Goal: Task Accomplishment & Management: Complete application form

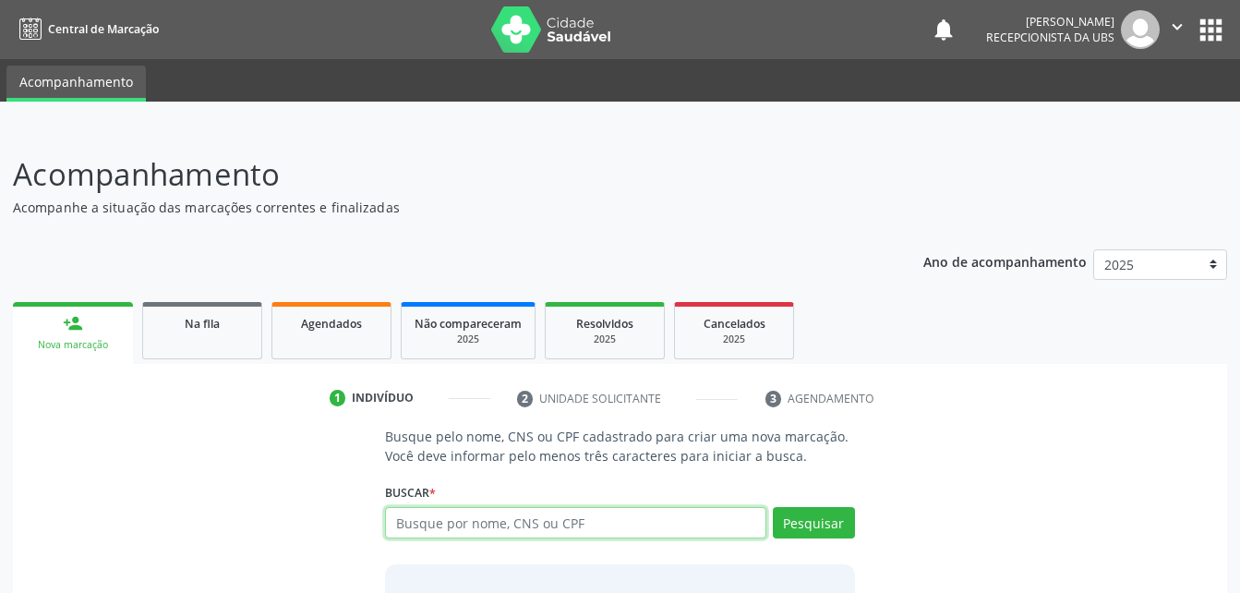
scroll to position [145, 0]
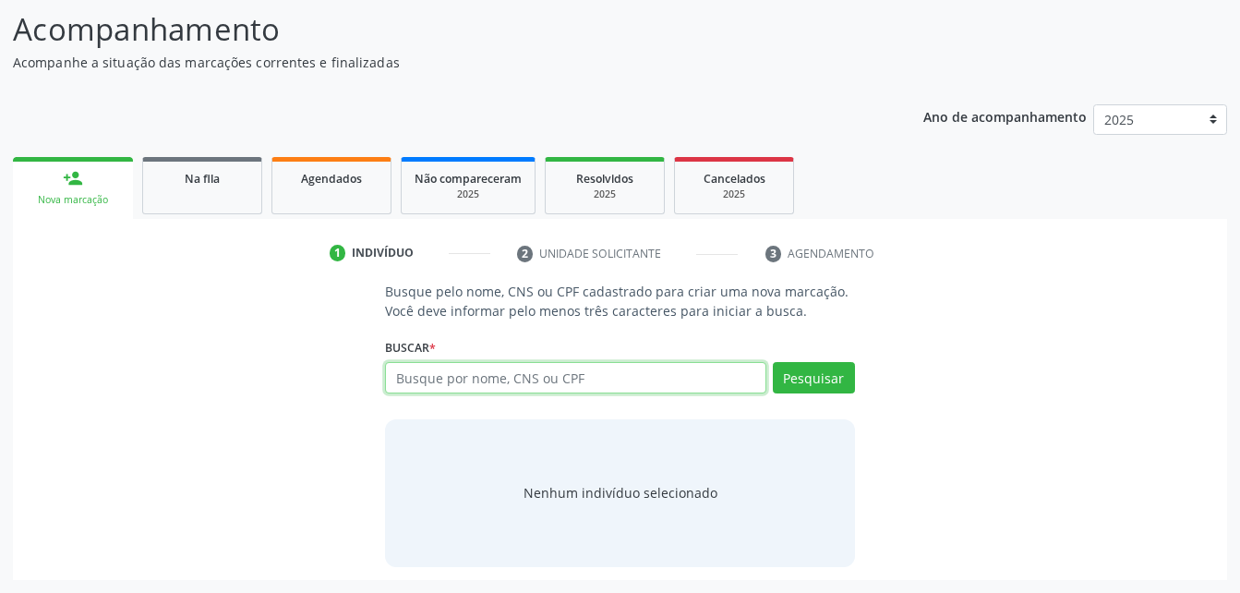
click at [517, 375] on input "text" at bounding box center [575, 377] width 380 height 31
paste input "707 6032 2442 4296"
type input "707 6032 2442 4296"
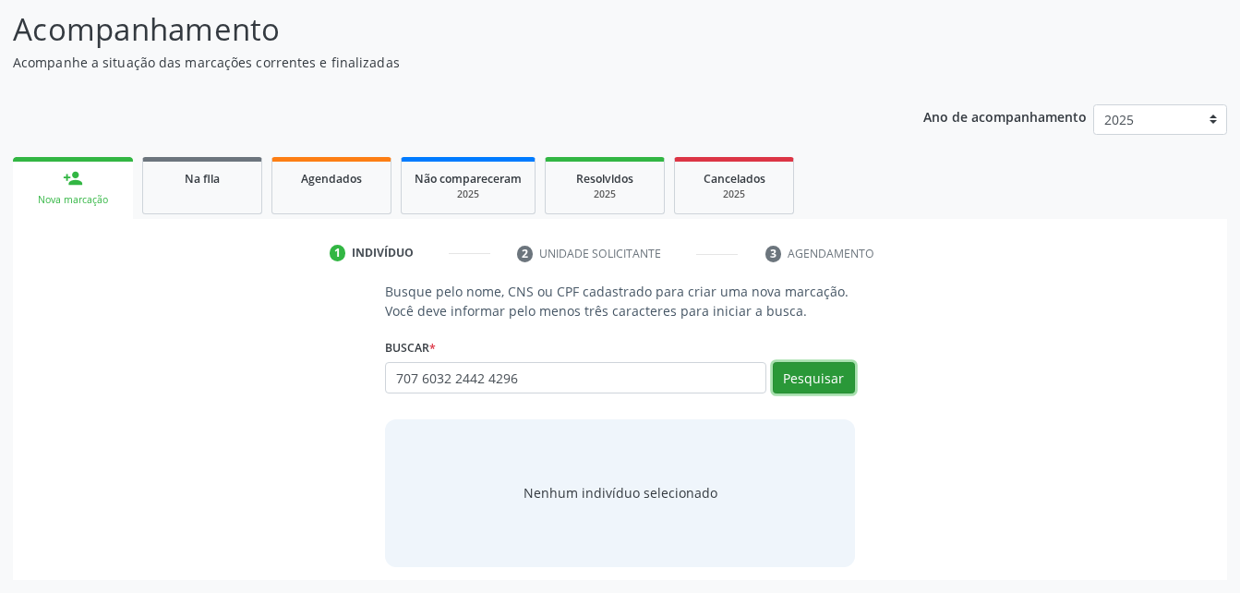
click at [787, 375] on button "Pesquisar" at bounding box center [814, 377] width 82 height 31
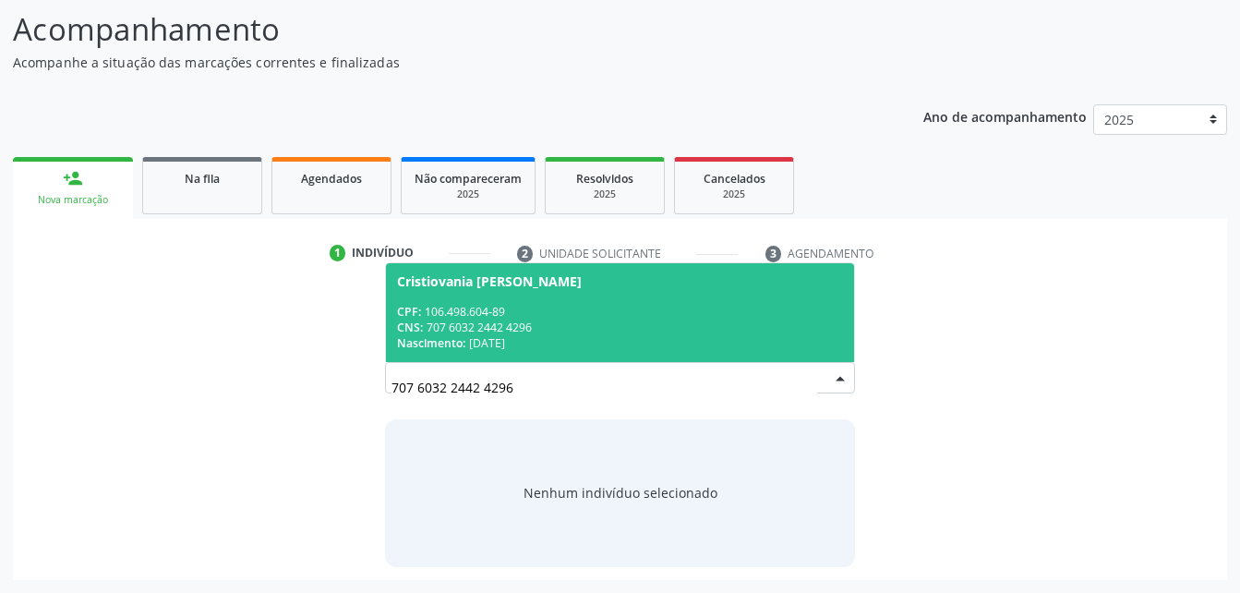
click at [745, 312] on div "CPF: 106.498.604-89" at bounding box center [619, 312] width 445 height 16
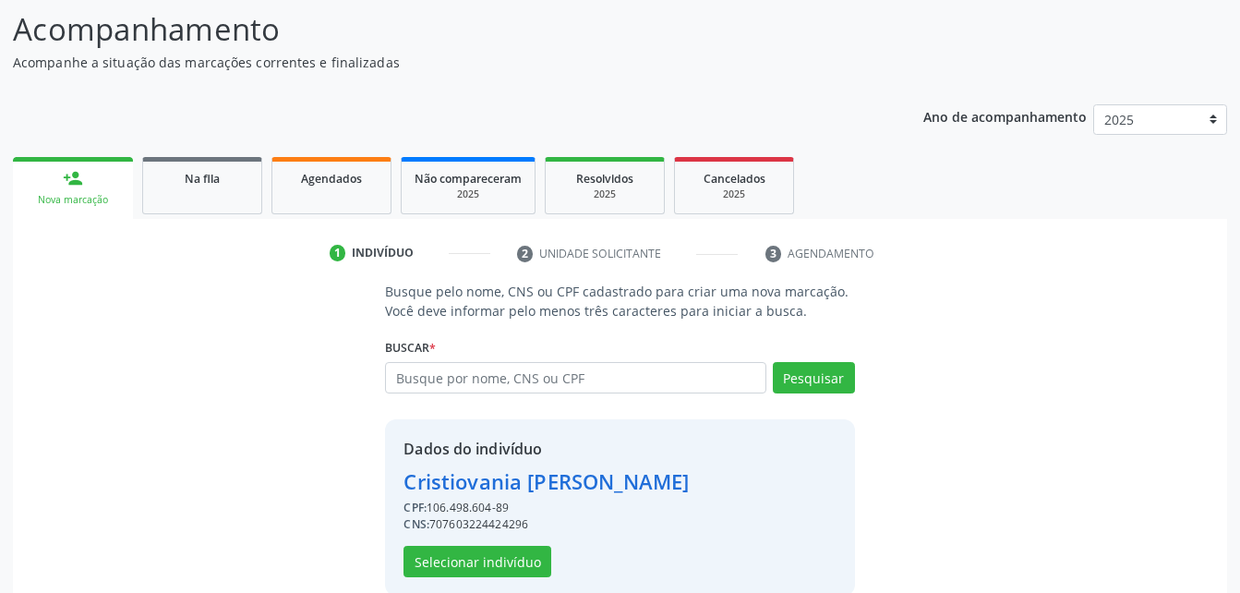
scroll to position [174, 0]
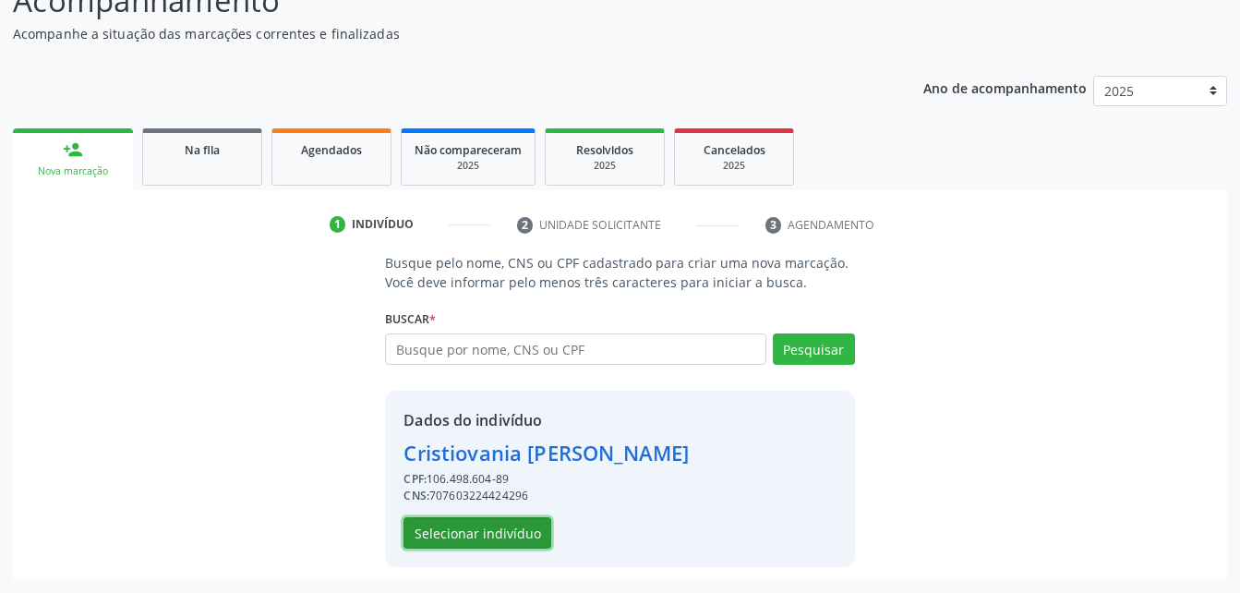
click at [451, 534] on button "Selecionar indivíduo" at bounding box center [477, 532] width 148 height 31
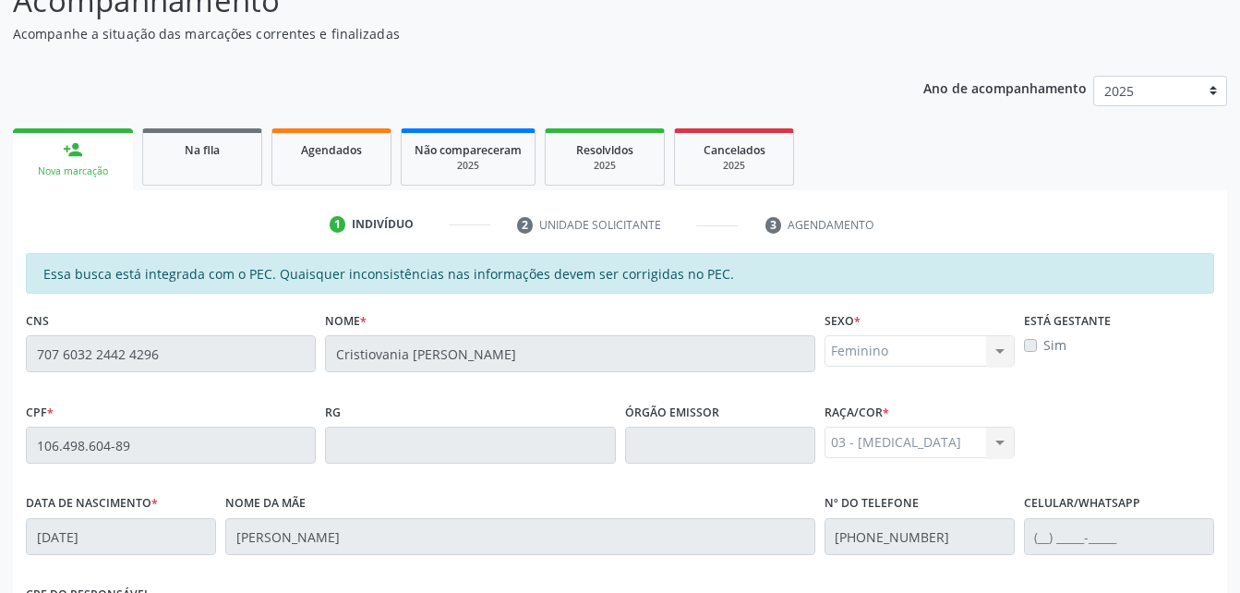
scroll to position [487, 0]
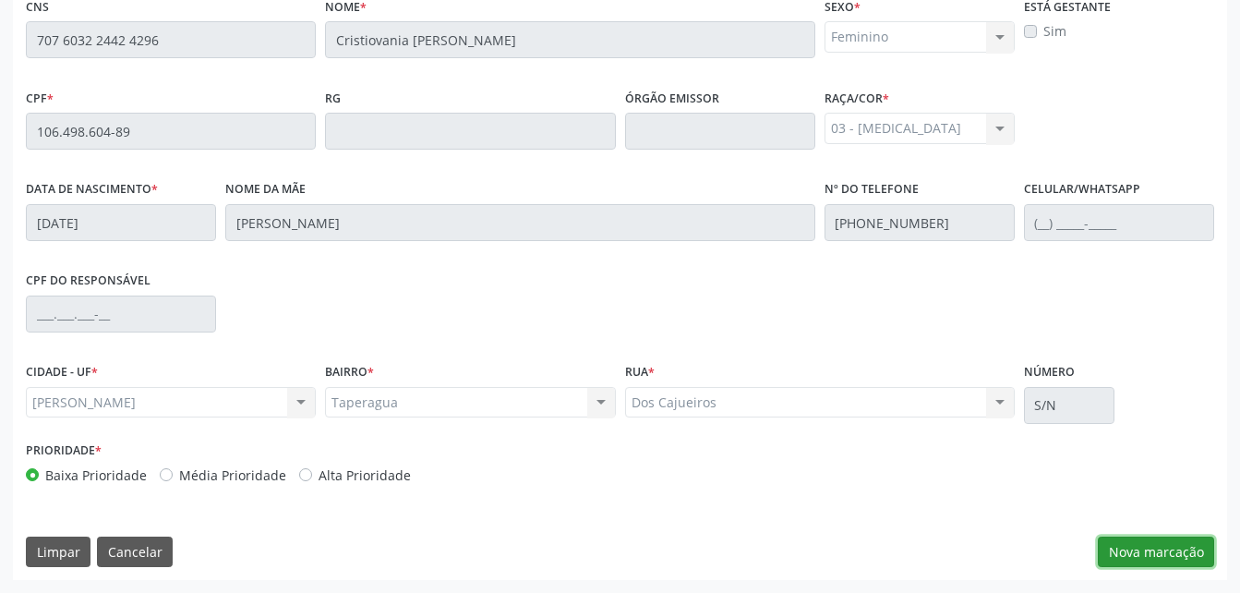
click at [1154, 547] on button "Nova marcação" at bounding box center [1156, 551] width 116 height 31
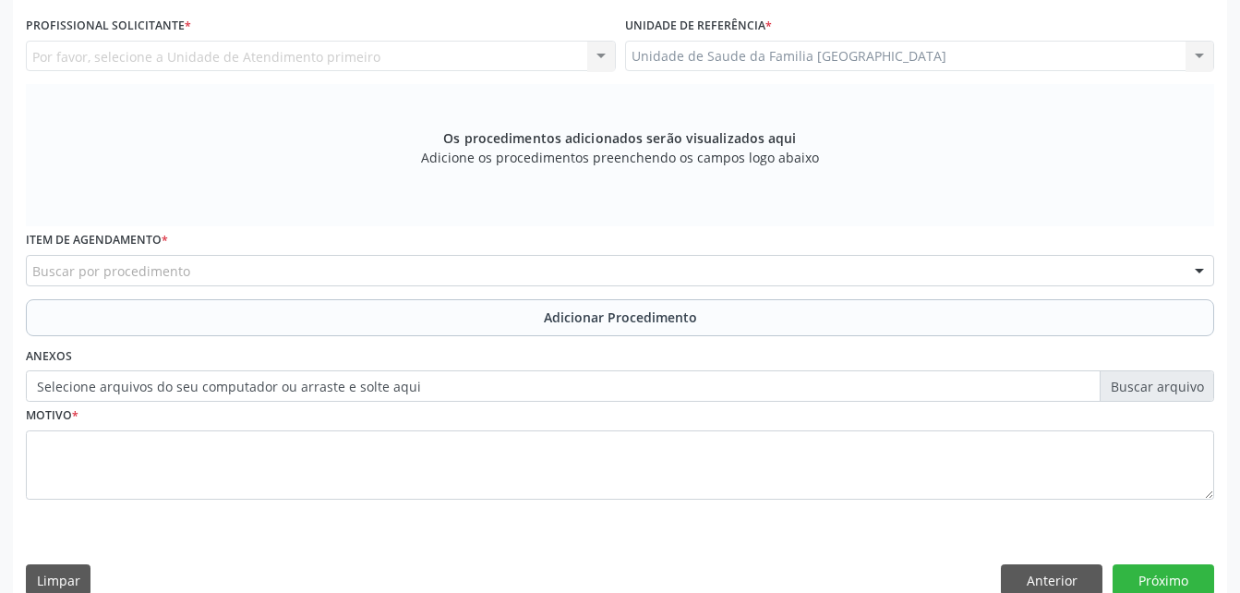
scroll to position [303, 0]
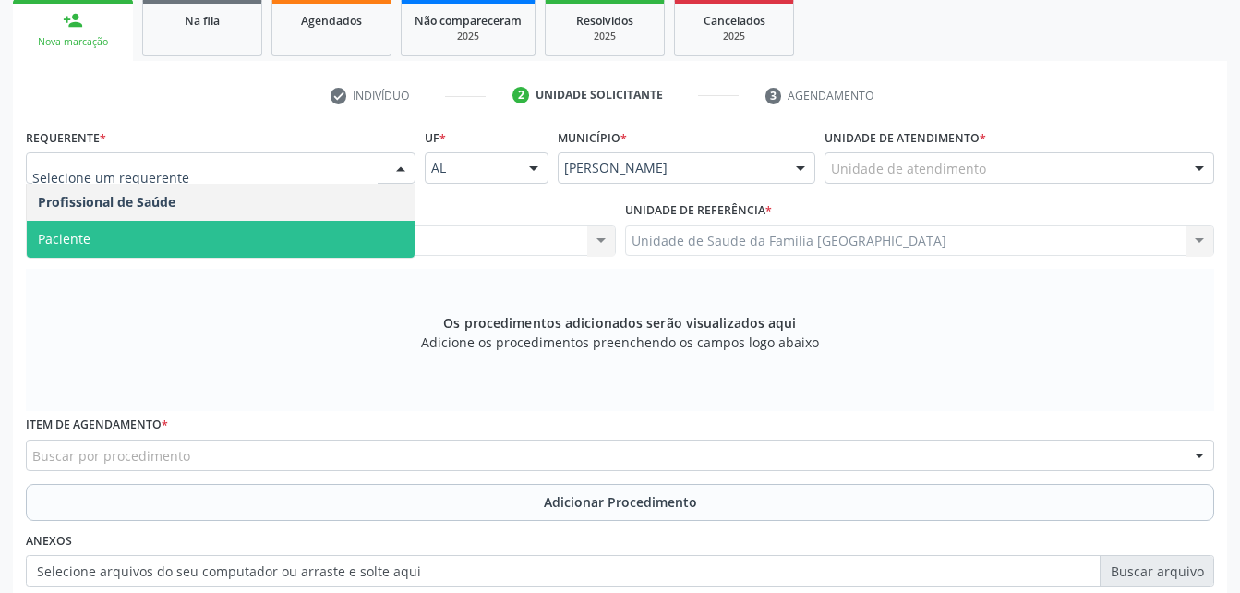
click at [317, 249] on span "Paciente" at bounding box center [221, 239] width 388 height 37
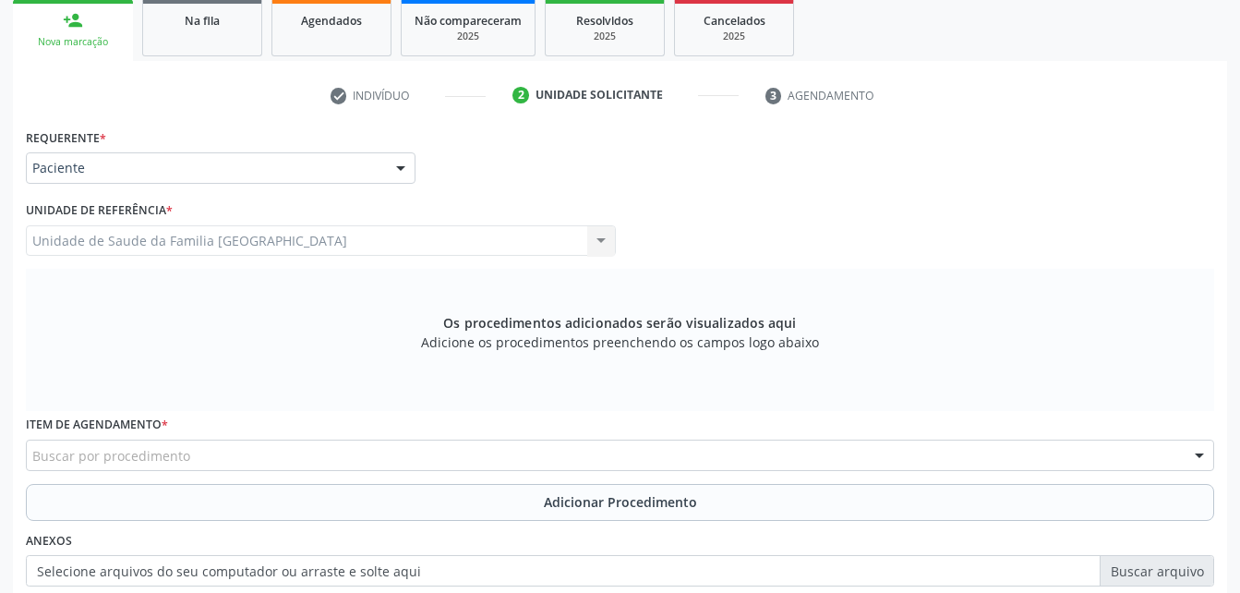
scroll to position [516, 0]
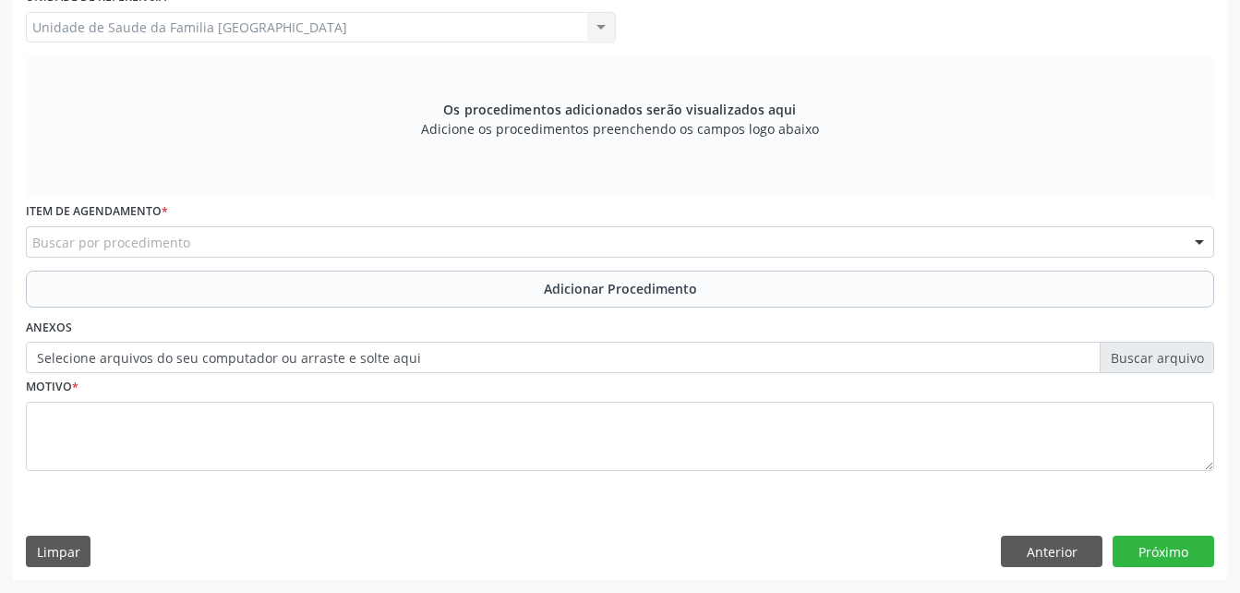
click at [342, 230] on div "Buscar por procedimento" at bounding box center [620, 241] width 1188 height 31
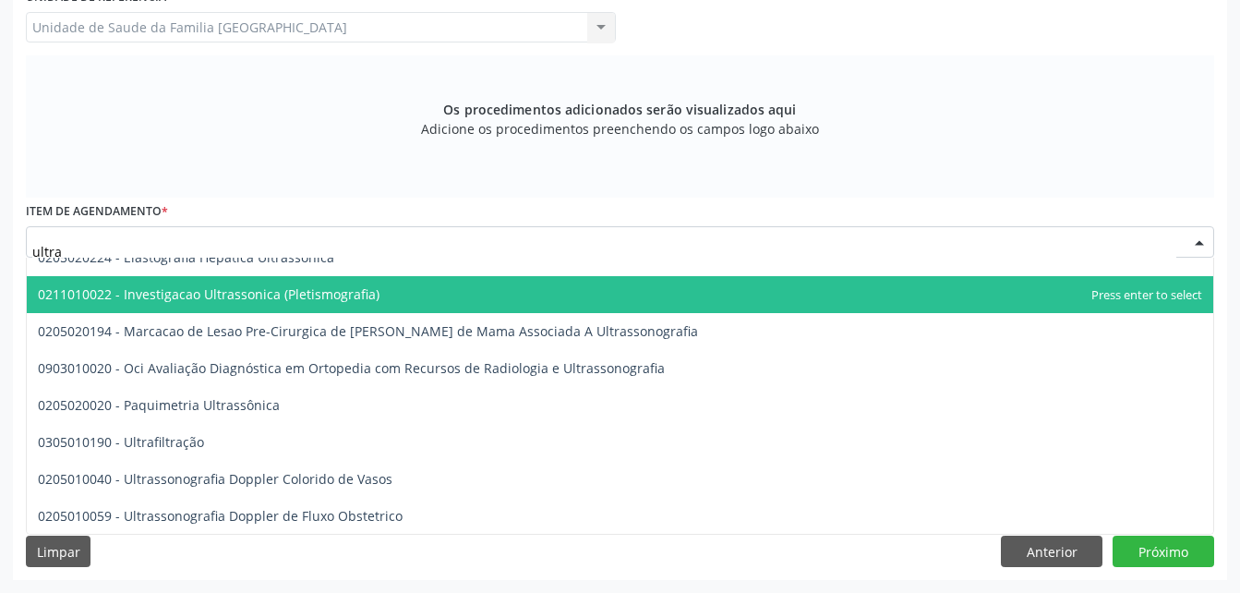
scroll to position [369, 0]
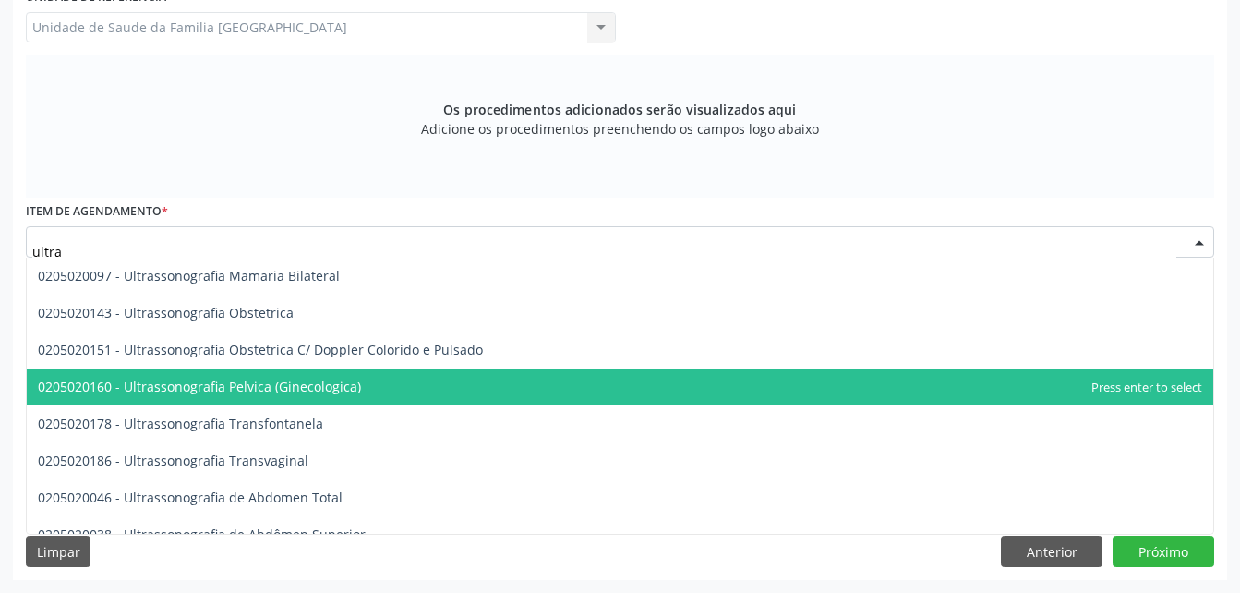
click at [395, 381] on span "0205020160 - Ultrassonografia Pelvica (Ginecologica)" at bounding box center [620, 386] width 1186 height 37
type input "ultra"
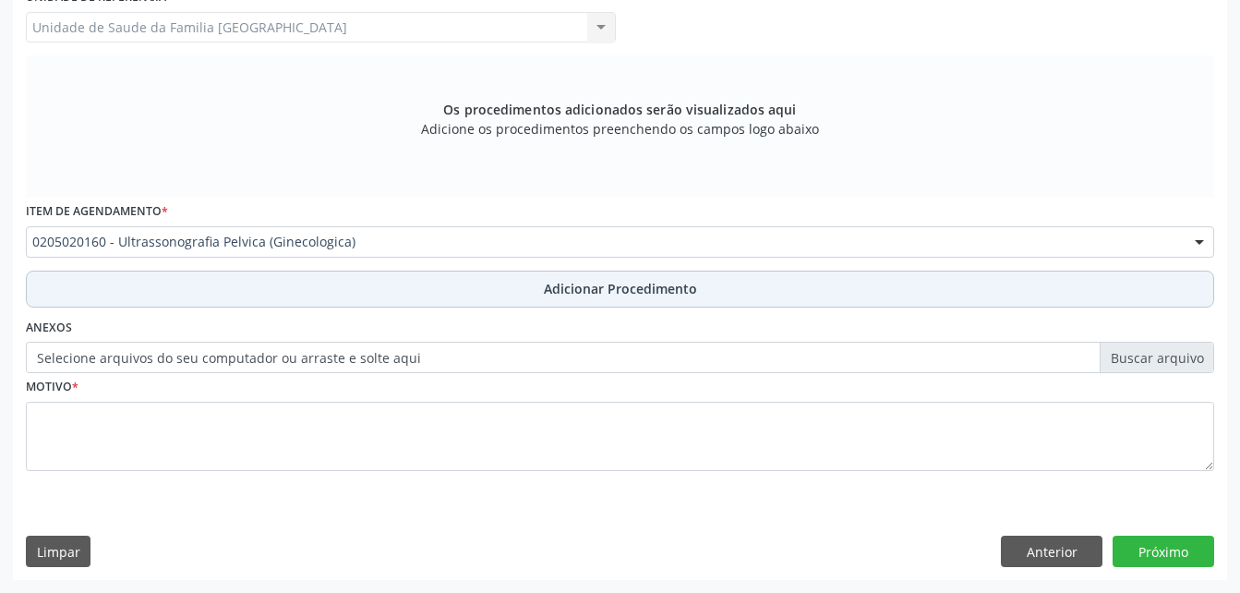
drag, startPoint x: 601, startPoint y: 290, endPoint x: 534, endPoint y: 296, distance: 66.8
click at [597, 290] on span "Adicionar Procedimento" at bounding box center [620, 288] width 153 height 19
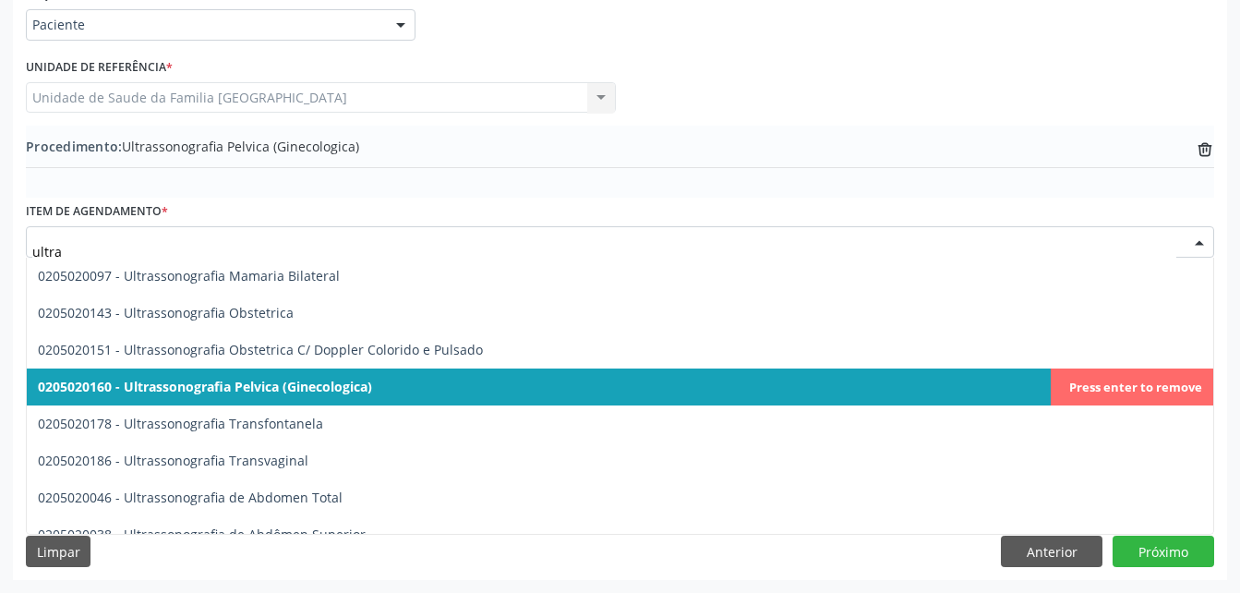
type input "ultras"
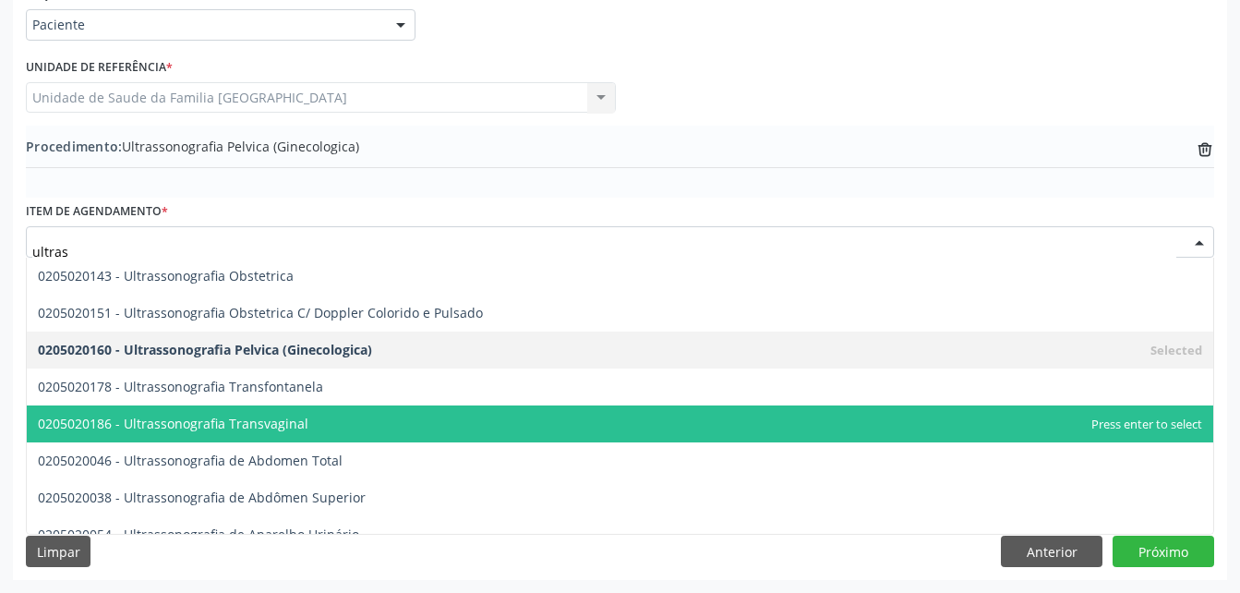
click at [482, 418] on span "0205020186 - Ultrassonografia Transvaginal" at bounding box center [620, 423] width 1186 height 37
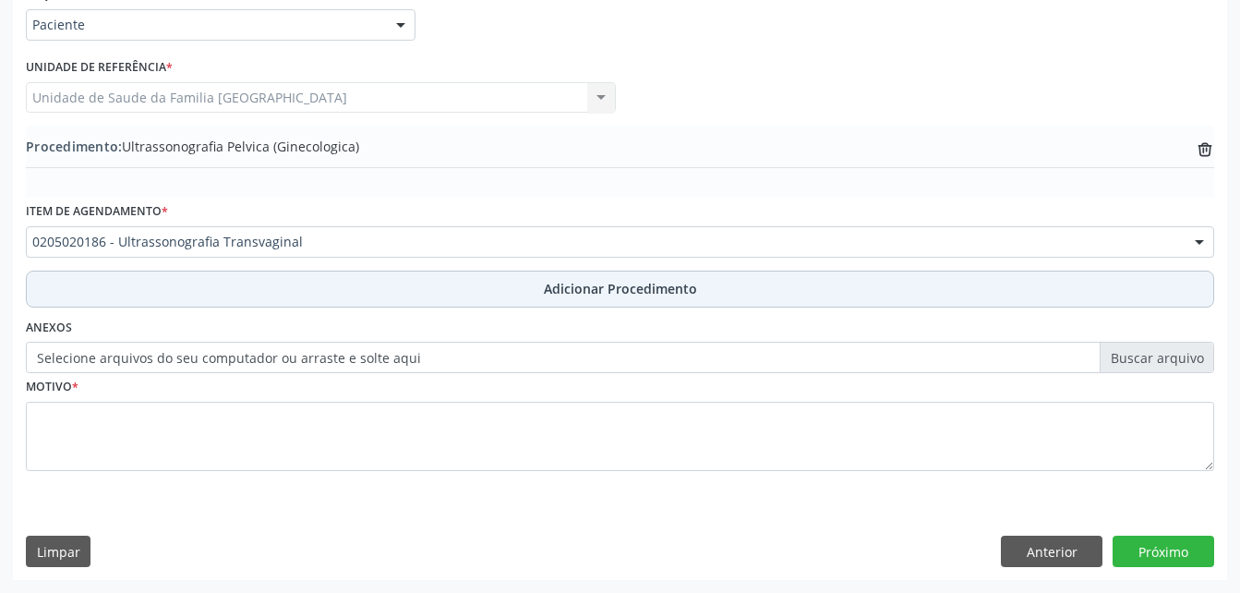
click at [454, 289] on button "Adicionar Procedimento" at bounding box center [620, 288] width 1188 height 37
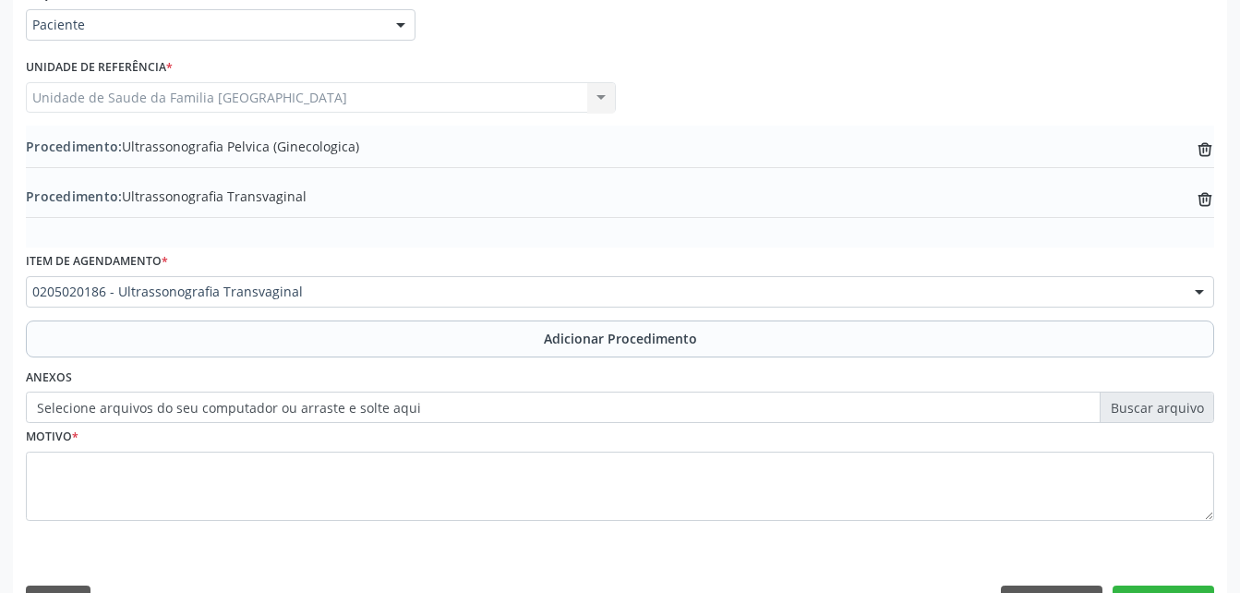
scroll to position [496, 0]
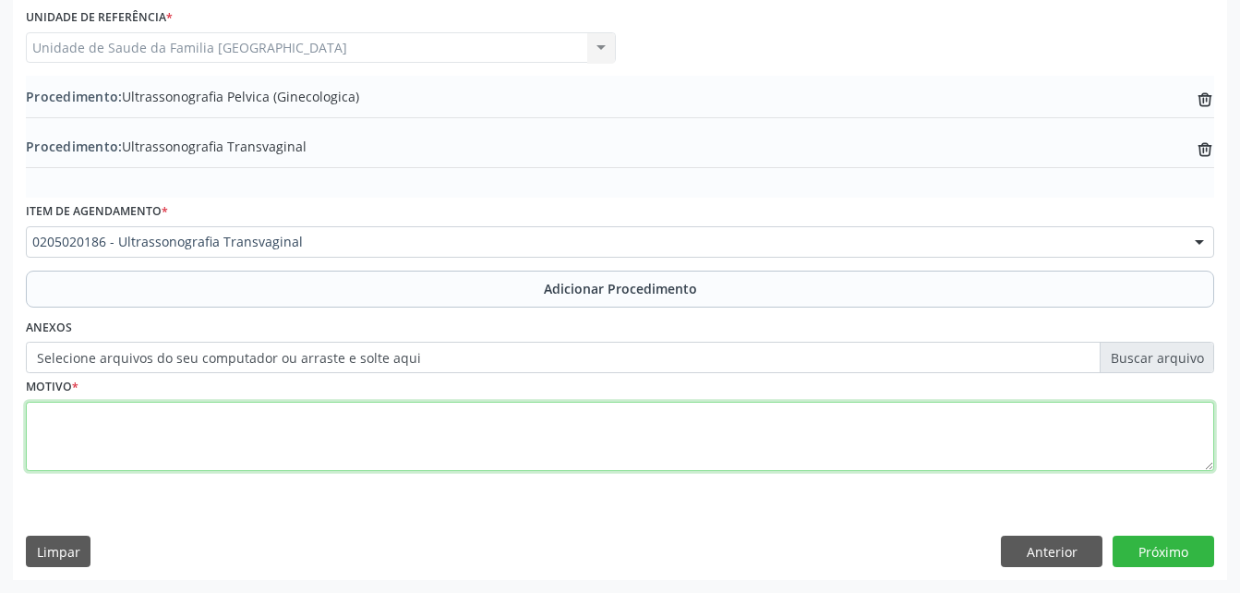
click at [525, 439] on textarea at bounding box center [620, 437] width 1188 height 70
click at [90, 416] on textarea "dores e inrregularidade no ciclo menstrual" at bounding box center [620, 437] width 1188 height 70
click at [45, 420] on textarea "dores e Inrregularidade no ciclo menstrual" at bounding box center [620, 437] width 1188 height 70
type textarea "Dores e Inrregularidade no ciclo menstrual"
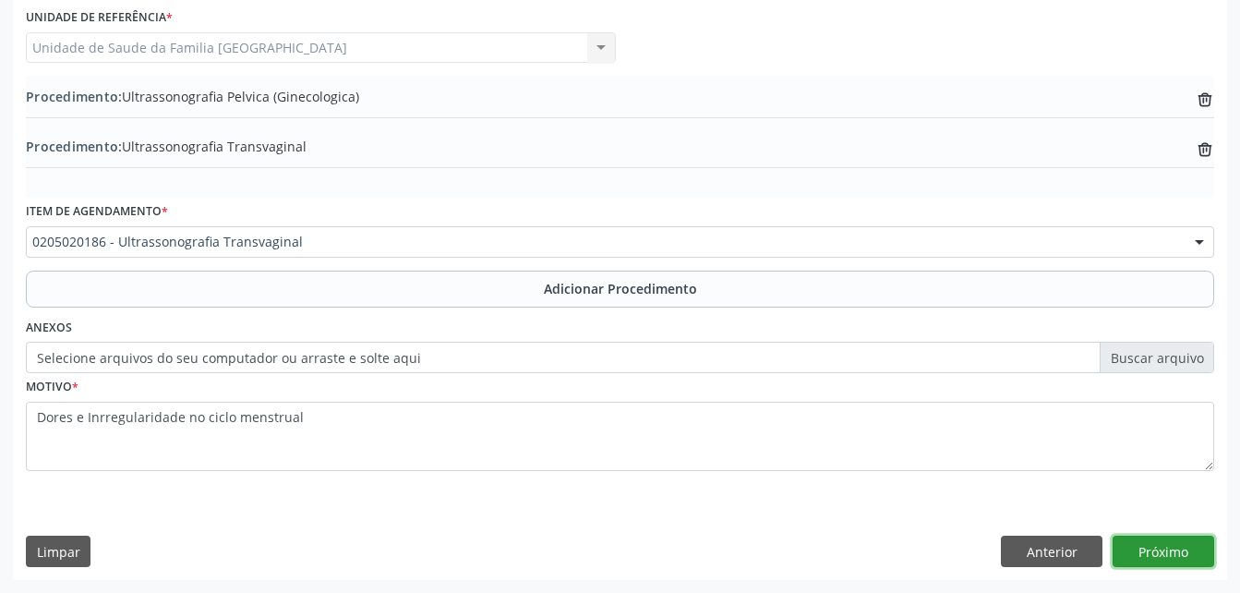
click at [1200, 553] on button "Próximo" at bounding box center [1163, 550] width 102 height 31
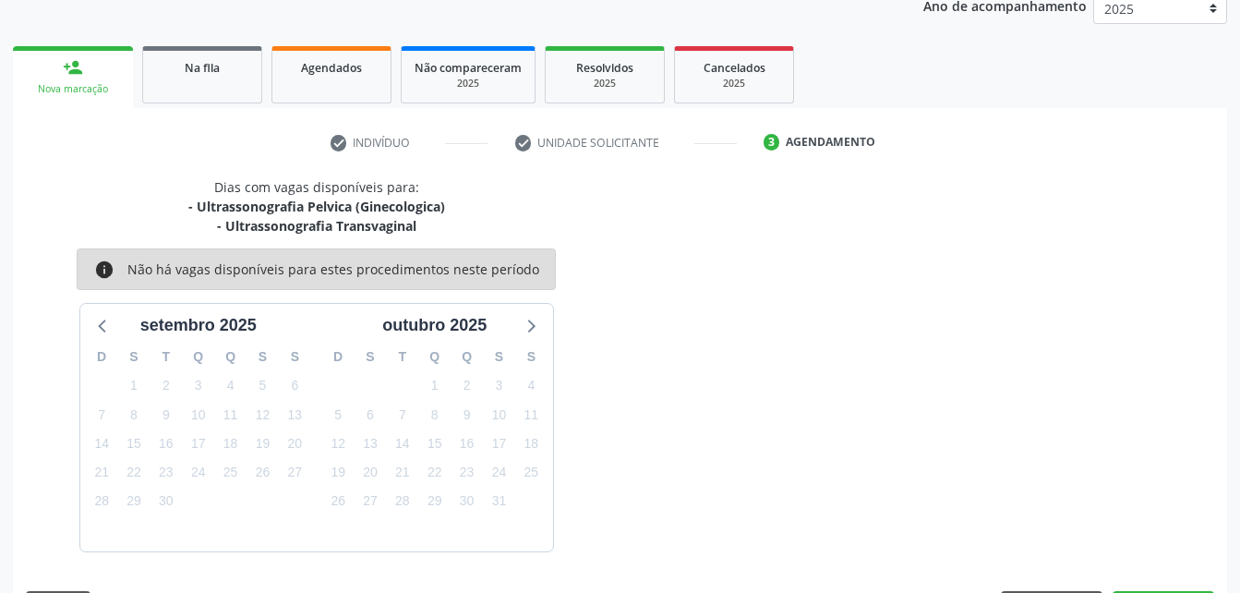
scroll to position [310, 0]
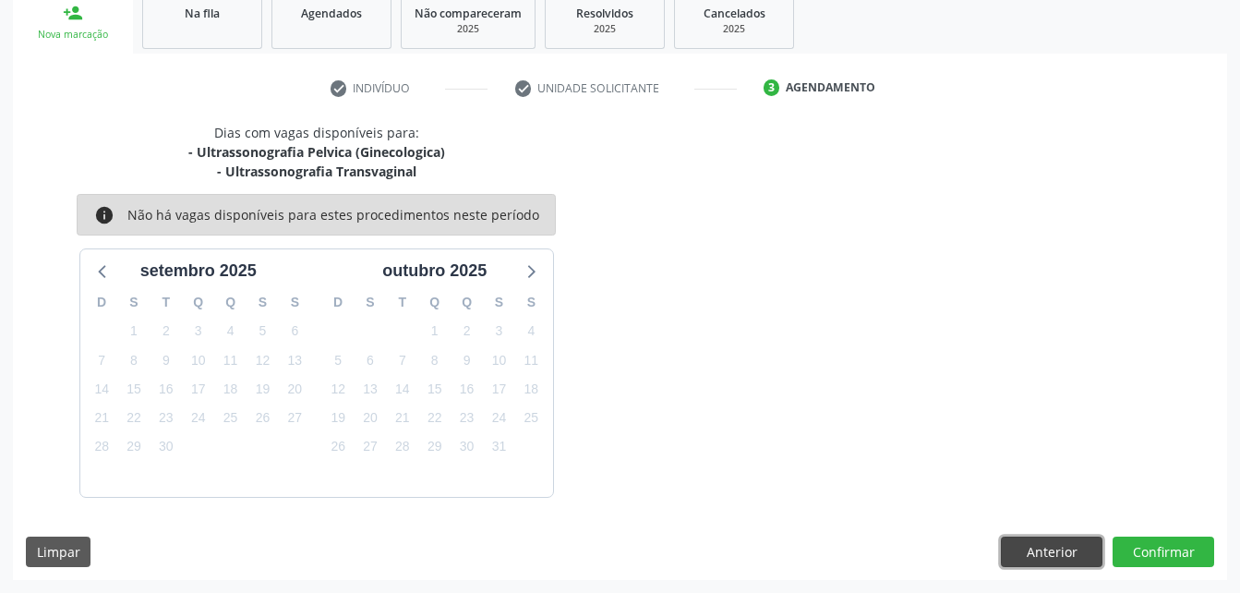
click at [1067, 545] on button "Anterior" at bounding box center [1052, 551] width 102 height 31
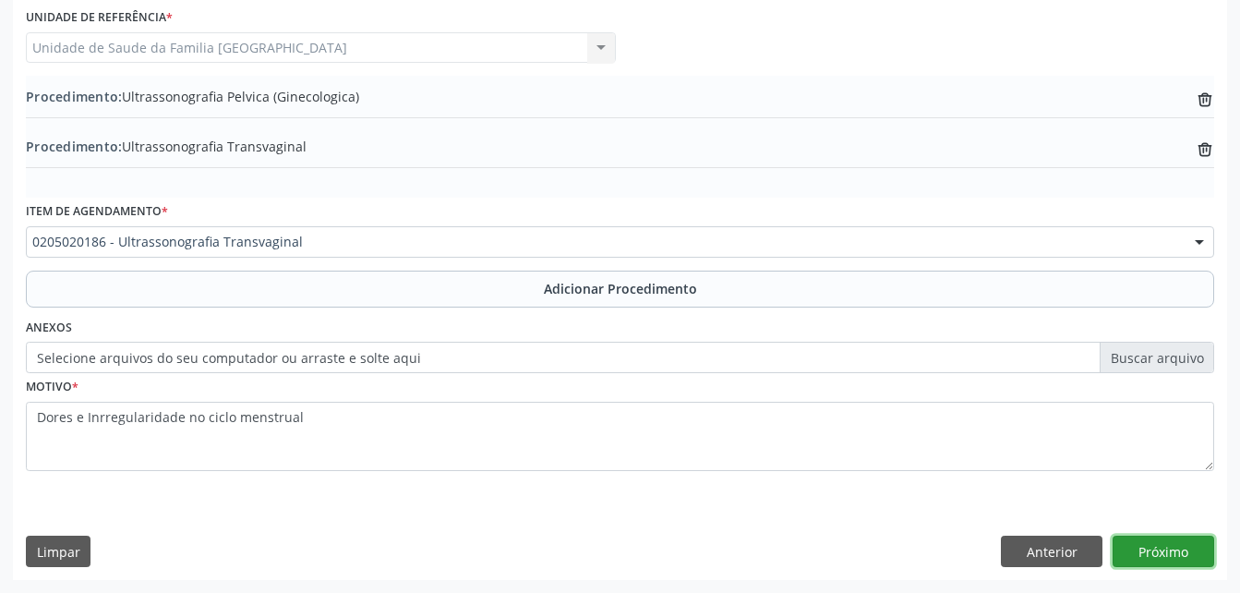
click at [1171, 556] on button "Próximo" at bounding box center [1163, 550] width 102 height 31
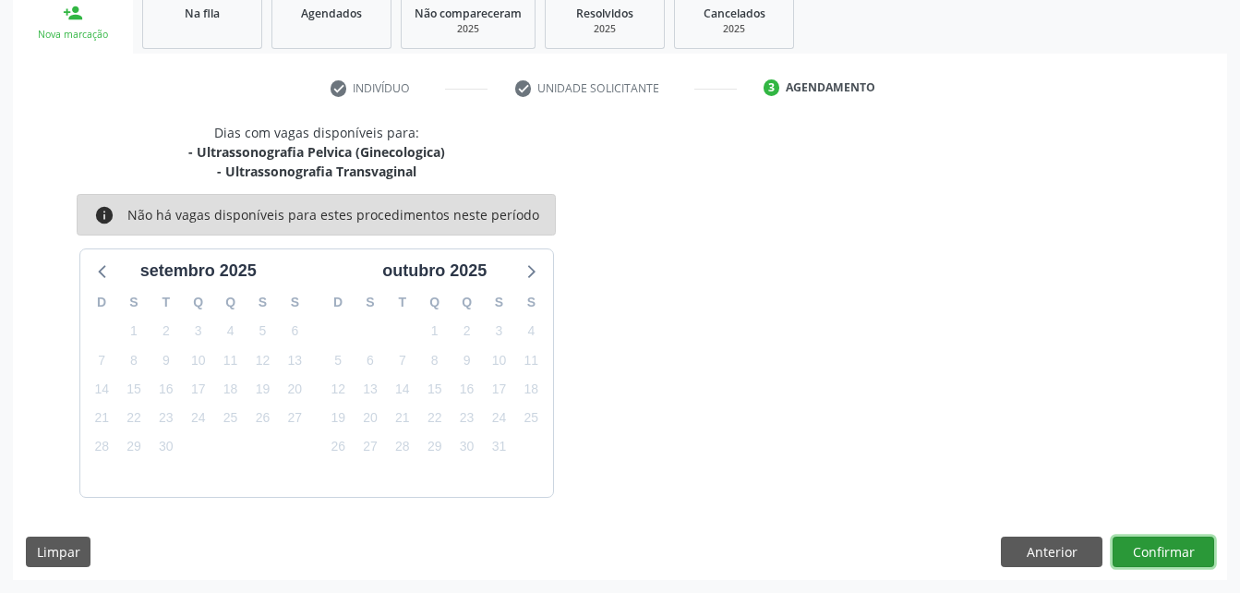
click at [1150, 543] on button "Confirmar" at bounding box center [1163, 551] width 102 height 31
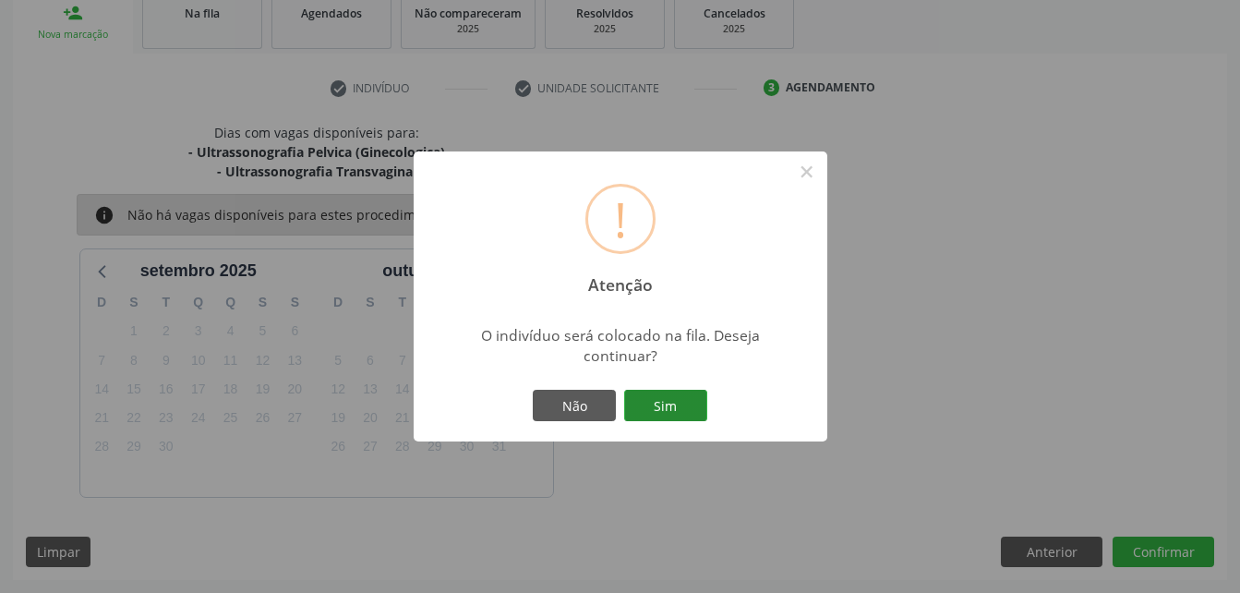
click at [654, 412] on button "Sim" at bounding box center [665, 405] width 83 height 31
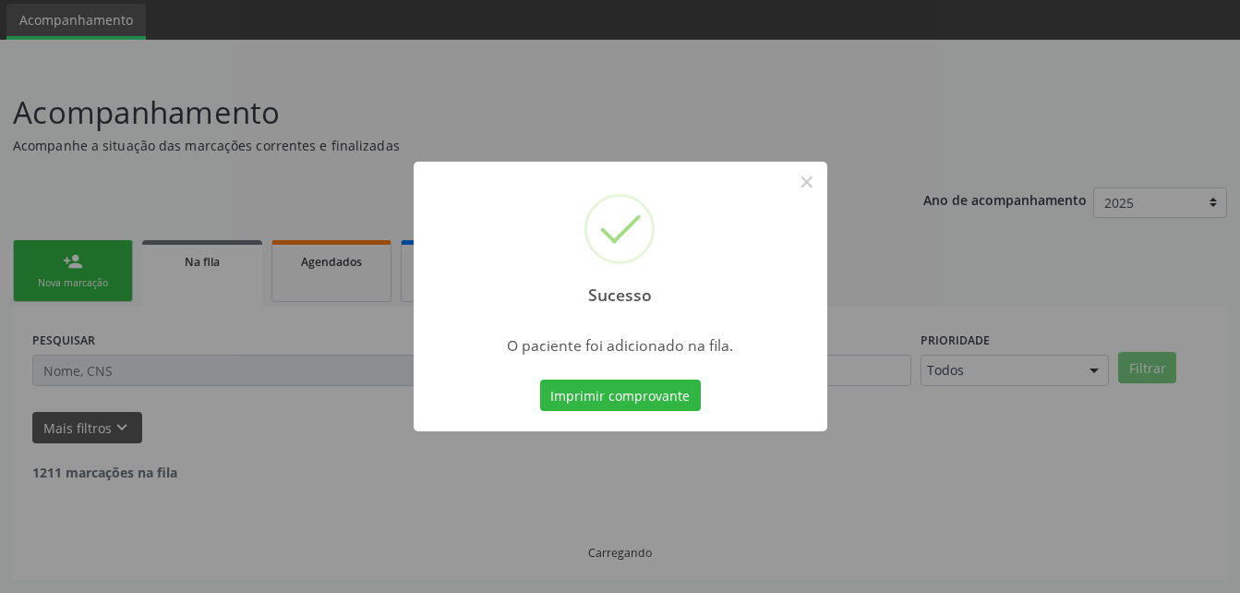
scroll to position [42, 0]
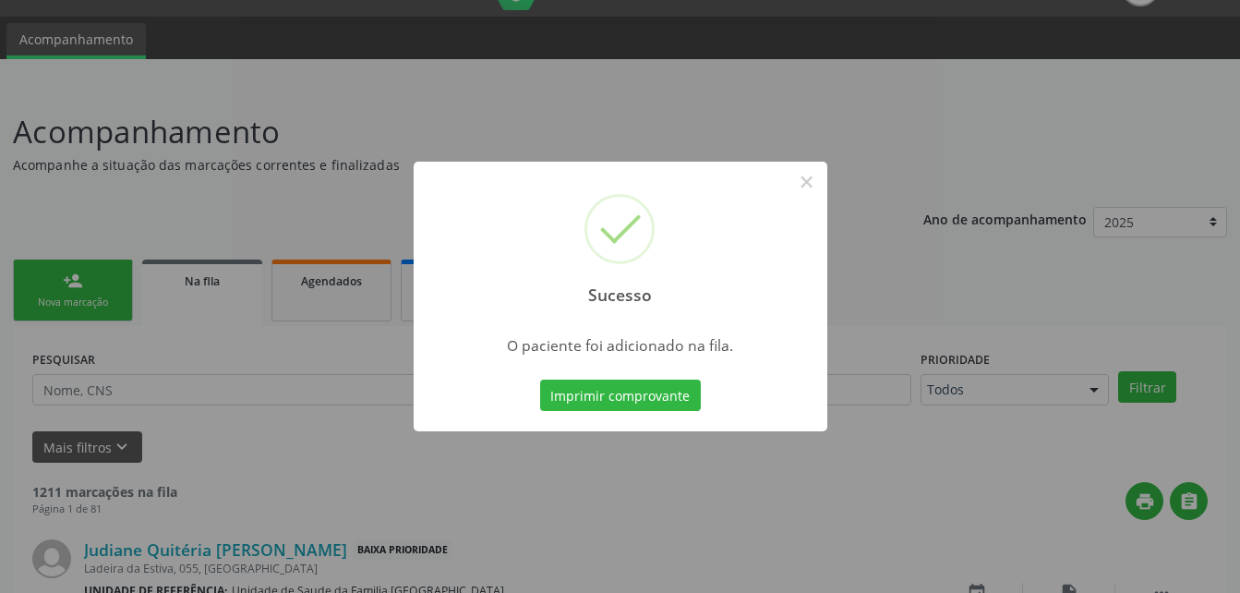
click at [59, 288] on div "Sucesso × O paciente foi adicionado na fila. Imprimir comprovante Cancel" at bounding box center [620, 296] width 1240 height 593
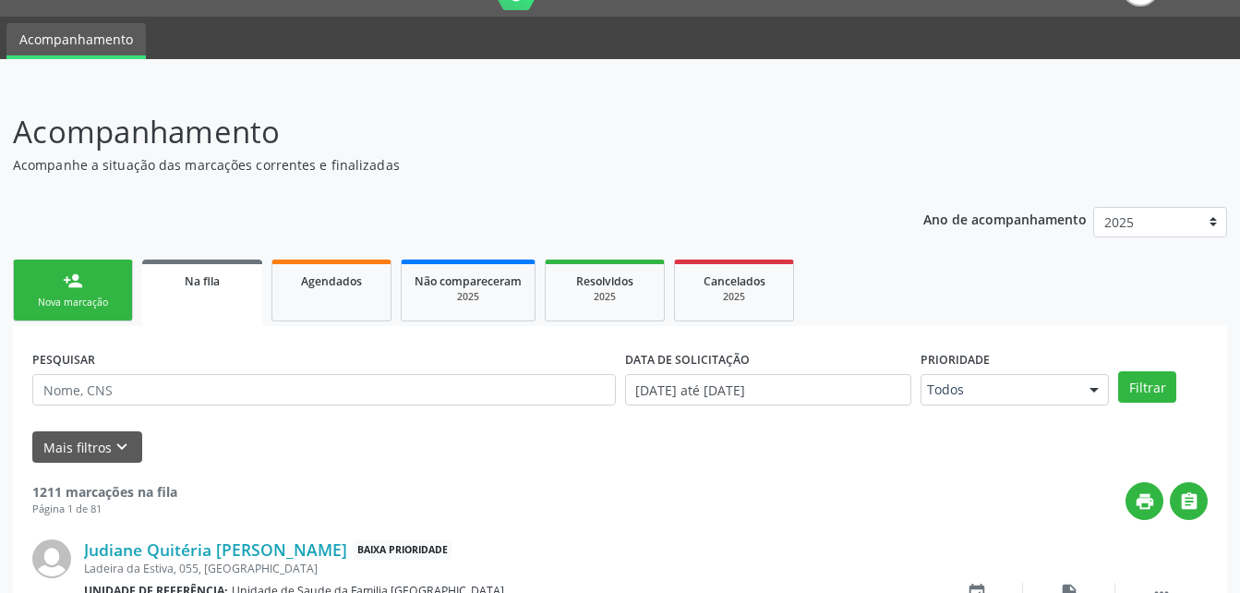
click at [50, 306] on div "Nova marcação" at bounding box center [73, 302] width 92 height 14
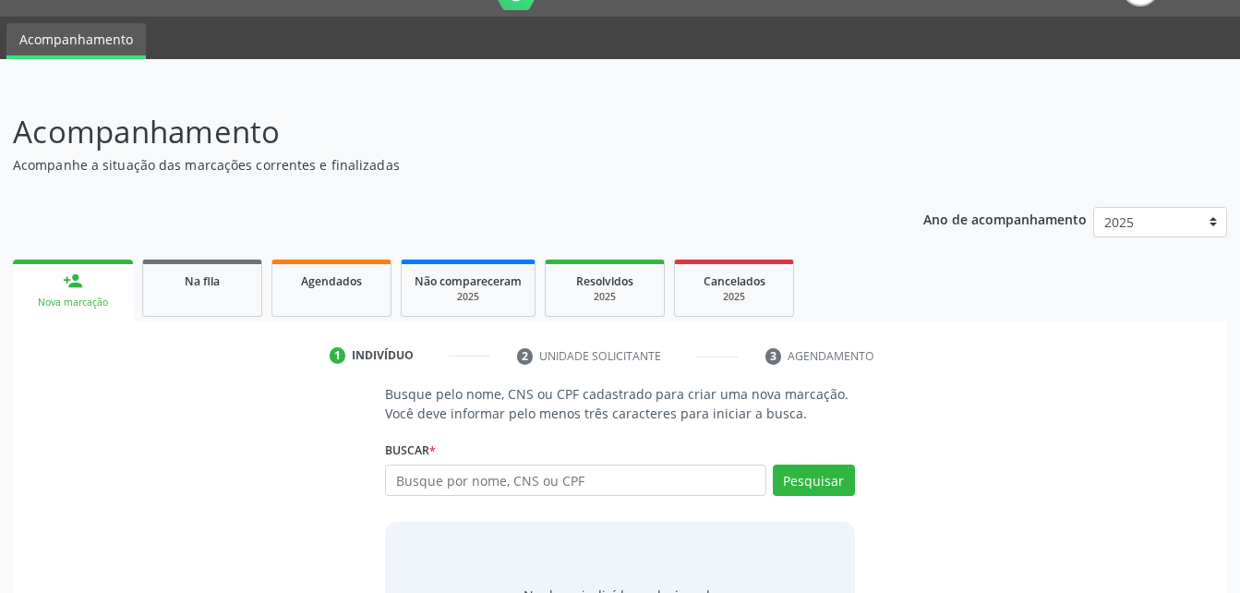
scroll to position [145, 0]
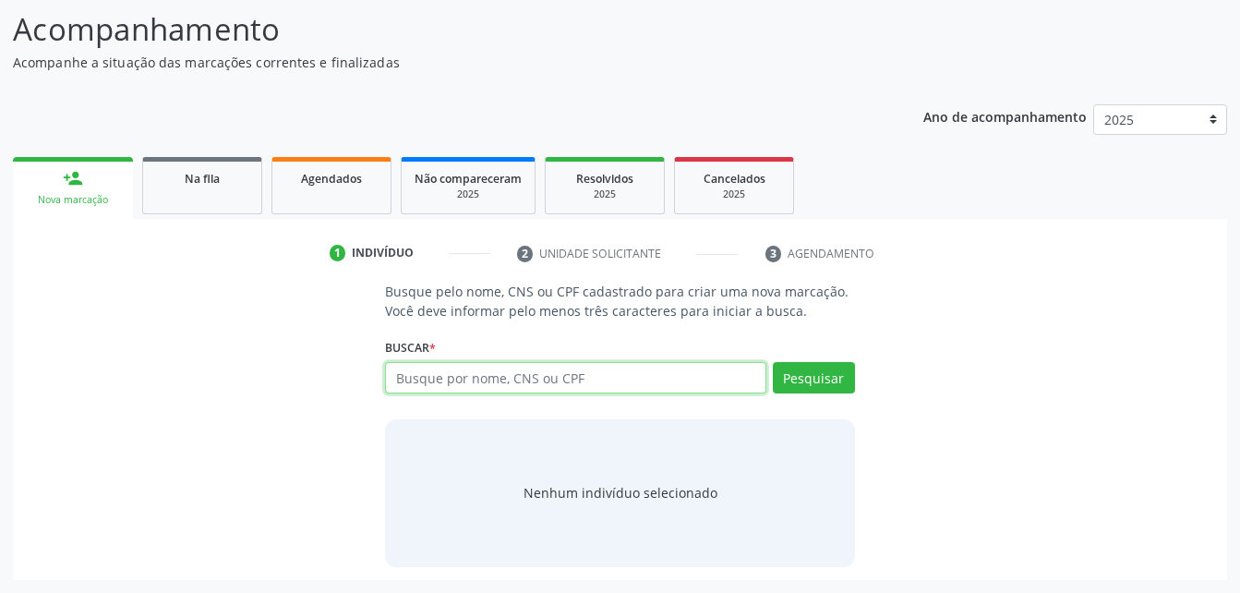
click at [458, 384] on input "text" at bounding box center [575, 377] width 380 height 31
paste input "707 6032 2442 4296"
type input "707 6032 2442 4296"
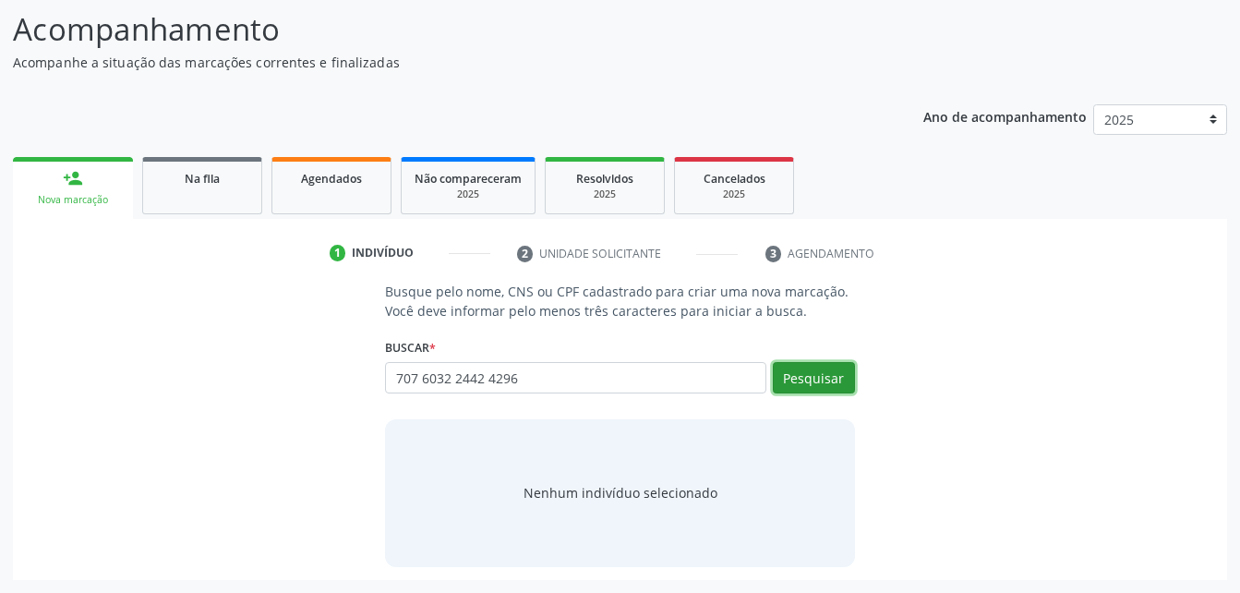
click at [824, 378] on button "Pesquisar" at bounding box center [814, 377] width 82 height 31
type input "707 6032 2442 4296"
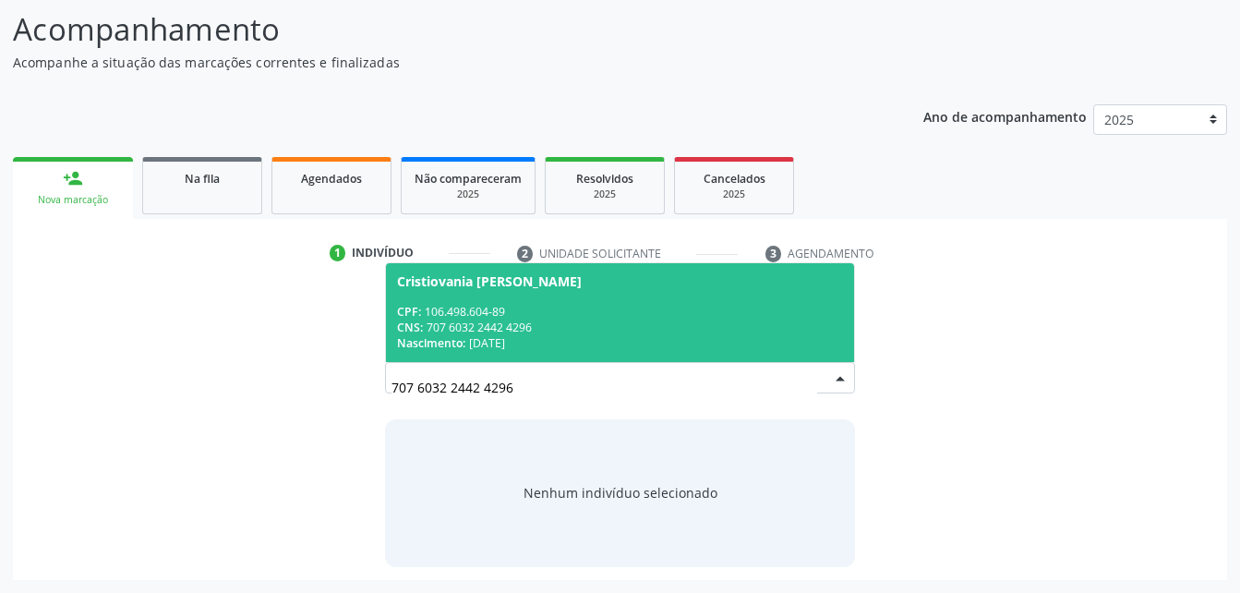
click at [563, 309] on div "CPF: 106.498.604-89" at bounding box center [619, 312] width 445 height 16
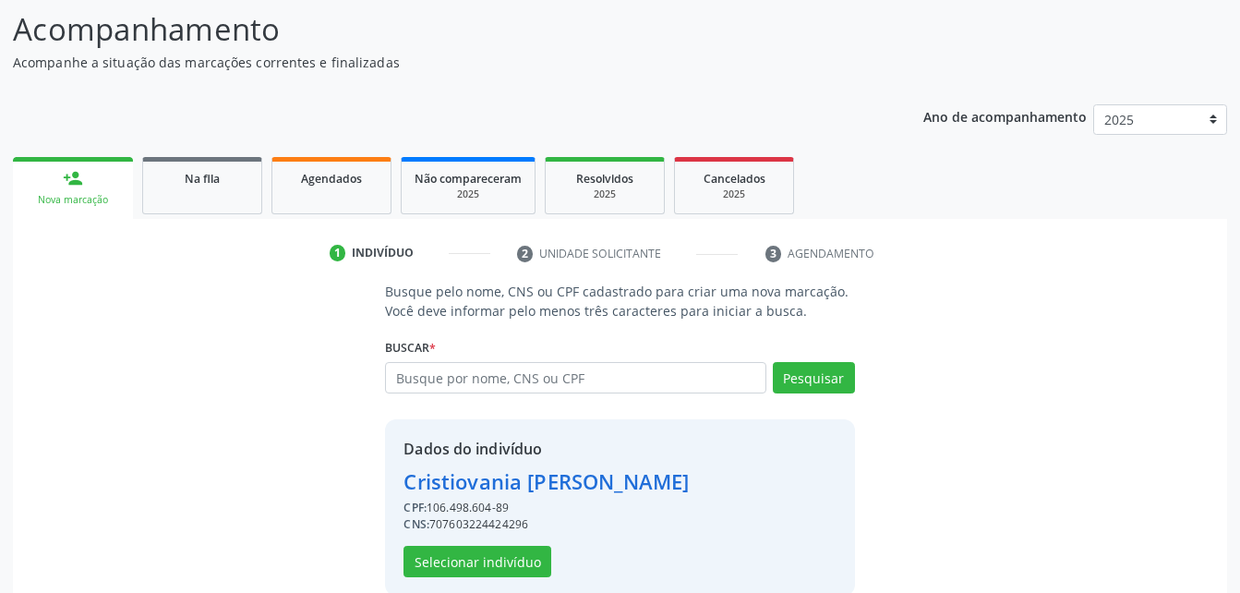
scroll to position [174, 0]
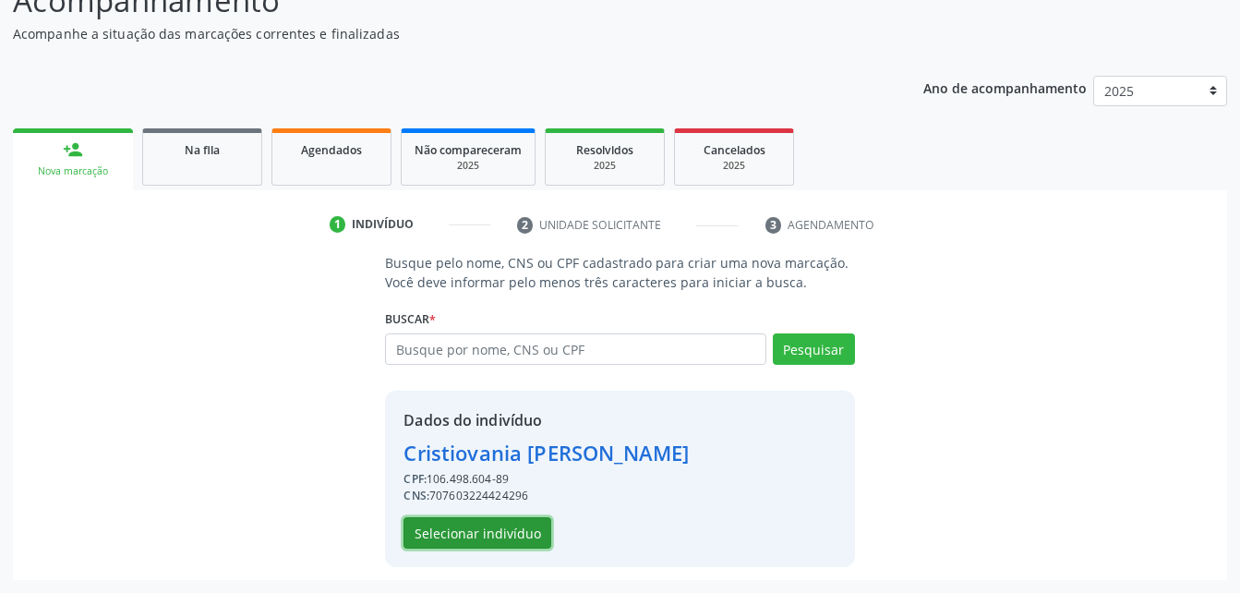
click at [488, 522] on button "Selecionar indivíduo" at bounding box center [477, 532] width 148 height 31
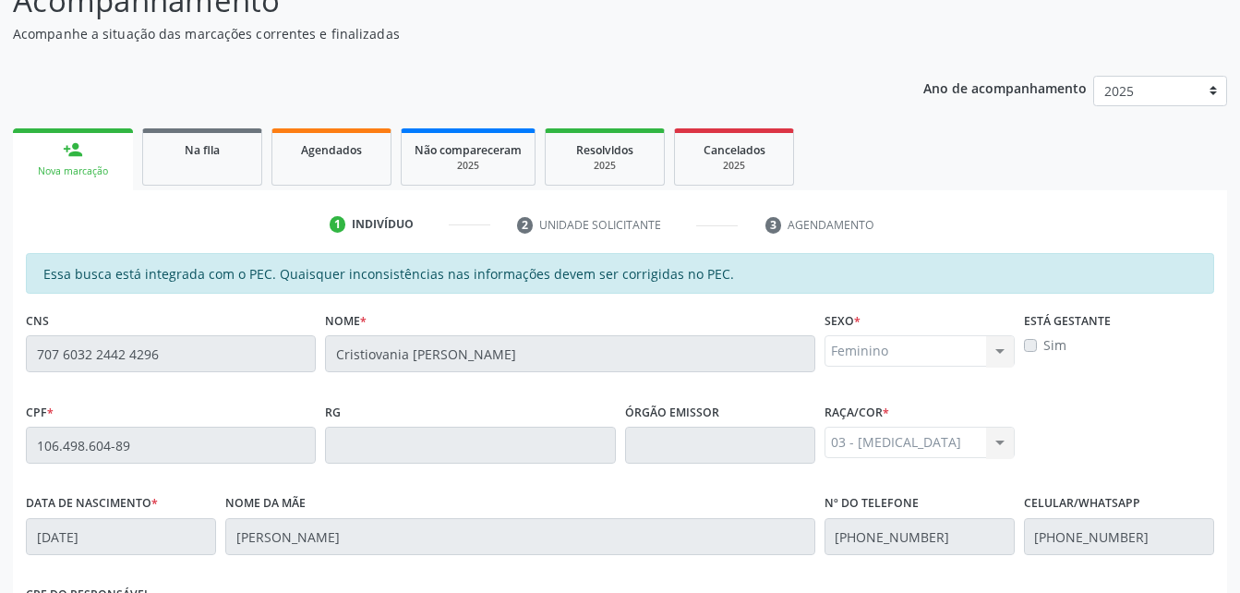
scroll to position [487, 0]
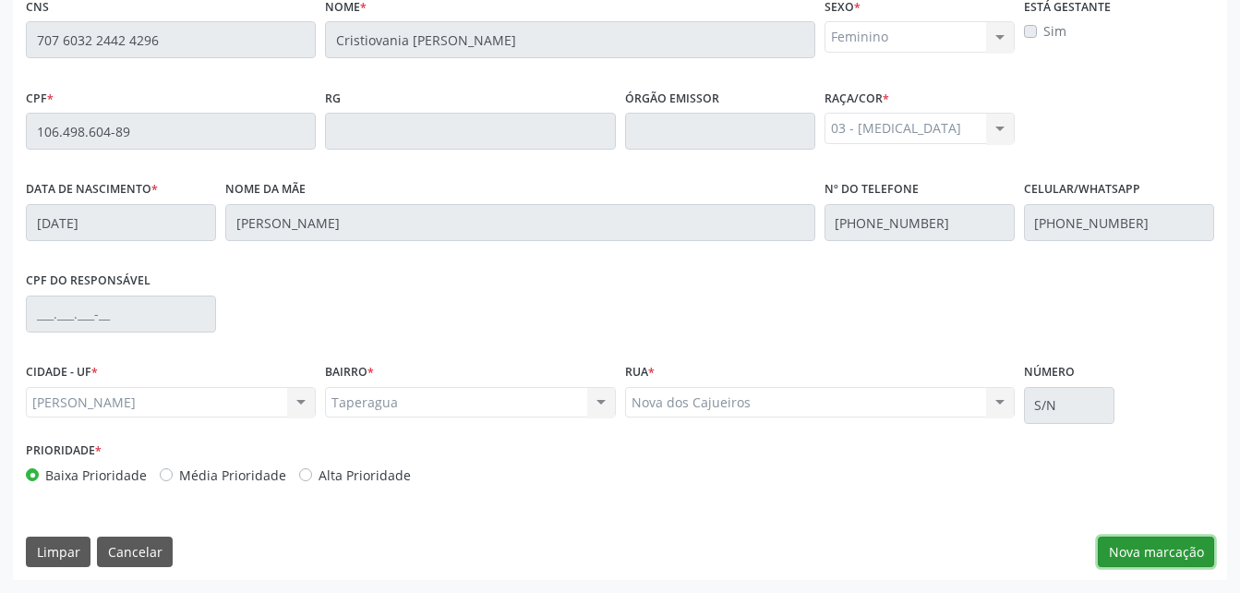
click at [1153, 551] on button "Nova marcação" at bounding box center [1156, 551] width 116 height 31
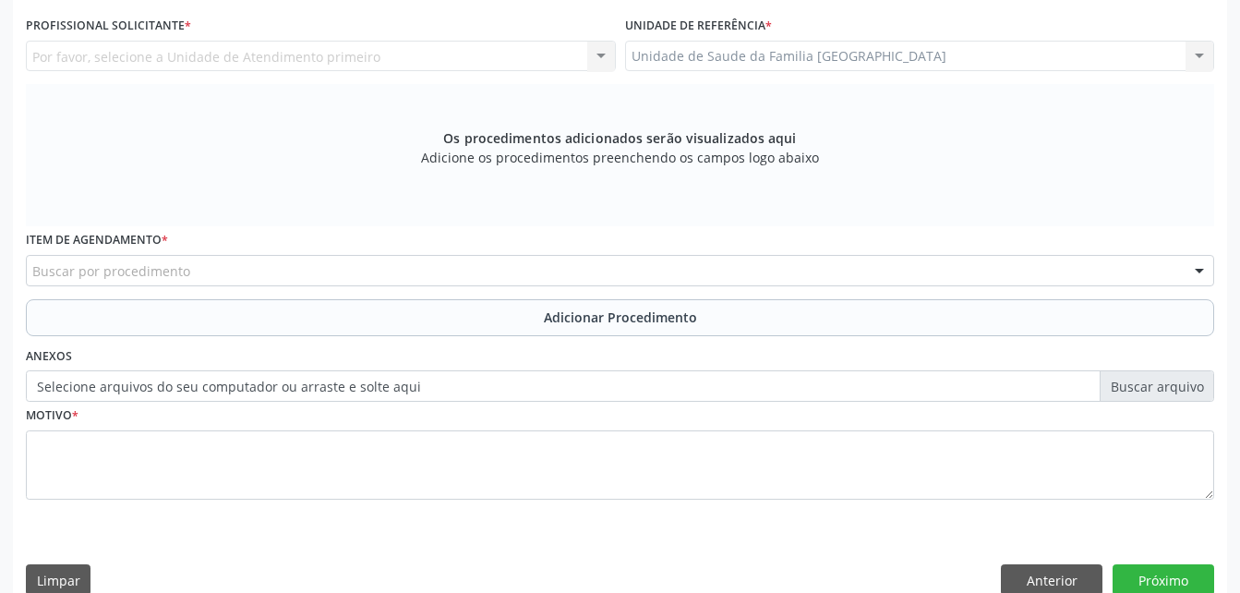
scroll to position [395, 0]
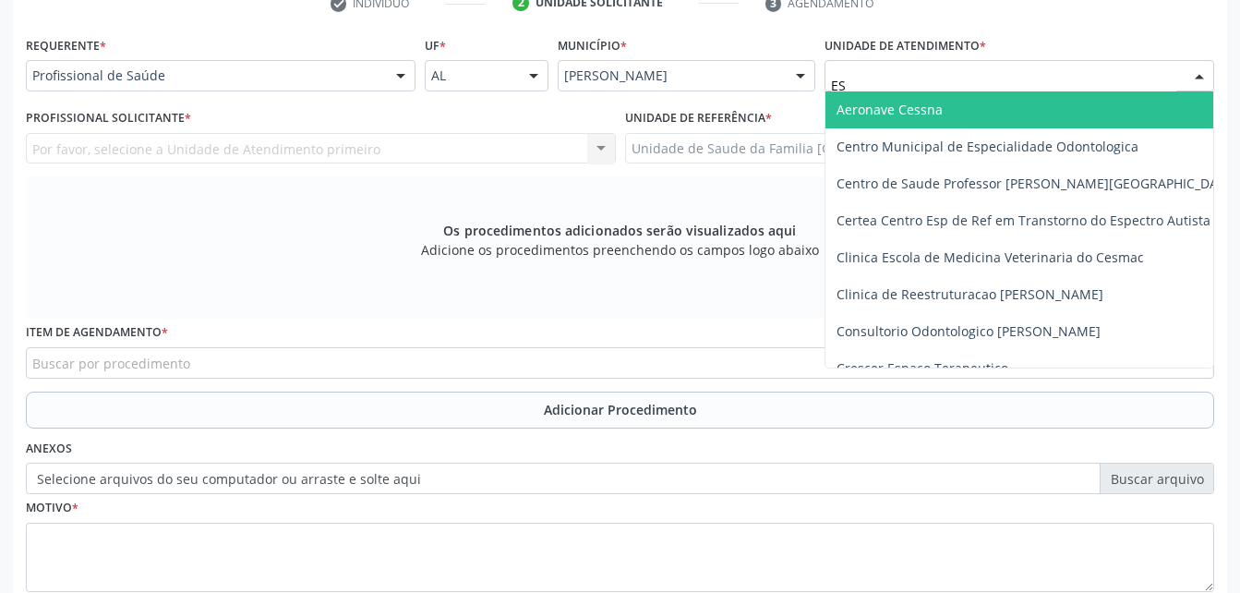
type input "EST"
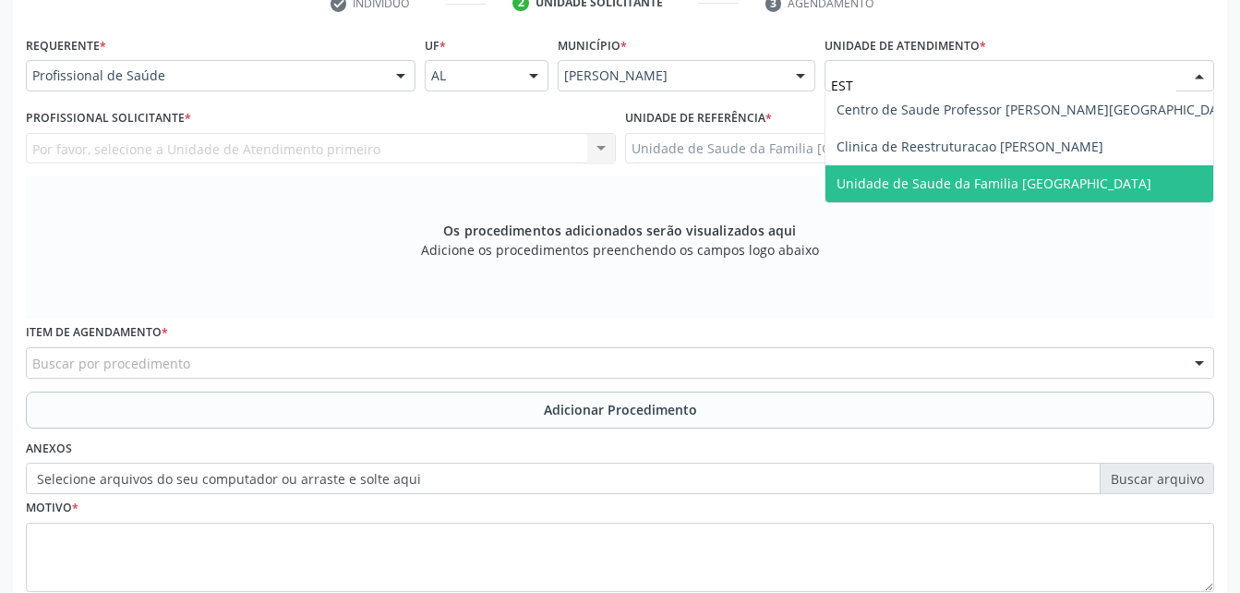
click at [945, 186] on span "Unidade de Saude da Familia [GEOGRAPHIC_DATA]" at bounding box center [993, 183] width 315 height 18
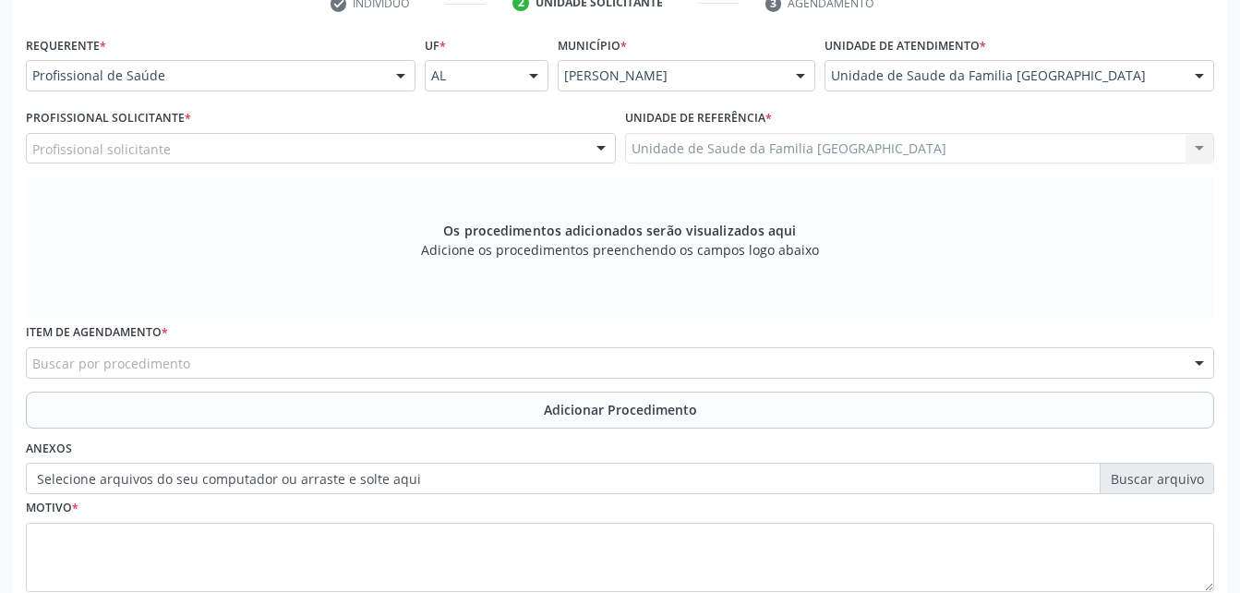
click at [526, 154] on div "Profissional solicitante" at bounding box center [321, 148] width 590 height 31
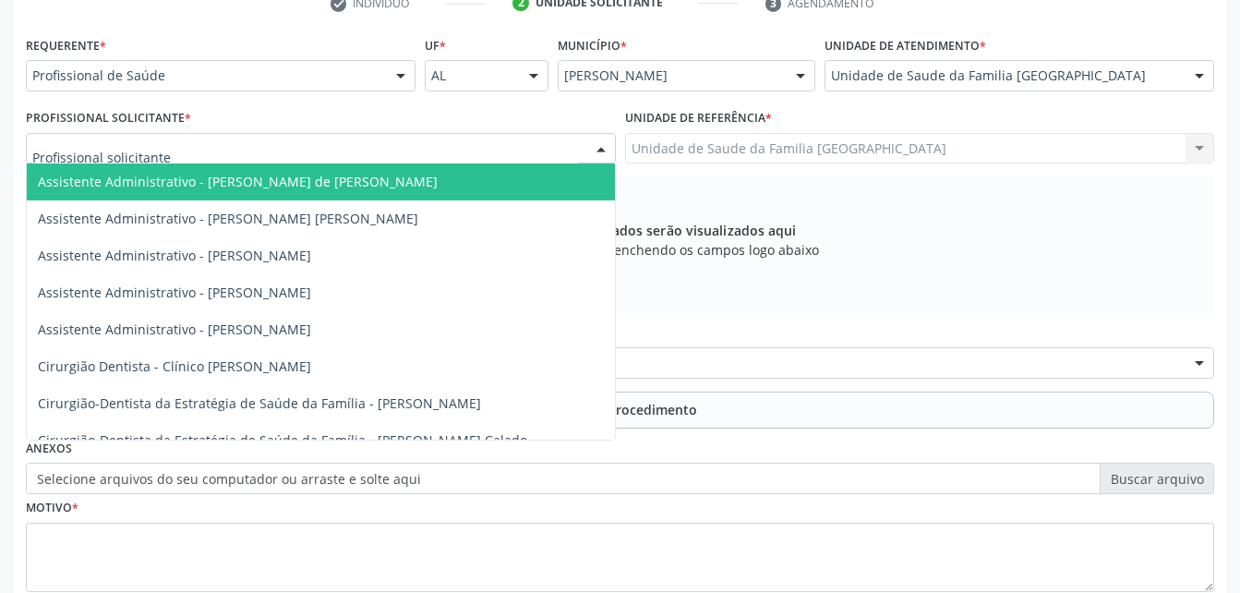
click at [400, 72] on div at bounding box center [401, 76] width 28 height 31
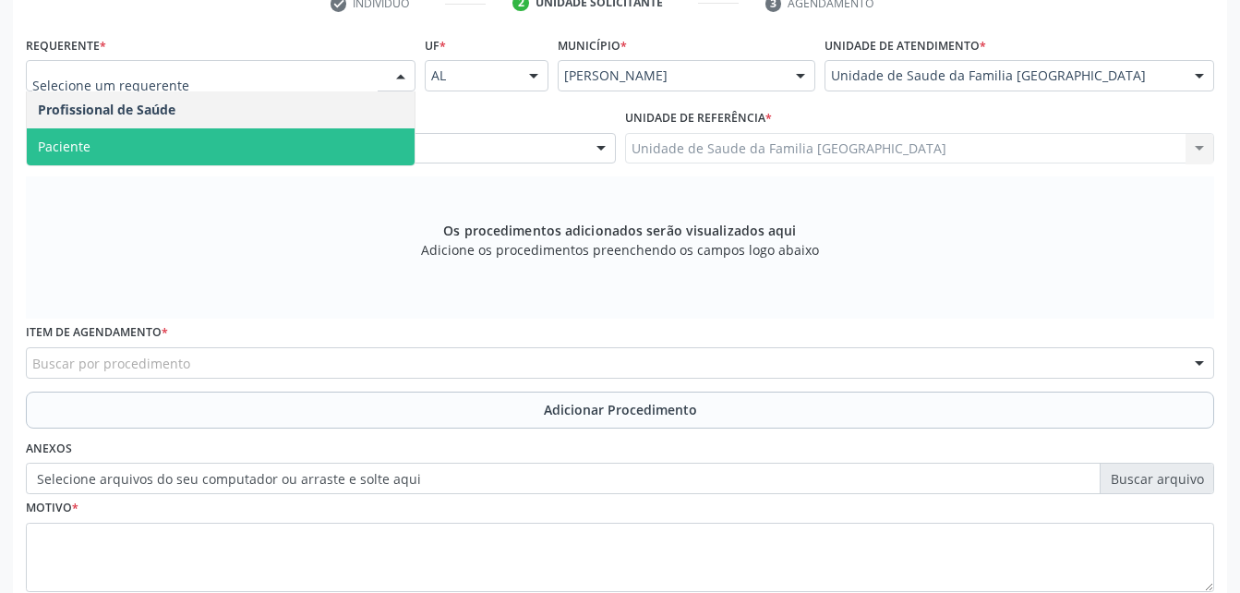
click at [352, 139] on span "Paciente" at bounding box center [221, 146] width 388 height 37
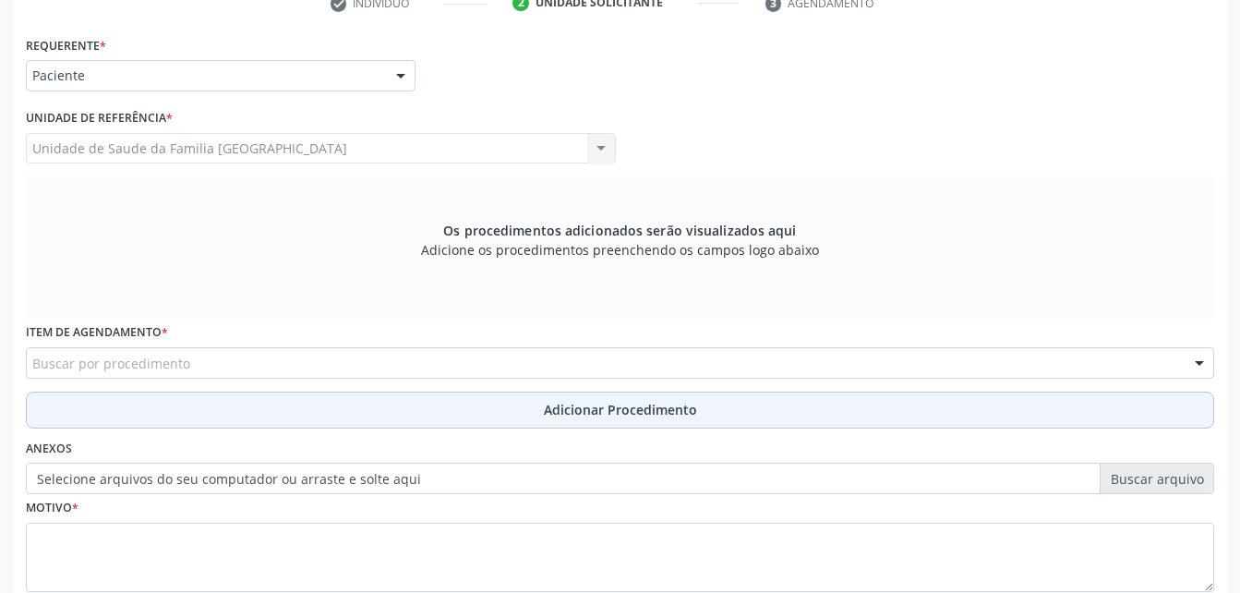
scroll to position [516, 0]
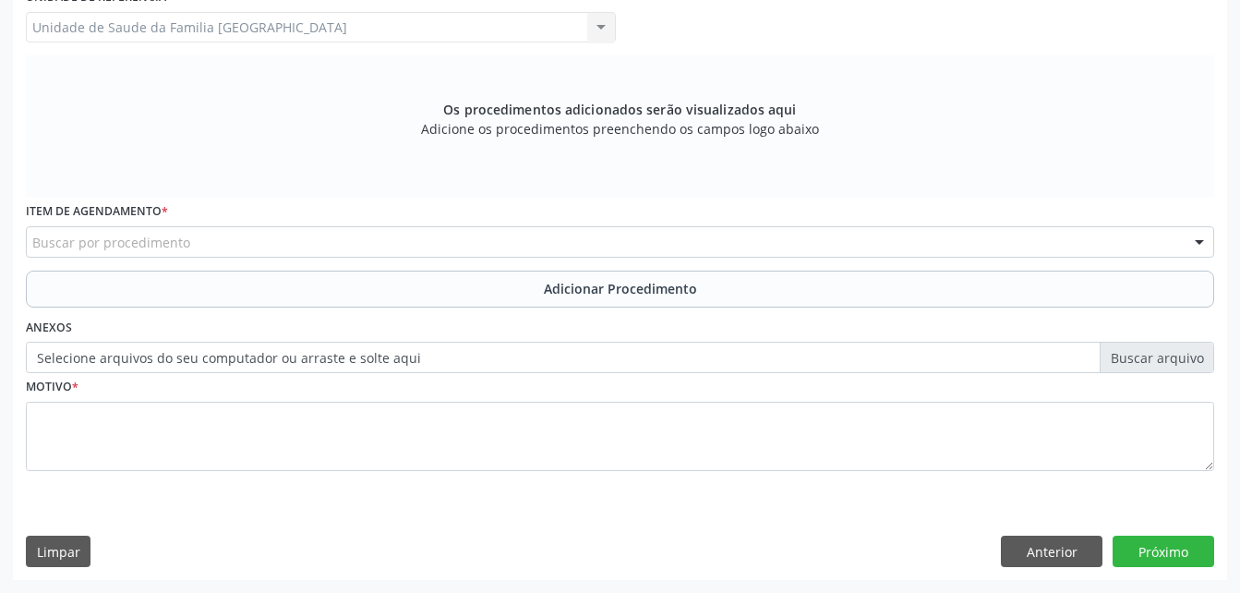
click at [366, 246] on div "Buscar por procedimento" at bounding box center [620, 241] width 1188 height 31
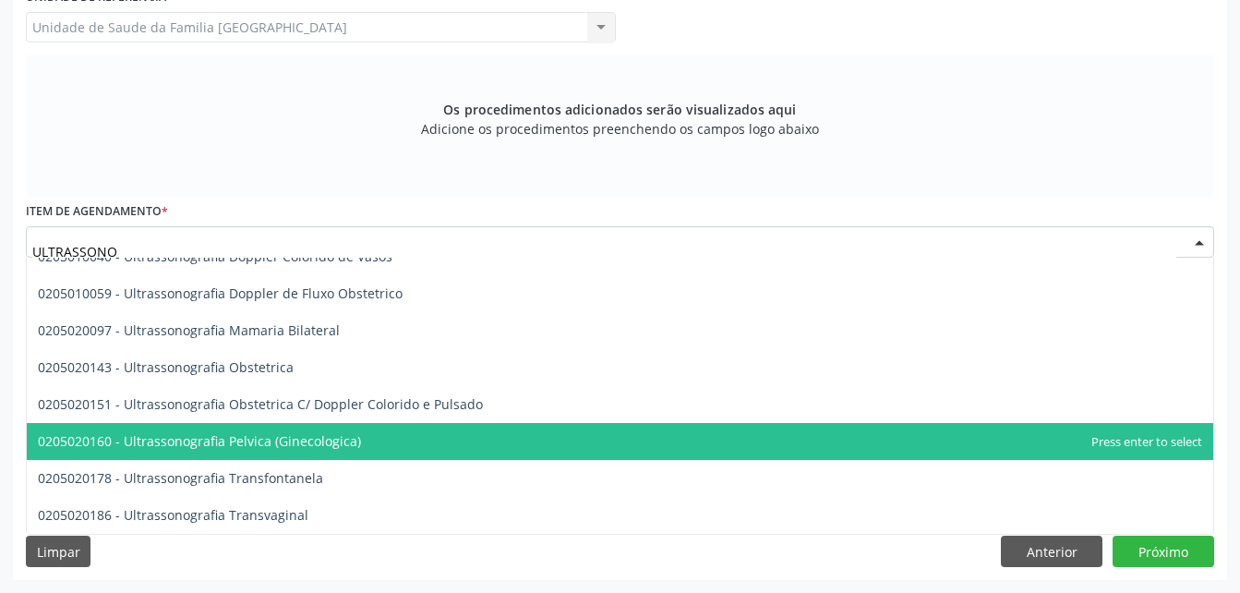
scroll to position [222, 0]
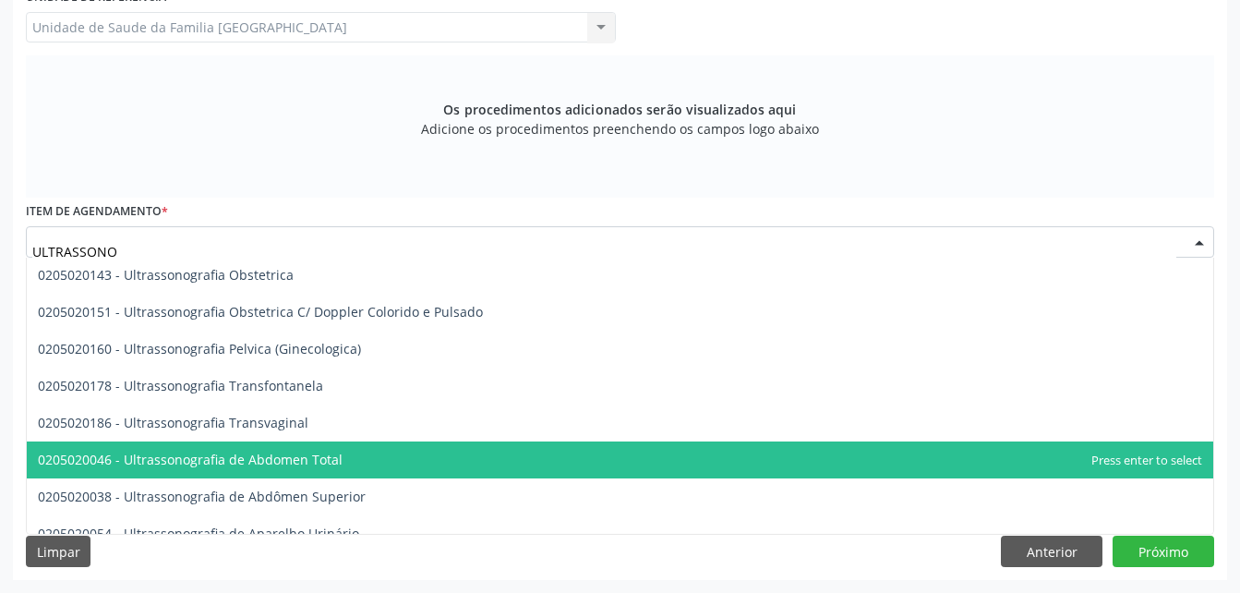
click at [414, 451] on span "0205020046 - Ultrassonografia de Abdomen Total" at bounding box center [620, 459] width 1186 height 37
type input "ULTRASSONO"
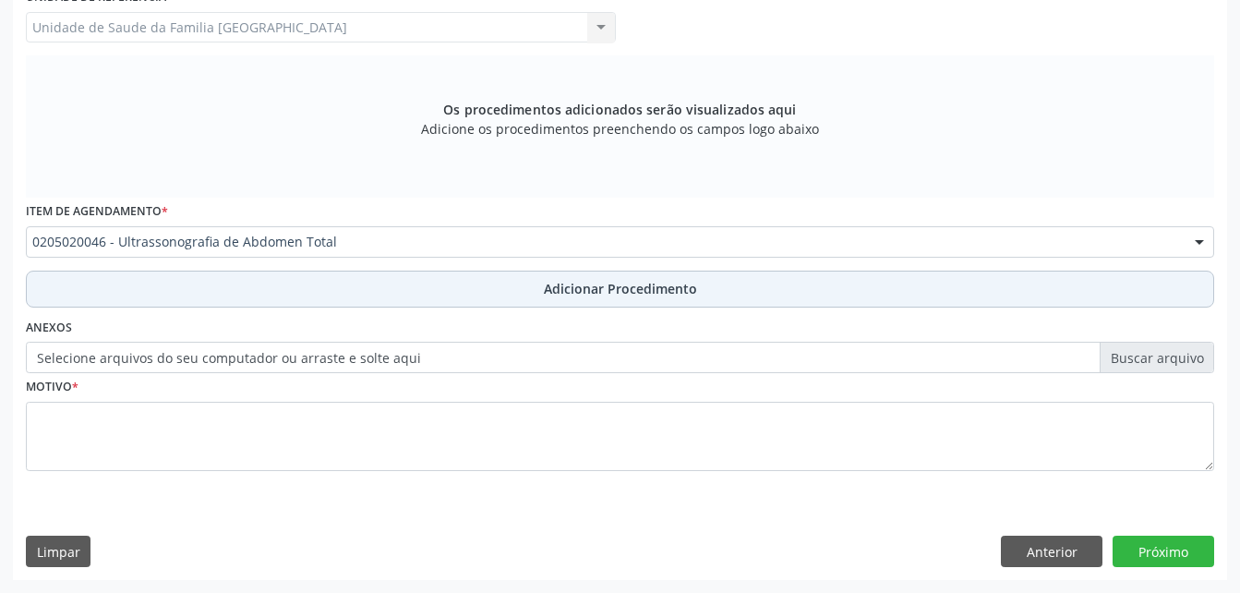
click at [409, 286] on button "Adicionar Procedimento" at bounding box center [620, 288] width 1188 height 37
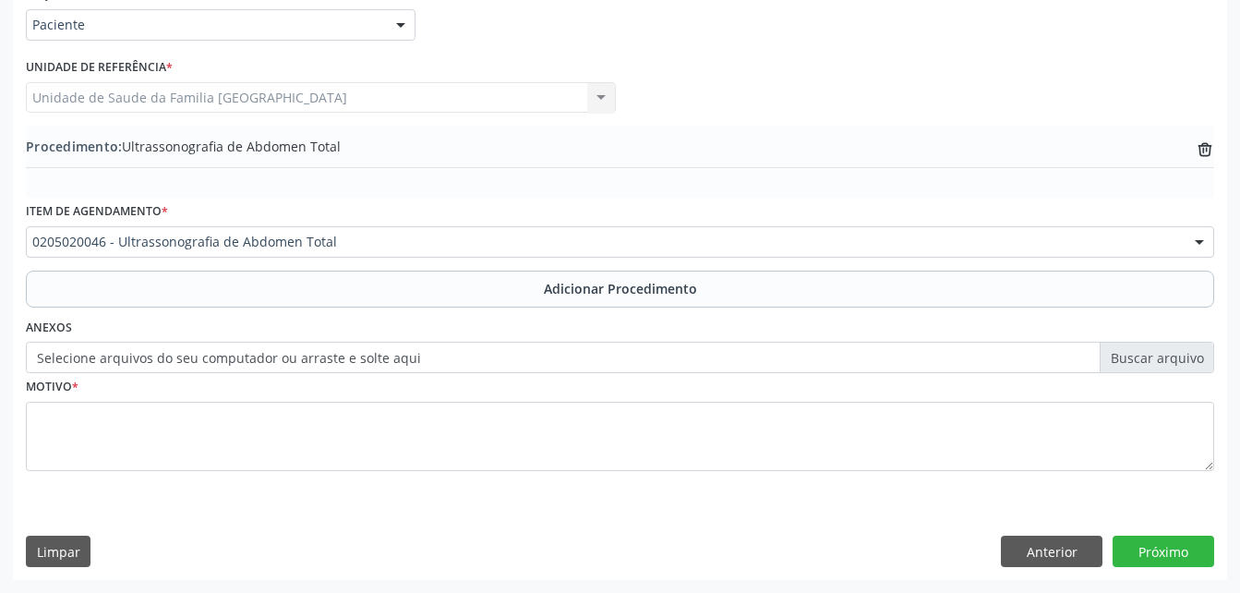
click at [395, 256] on div "0205020046 - Ultrassonografia de Abdomen Total" at bounding box center [620, 241] width 1188 height 31
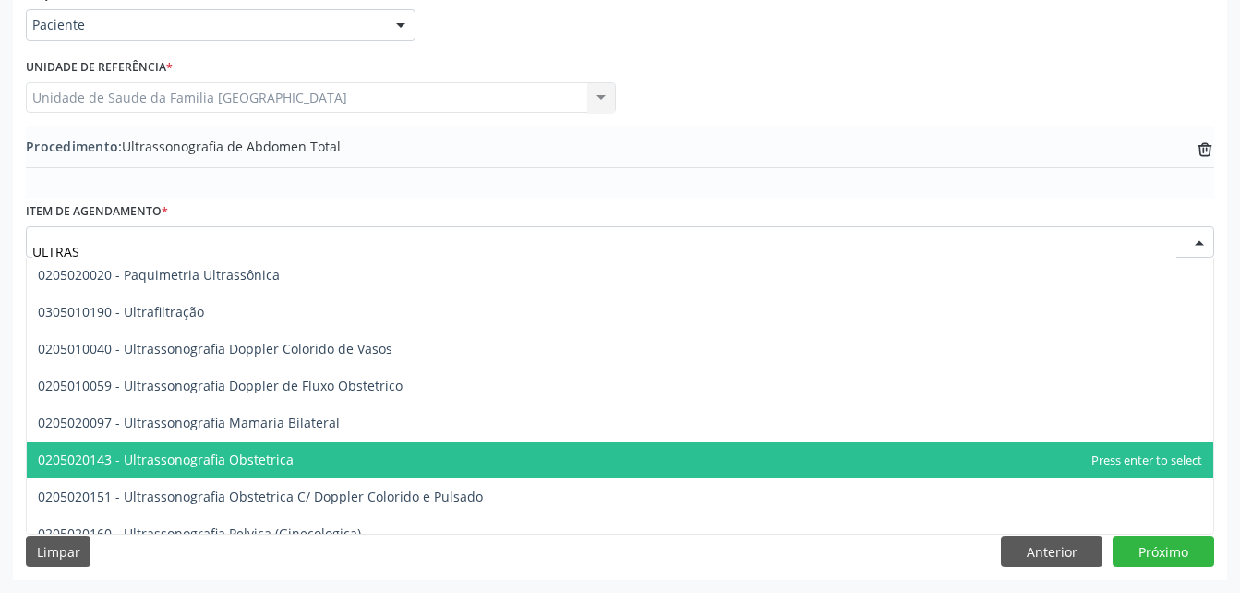
type input "ULTRASS"
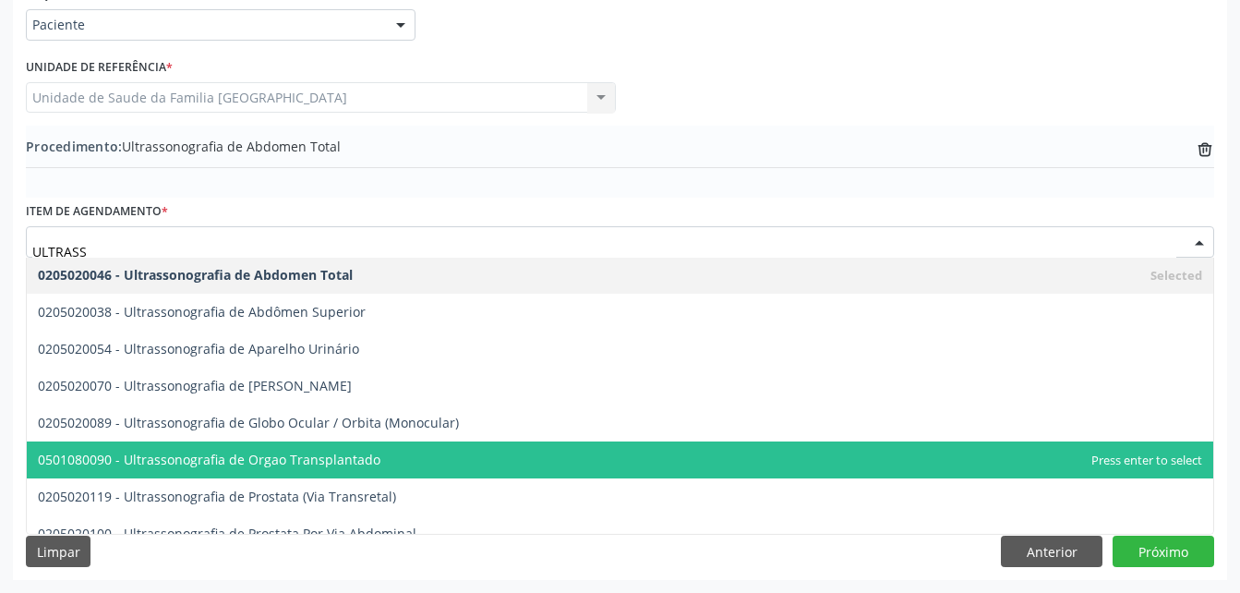
scroll to position [462, 0]
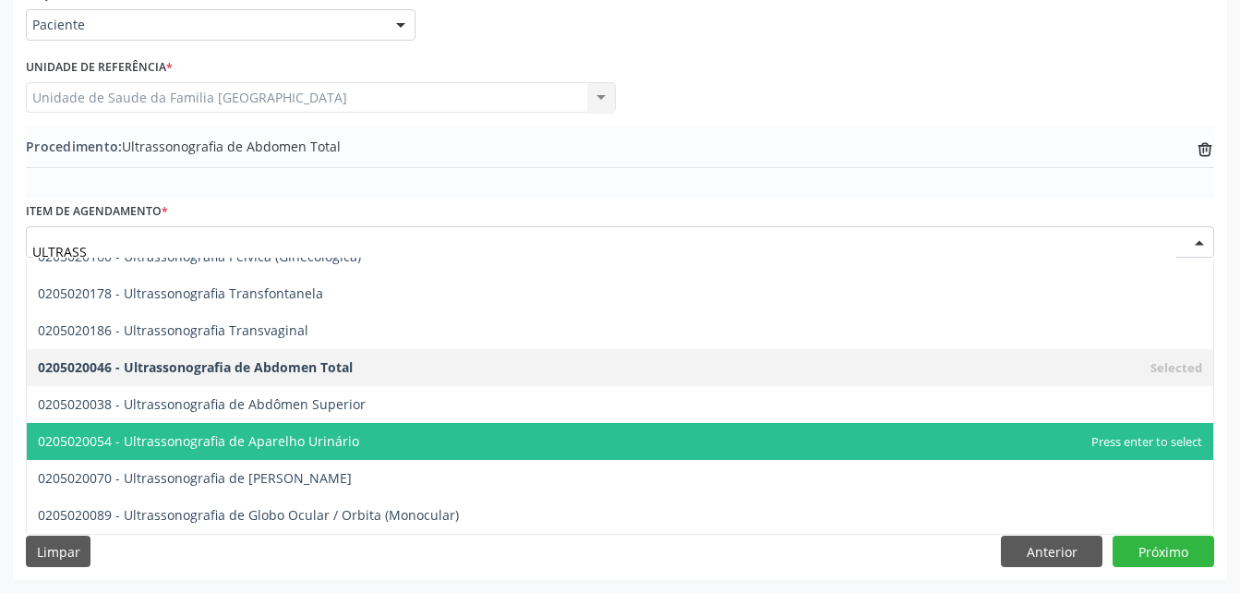
click at [450, 443] on span "0205020054 - Ultrassonografia de Aparelho Urinário" at bounding box center [620, 441] width 1186 height 37
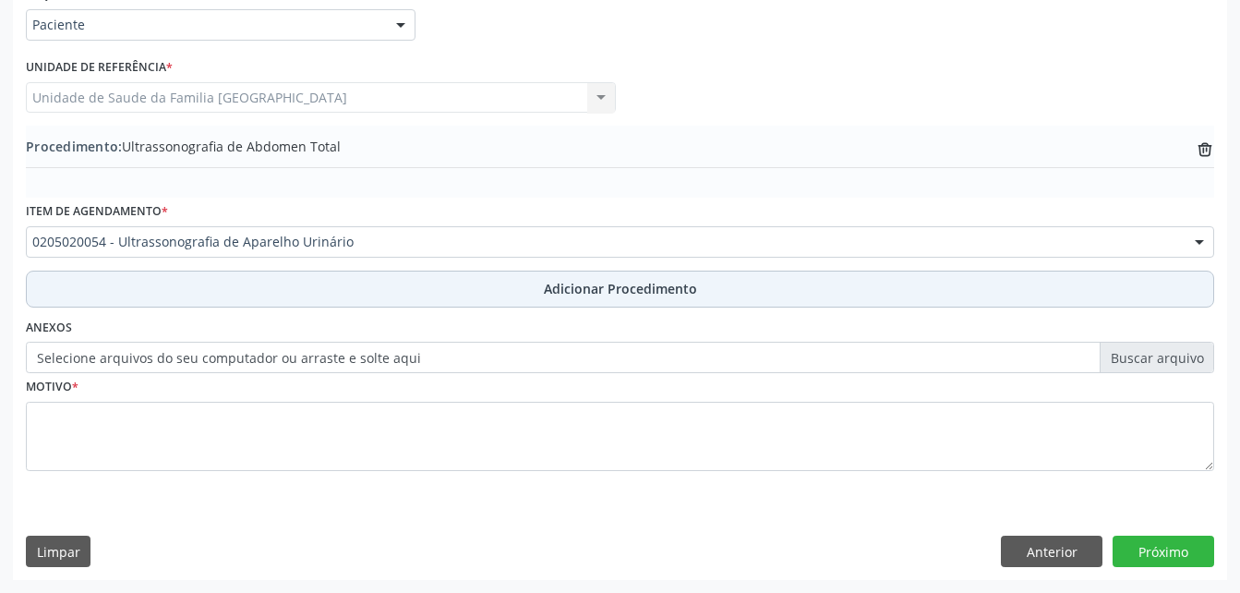
click at [489, 294] on button "Adicionar Procedimento" at bounding box center [620, 288] width 1188 height 37
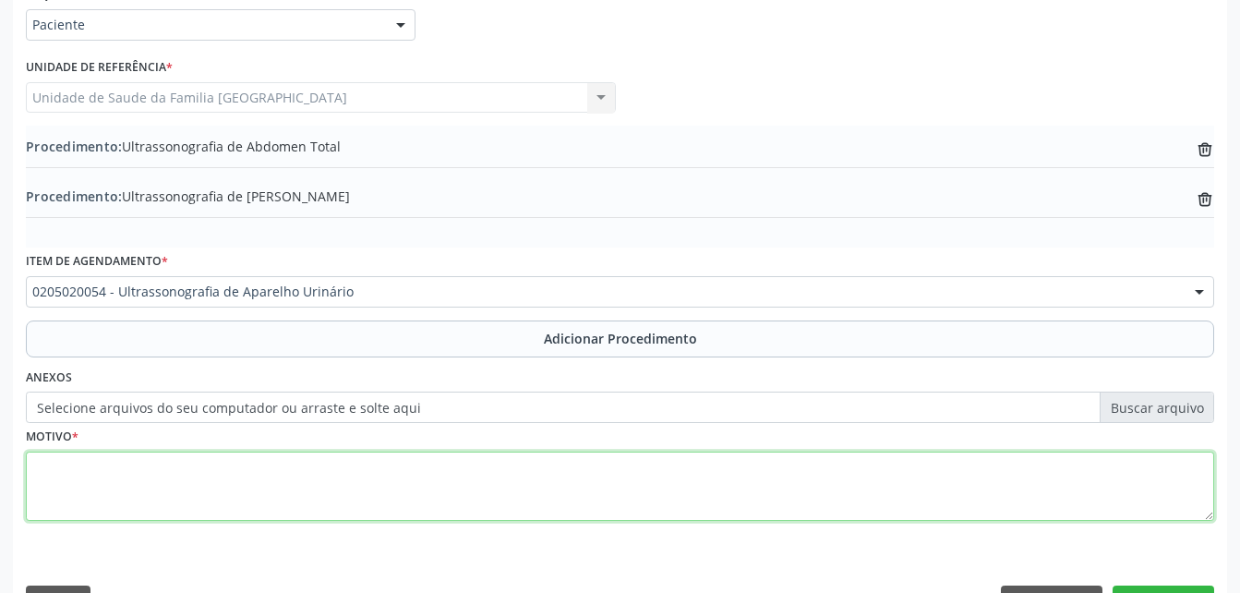
click at [497, 482] on textarea at bounding box center [620, 486] width 1188 height 70
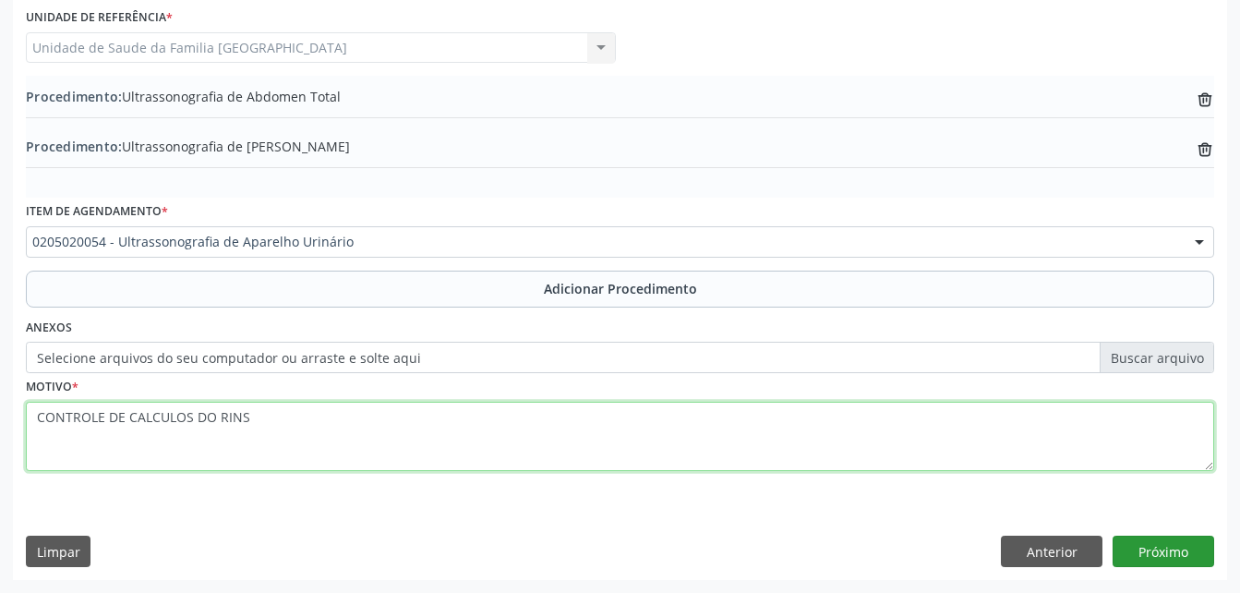
type textarea "CONTROLE DE CALCULOS DO RINS"
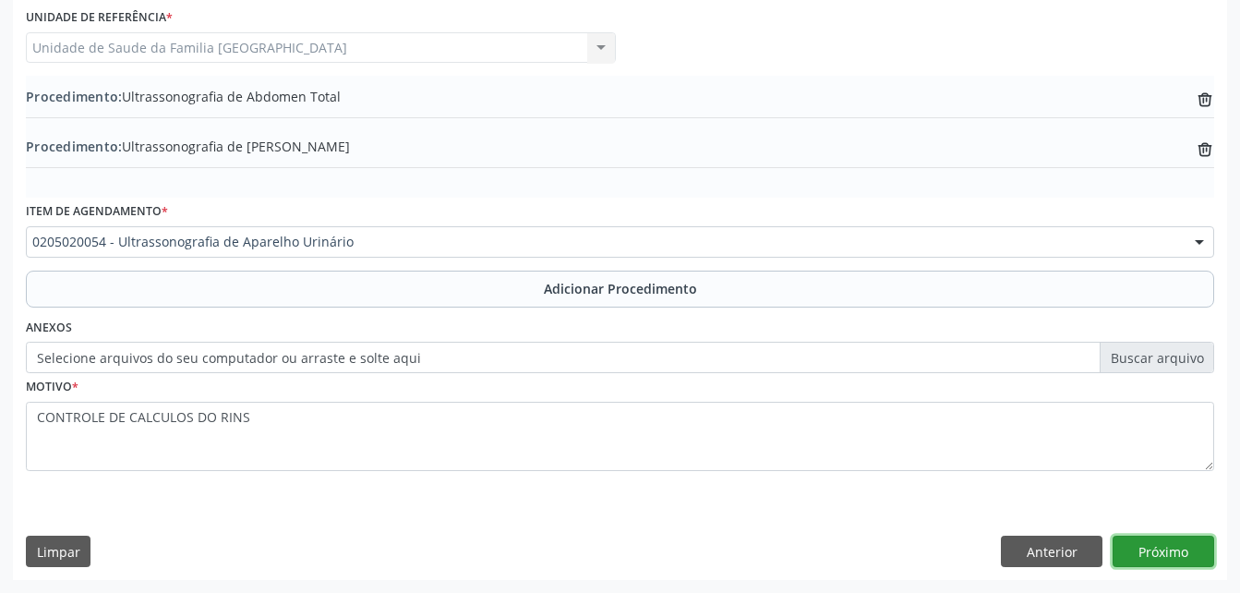
click at [1190, 543] on button "Próximo" at bounding box center [1163, 550] width 102 height 31
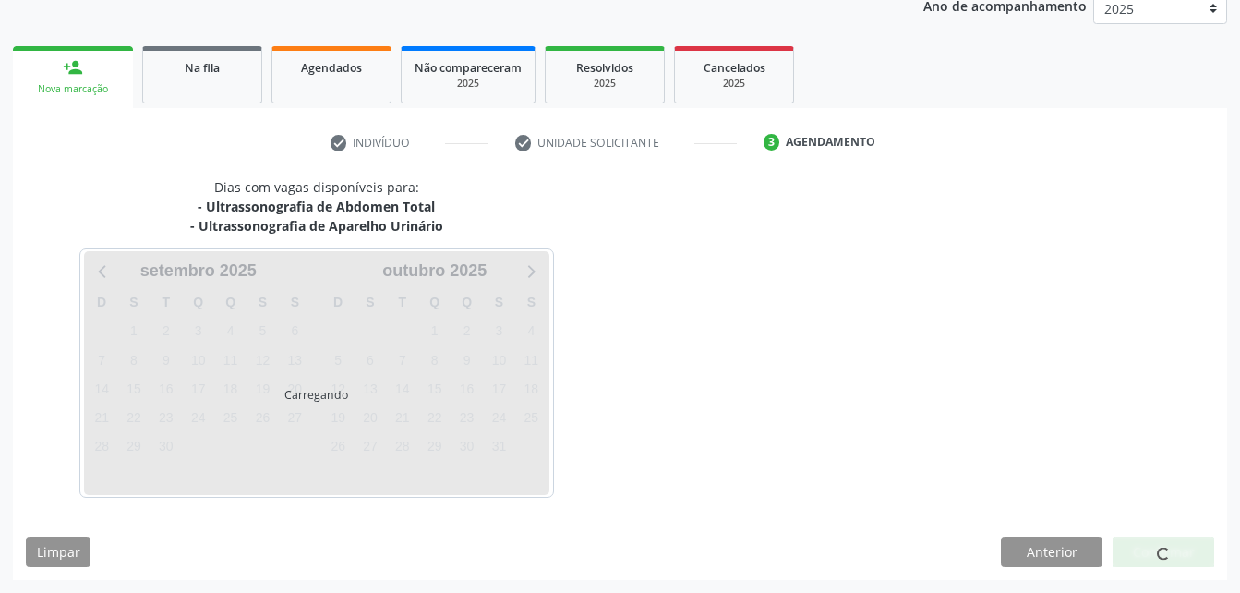
scroll to position [310, 0]
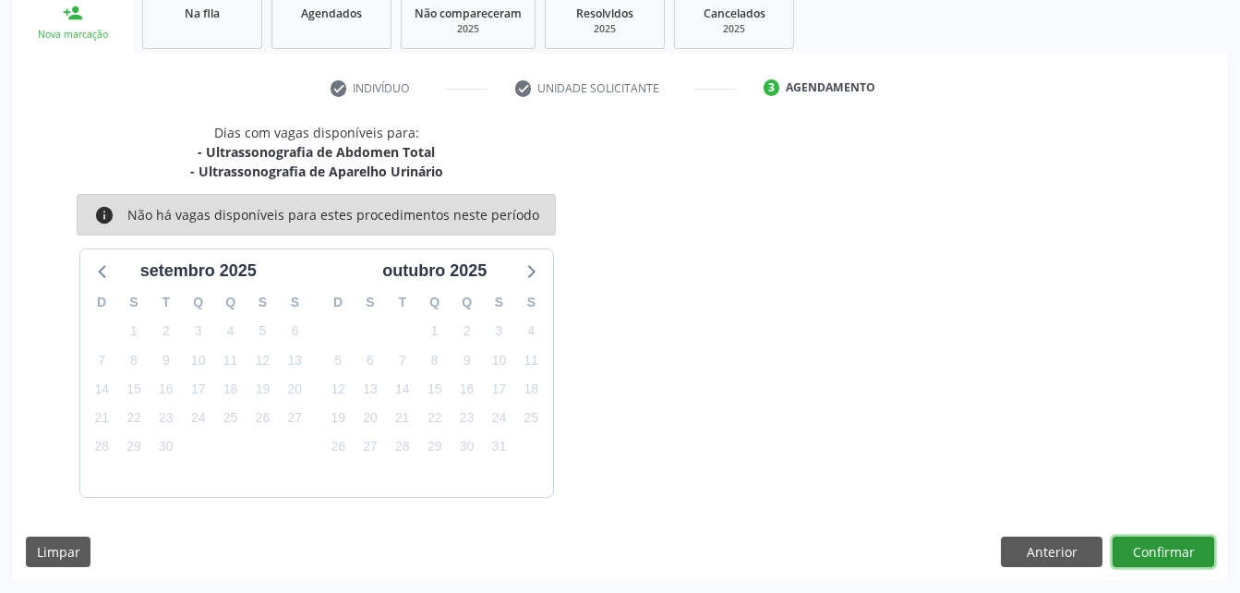
drag, startPoint x: 1189, startPoint y: 544, endPoint x: 1174, endPoint y: 542, distance: 14.9
click at [1174, 542] on button "Confirmar" at bounding box center [1163, 551] width 102 height 31
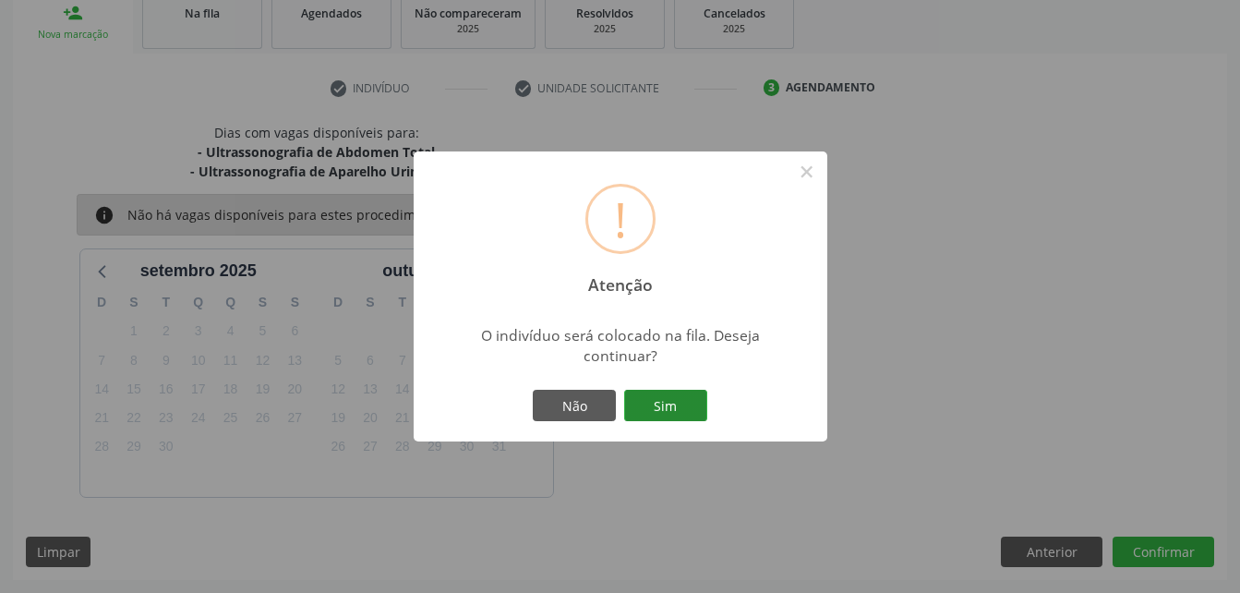
click at [693, 402] on button "Sim" at bounding box center [665, 405] width 83 height 31
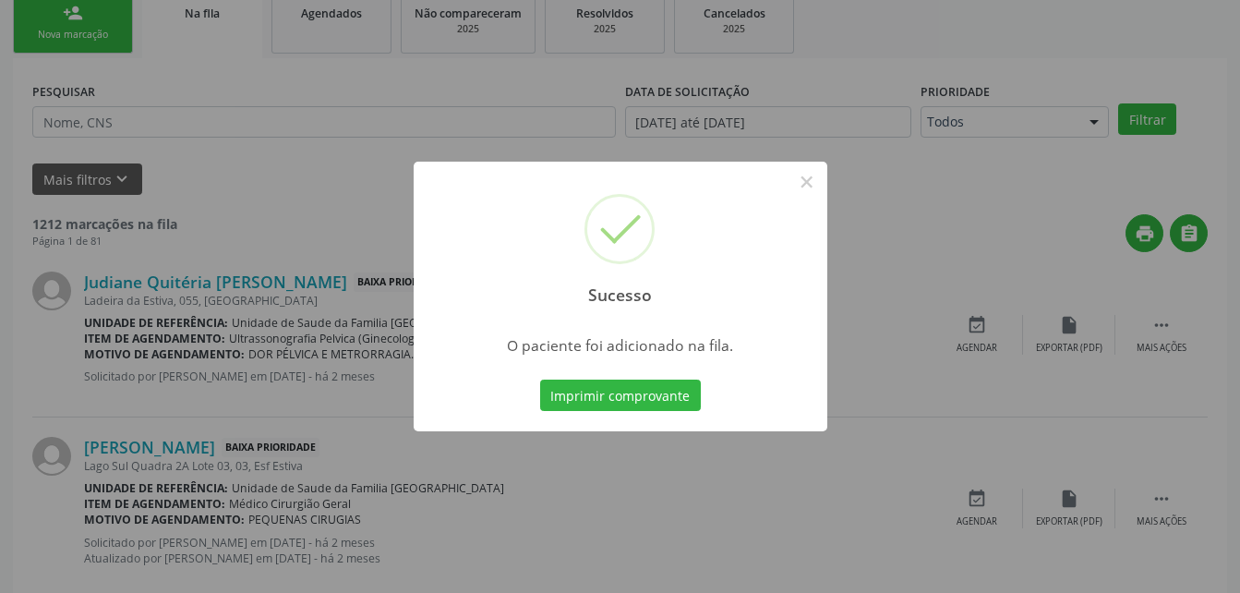
scroll to position [42, 0]
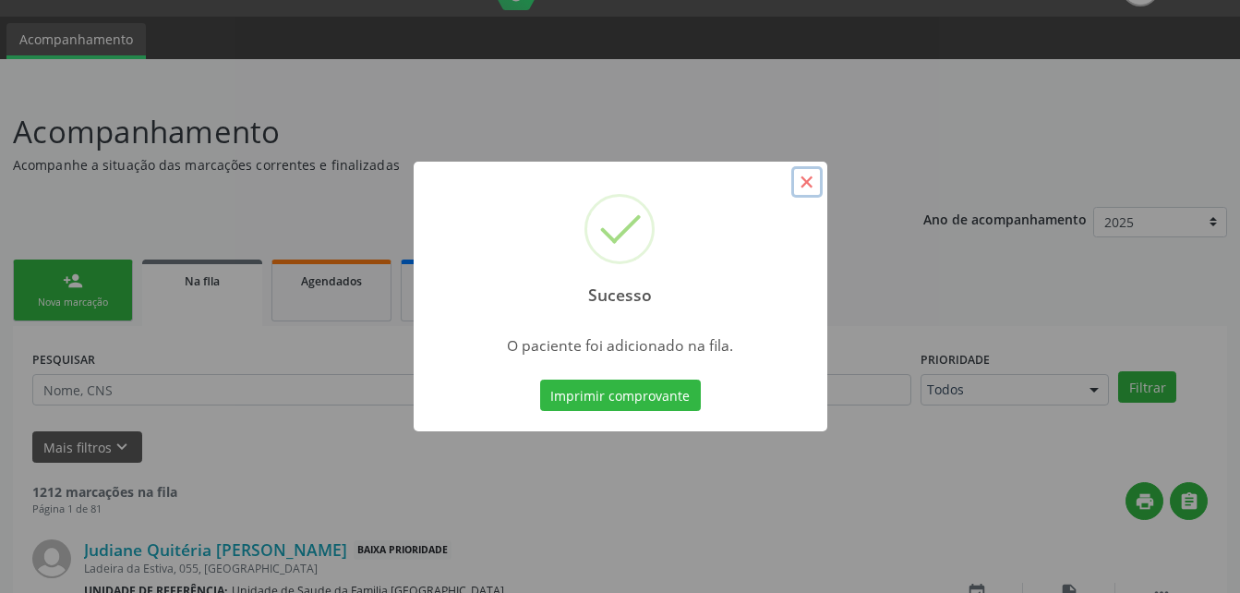
click at [799, 191] on button "×" at bounding box center [806, 181] width 31 height 31
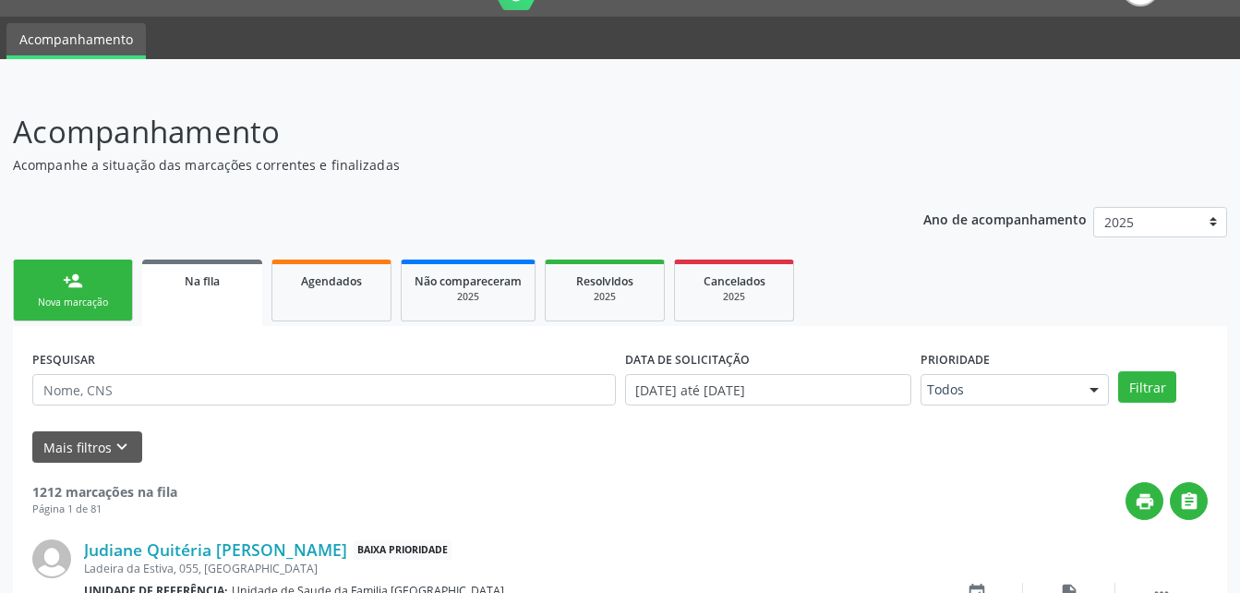
click at [84, 296] on div "Nova marcação" at bounding box center [73, 302] width 92 height 14
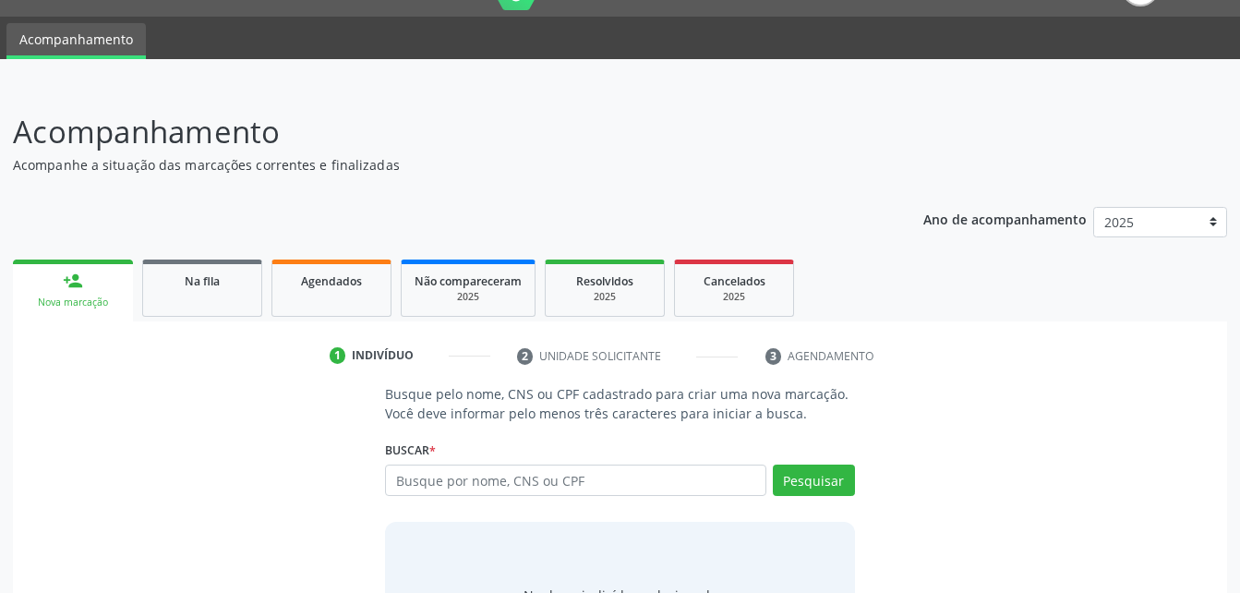
scroll to position [145, 0]
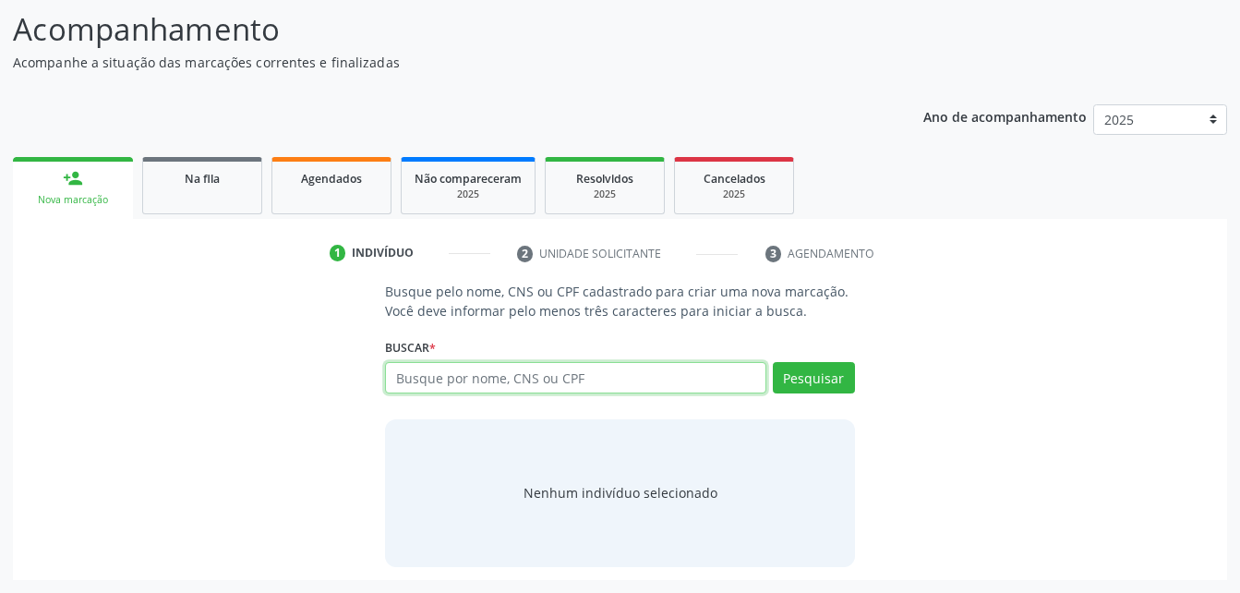
click at [446, 378] on input "text" at bounding box center [575, 377] width 380 height 31
type input "03304056408"
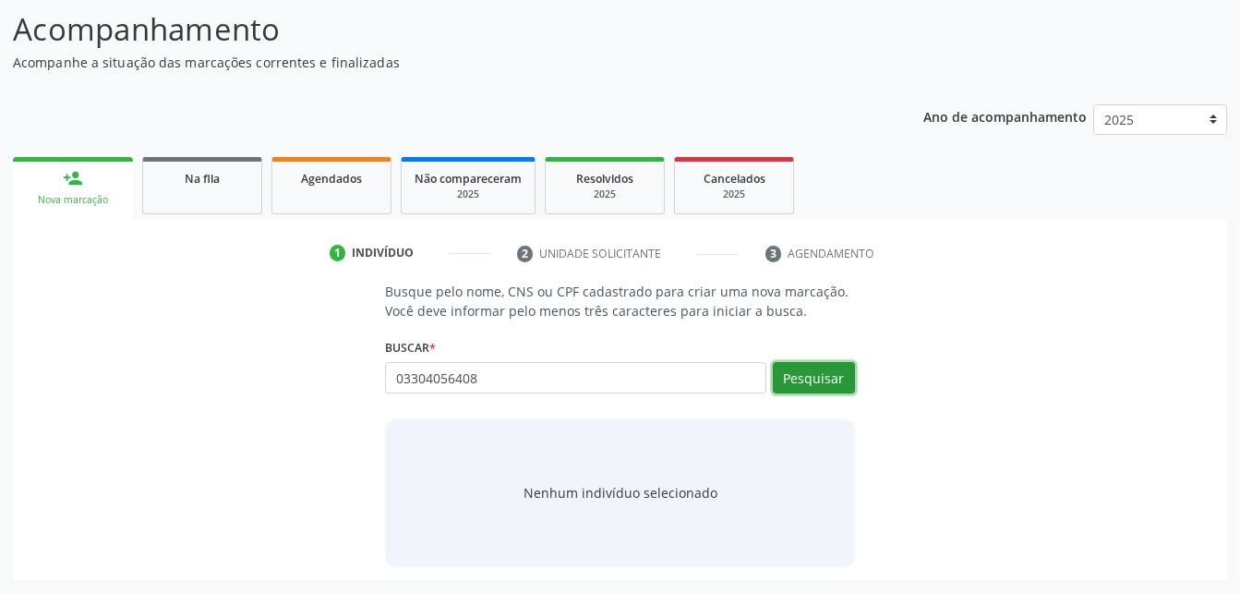
click at [814, 371] on button "Pesquisar" at bounding box center [814, 377] width 82 height 31
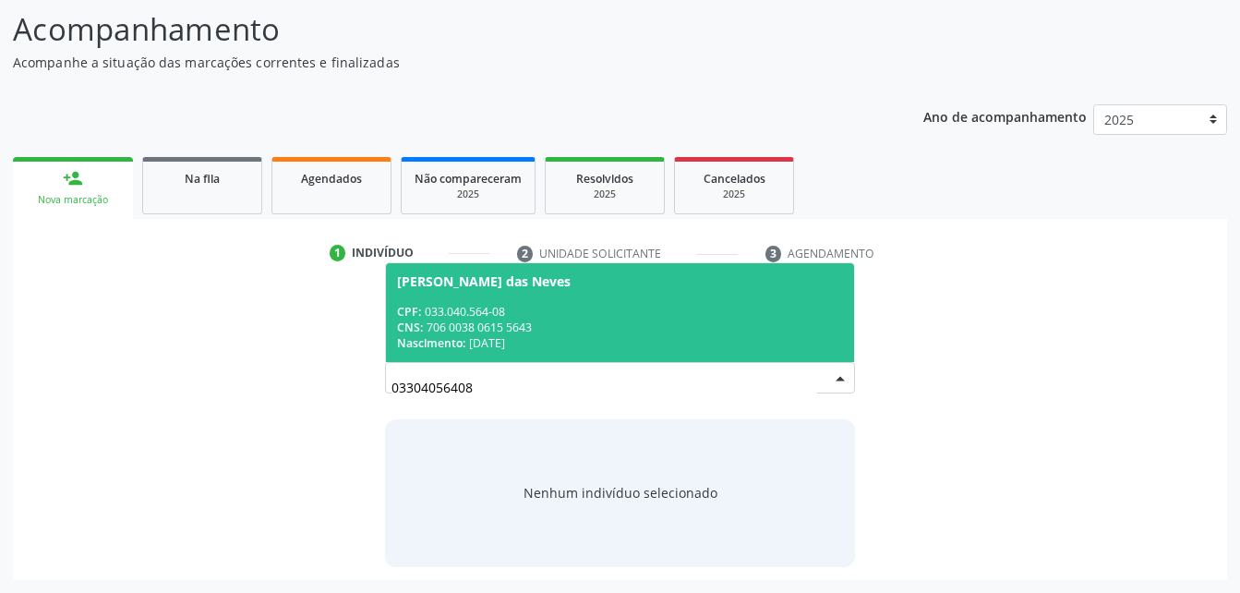
click at [690, 336] on div "Nascimento: 22/02/1979" at bounding box center [619, 343] width 445 height 16
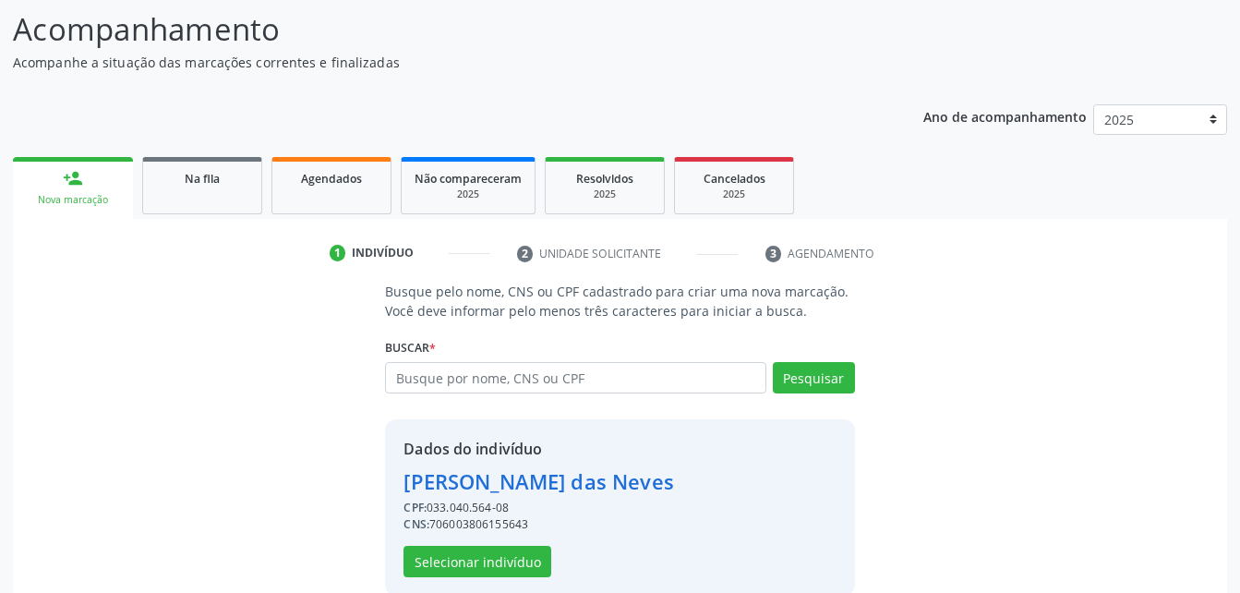
scroll to position [174, 0]
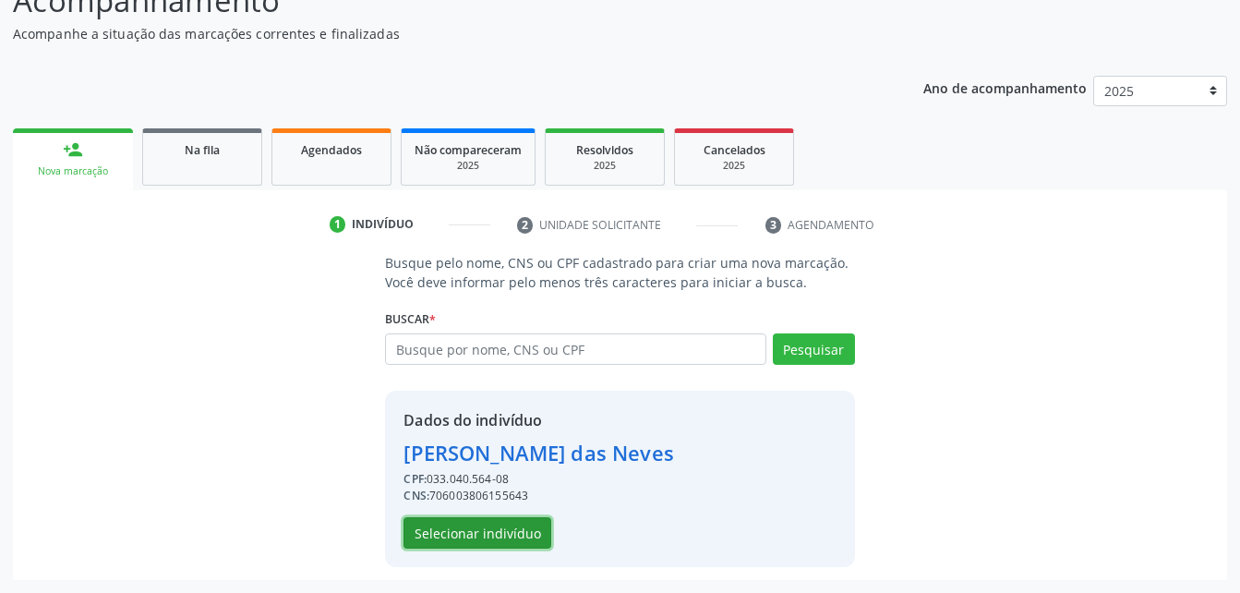
click at [462, 524] on button "Selecionar indivíduo" at bounding box center [477, 532] width 148 height 31
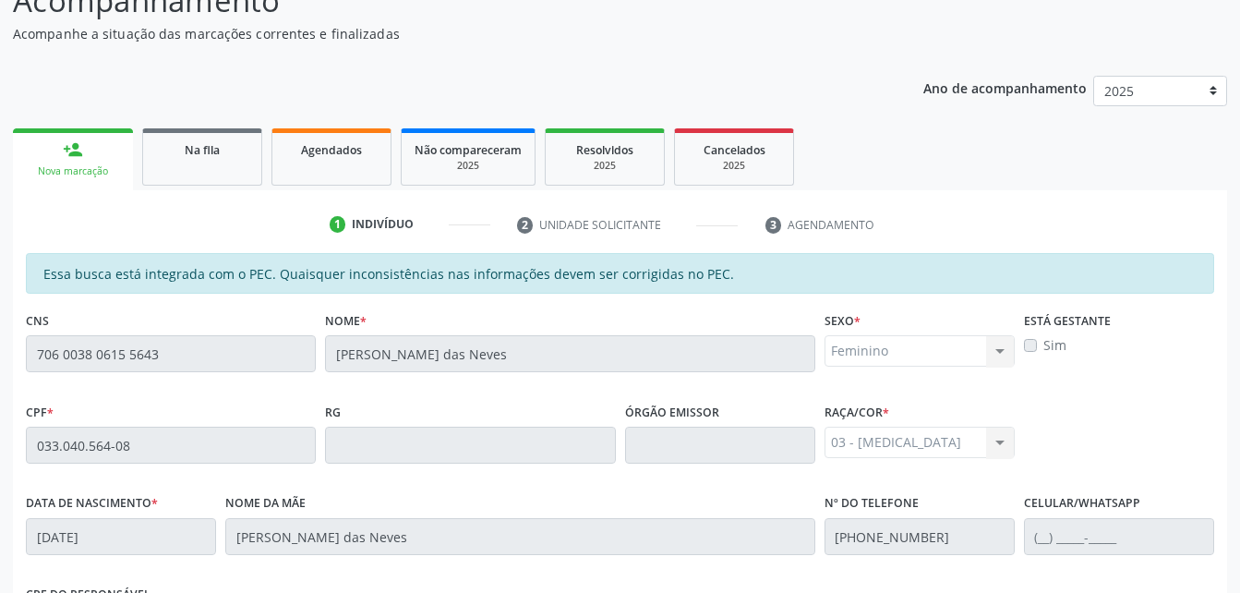
scroll to position [487, 0]
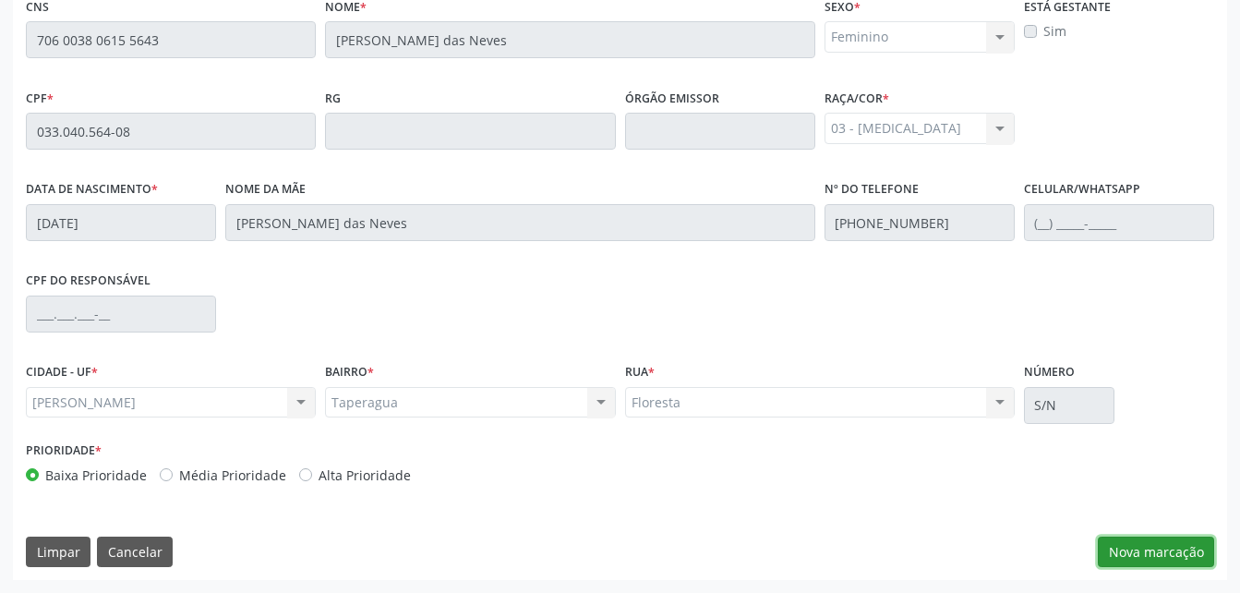
click at [1142, 550] on button "Nova marcação" at bounding box center [1156, 551] width 116 height 31
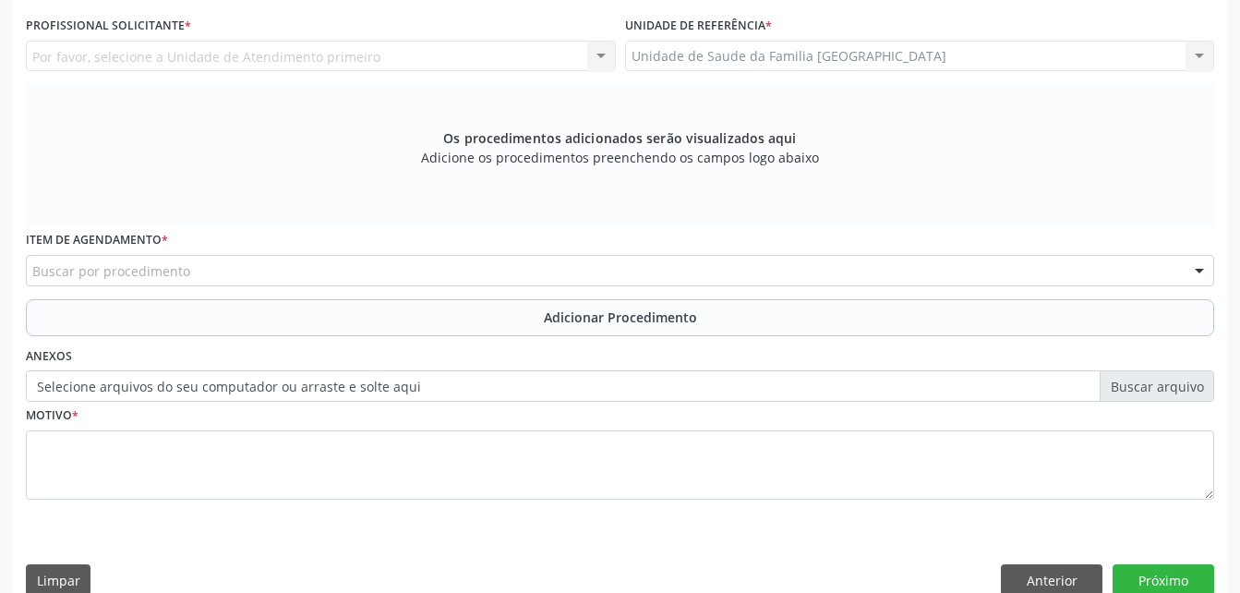
scroll to position [210, 0]
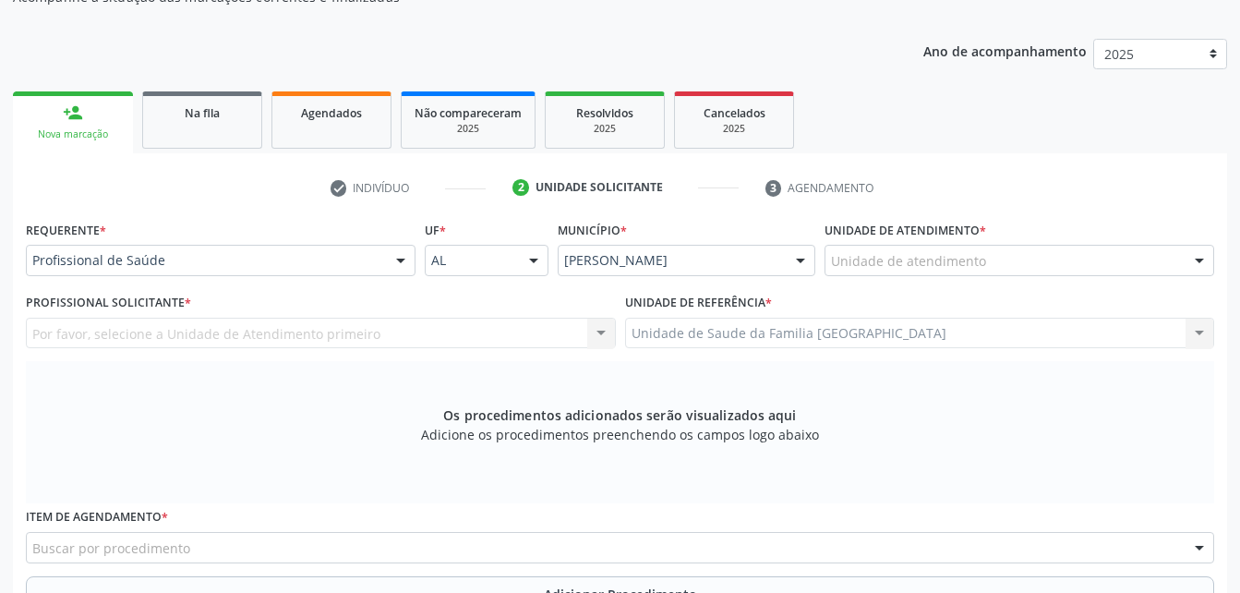
click at [1007, 261] on div "Unidade de atendimento" at bounding box center [1019, 260] width 390 height 31
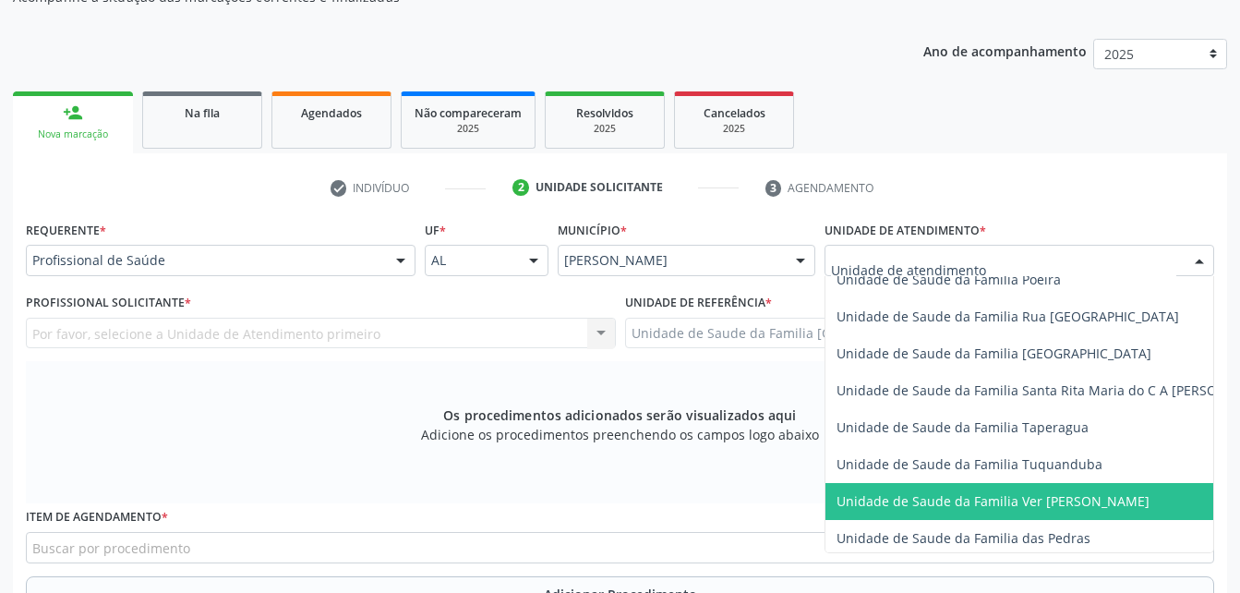
scroll to position [1104, 0]
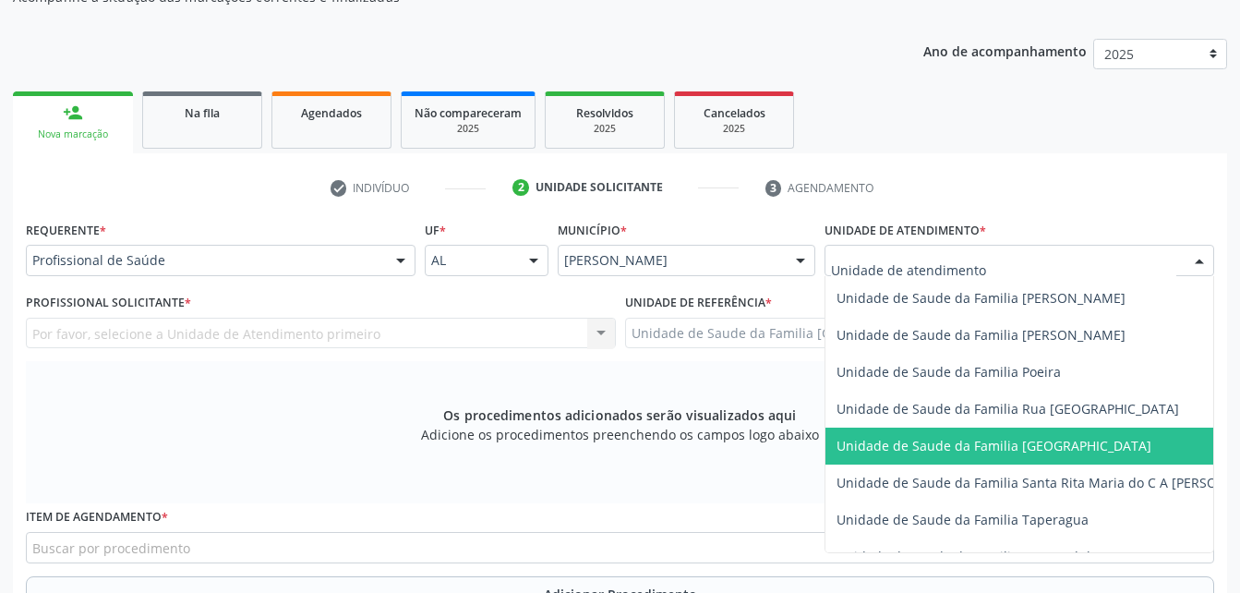
click at [1015, 433] on span "Unidade de Saude da Familia [GEOGRAPHIC_DATA]" at bounding box center [1055, 445] width 461 height 37
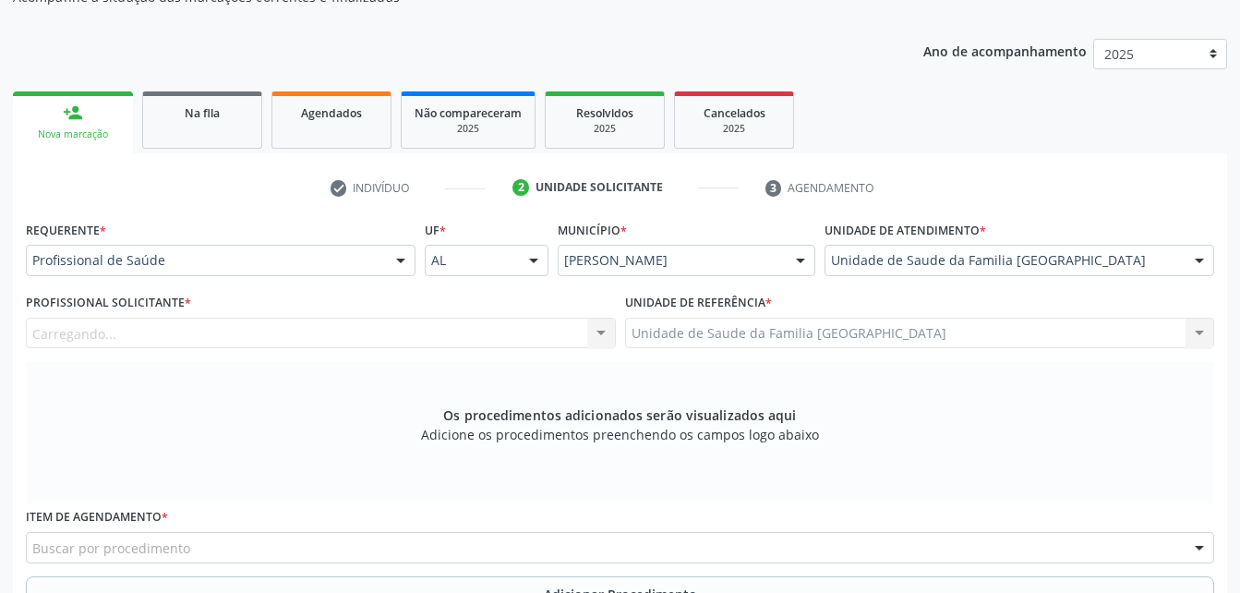
click at [391, 332] on div "Carregando... Nenhum resultado encontrado para: " " Não há nenhuma opção para s…" at bounding box center [321, 333] width 590 height 31
click at [391, 332] on div "Profissional solicitante" at bounding box center [321, 333] width 590 height 31
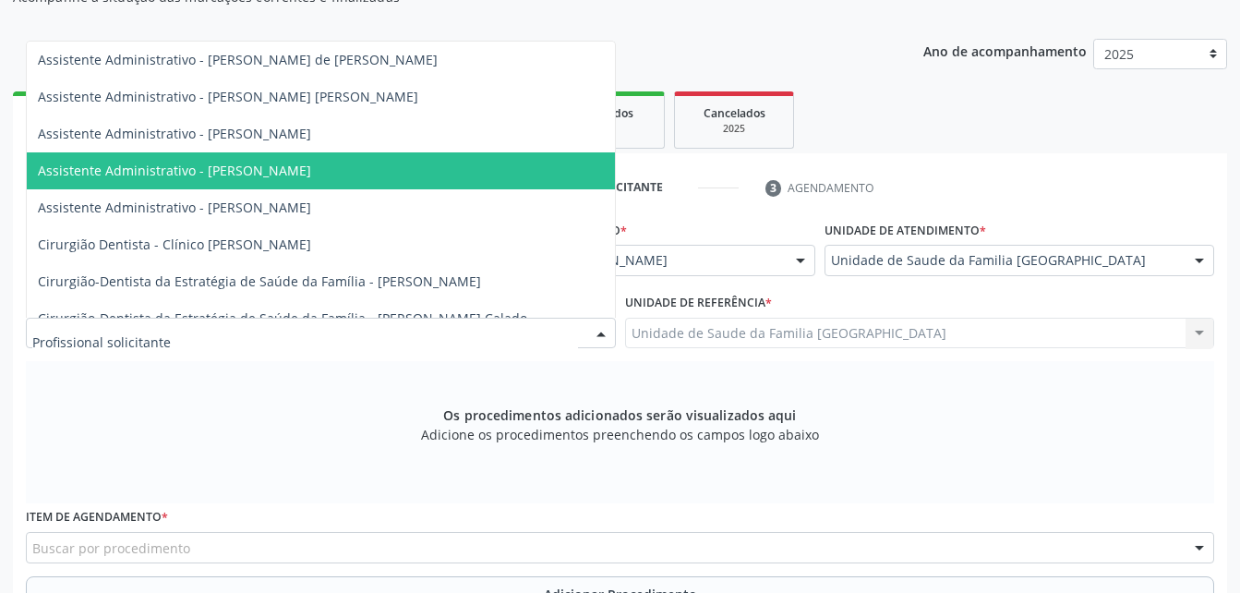
scroll to position [369, 0]
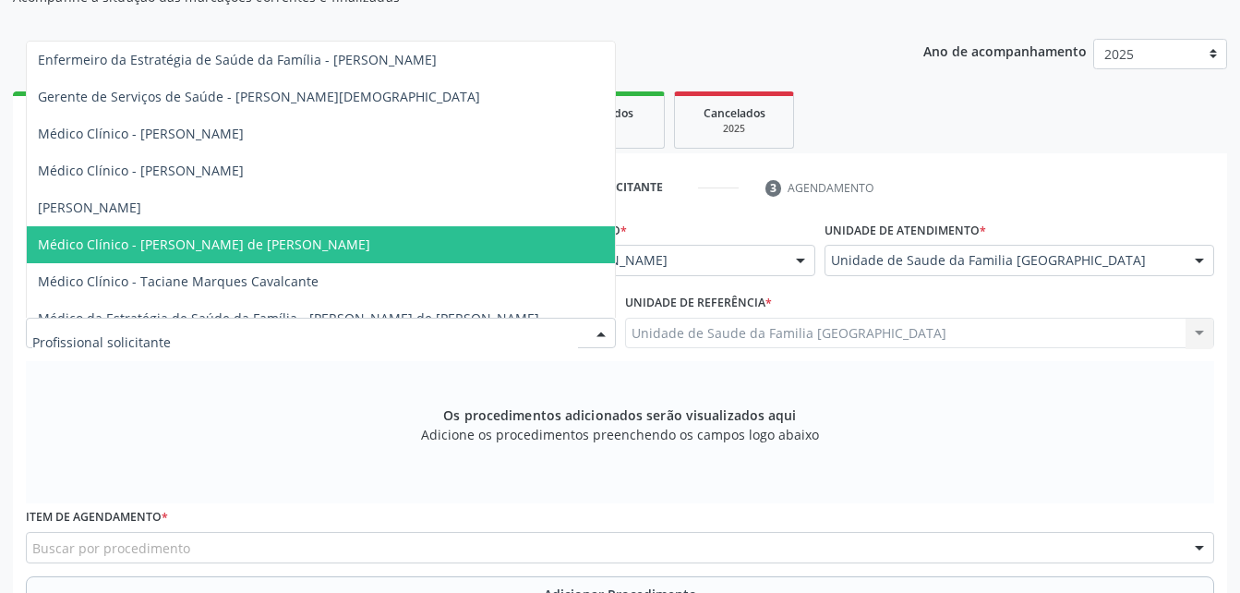
click at [369, 237] on span "Médico Clínico - Rodrigo Santana de Luna Batista" at bounding box center [321, 244] width 588 height 37
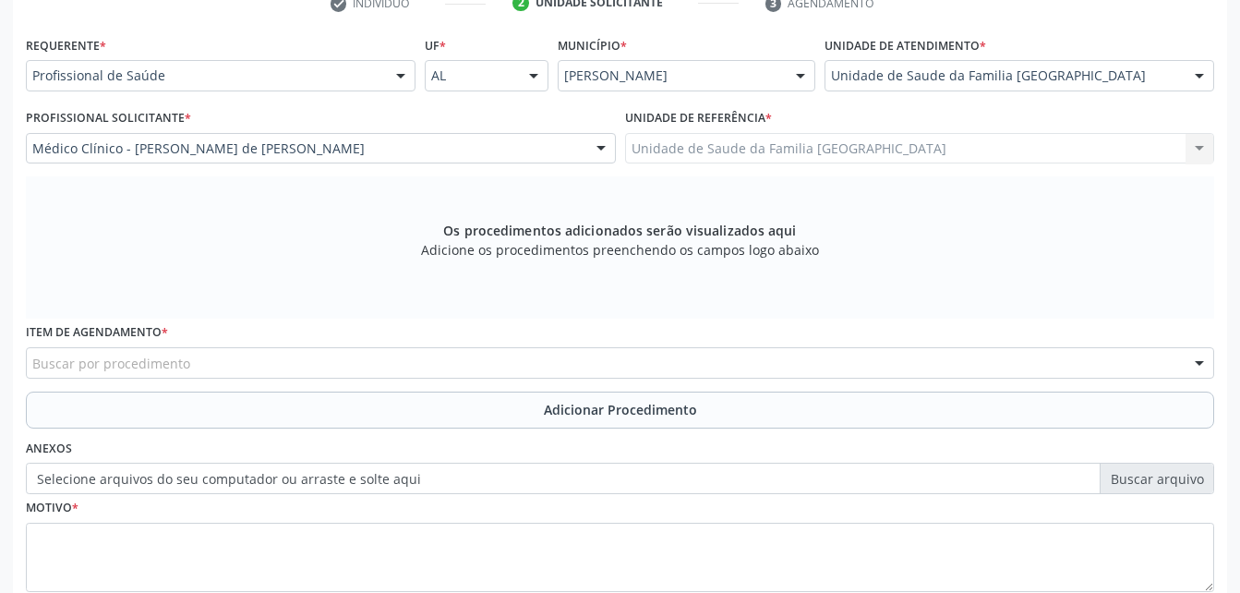
scroll to position [487, 0]
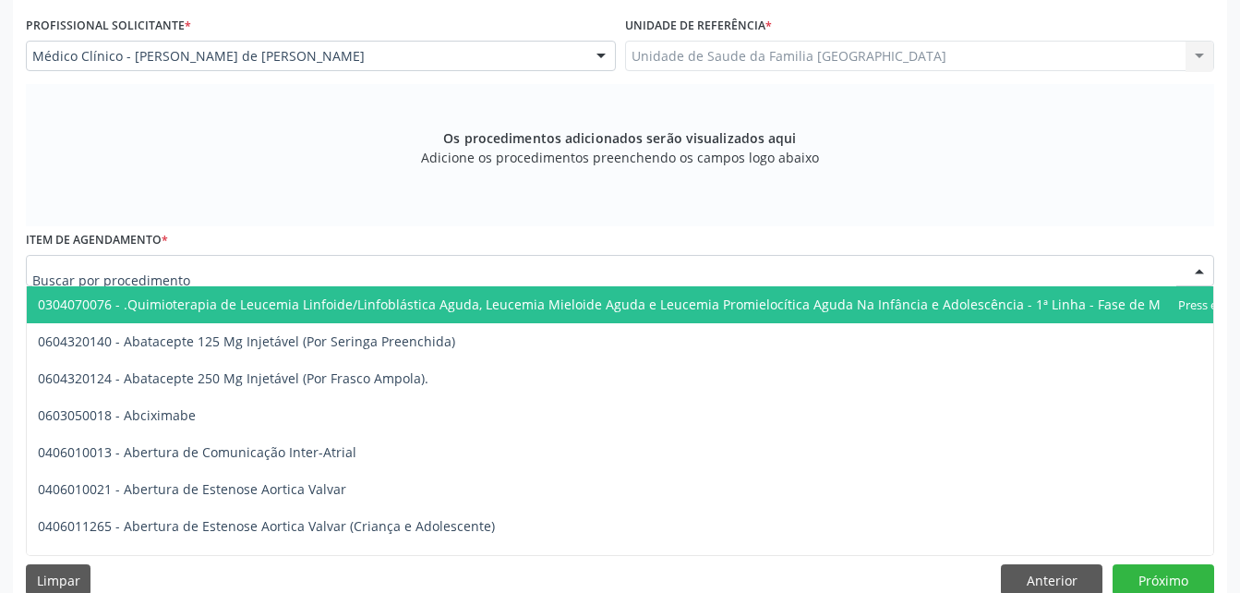
click at [409, 264] on div at bounding box center [620, 270] width 1188 height 31
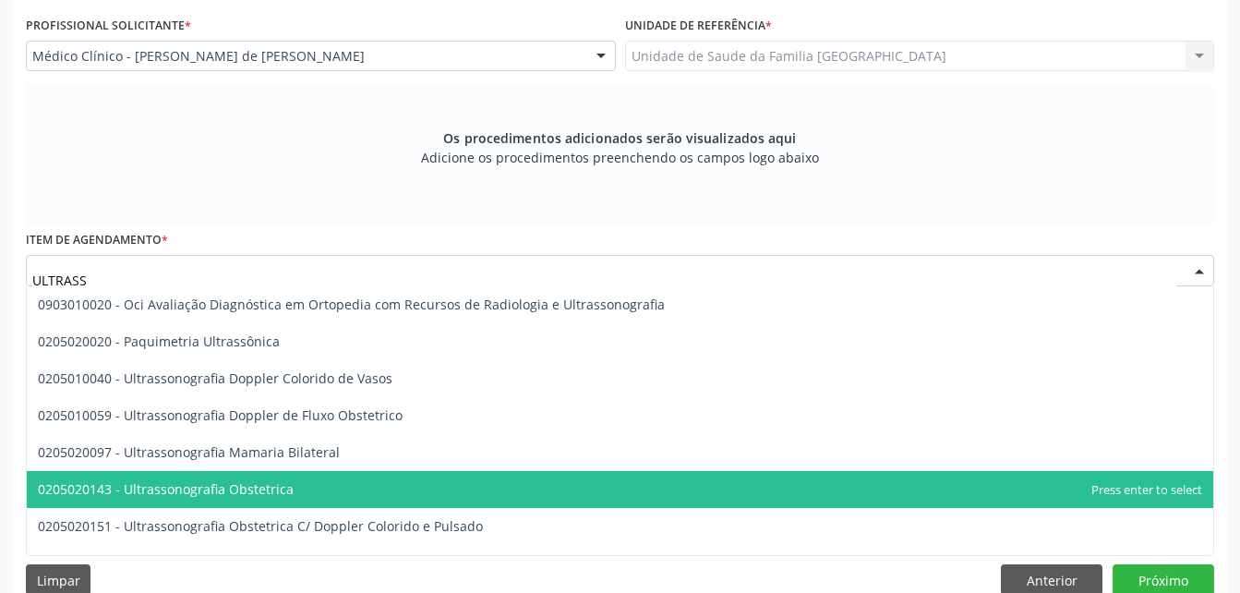
scroll to position [277, 0]
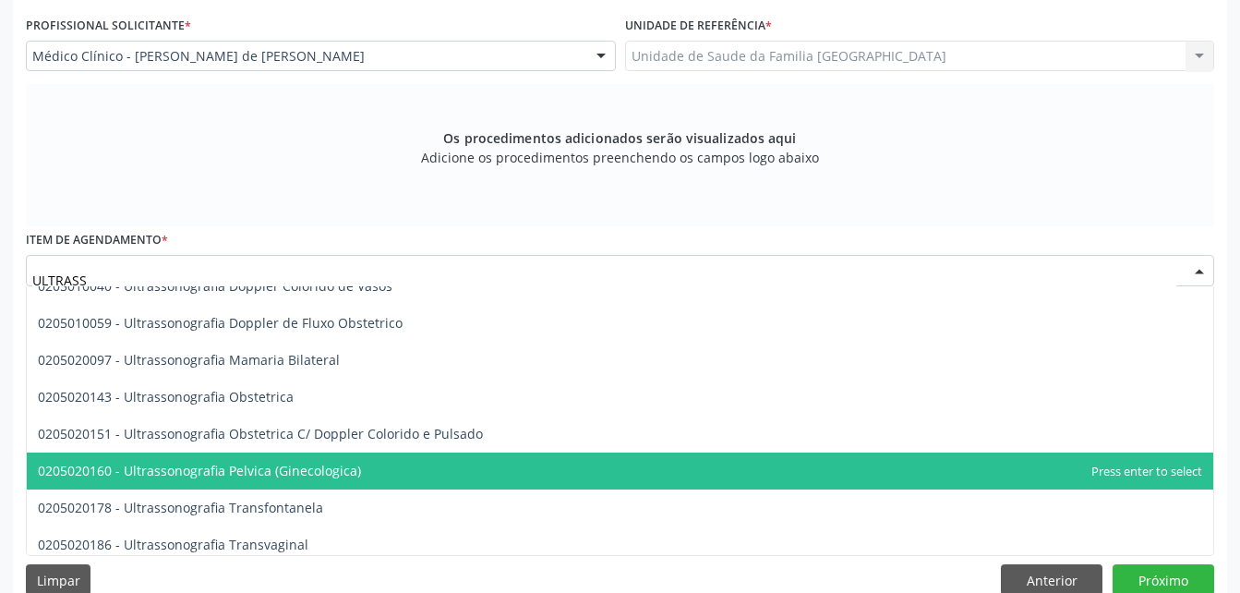
click at [654, 471] on span "0205020160 - Ultrassonografia Pelvica (Ginecologica)" at bounding box center [620, 470] width 1186 height 37
type input "ULTRASS"
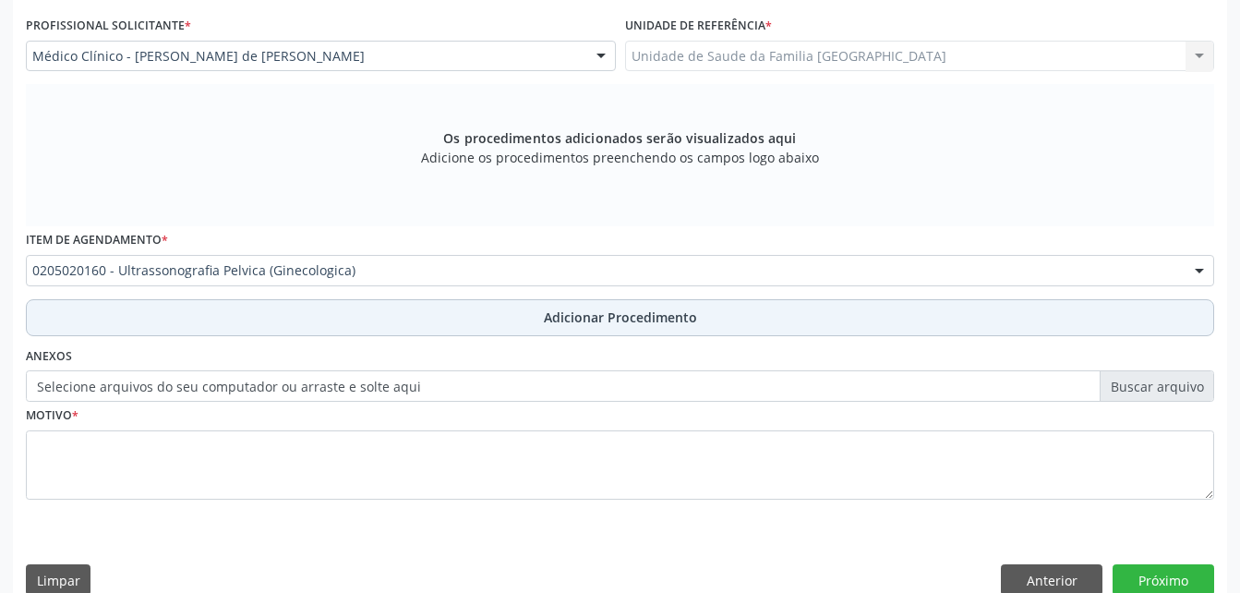
click at [592, 307] on span "Adicionar Procedimento" at bounding box center [620, 316] width 153 height 19
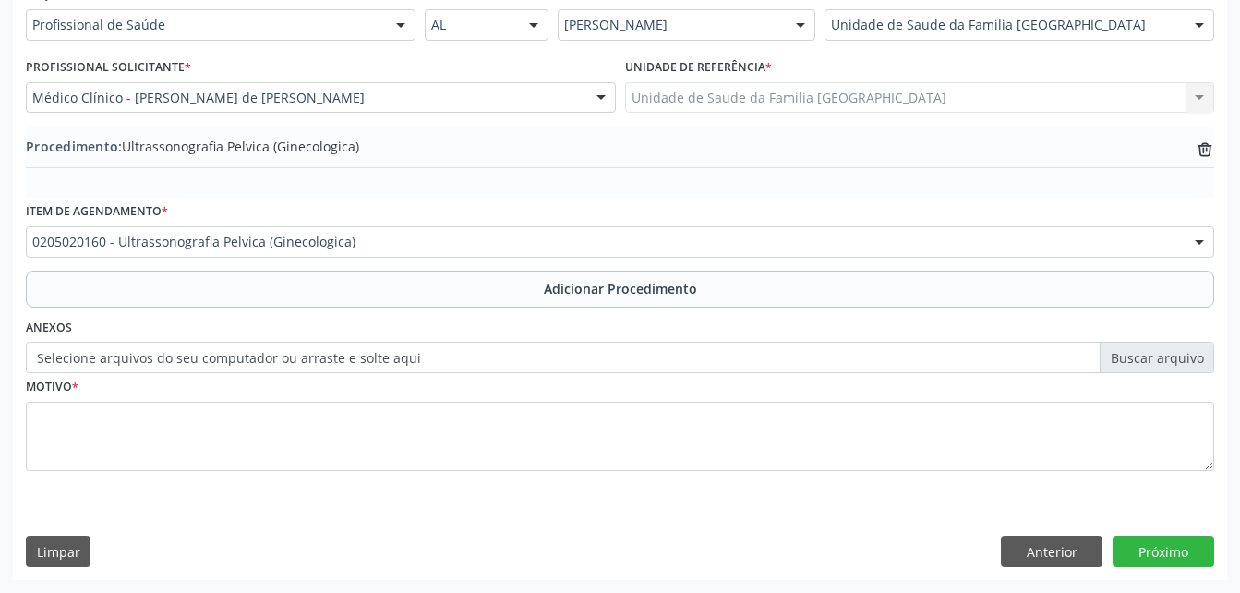
scroll to position [446, 0]
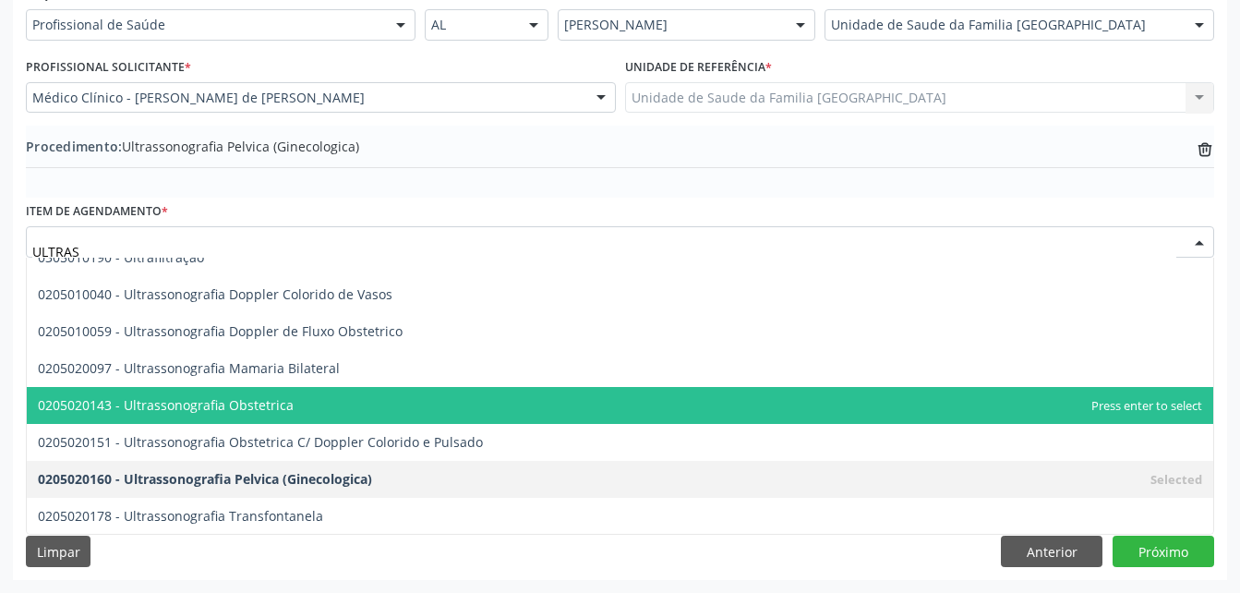
type input "ULTRASS"
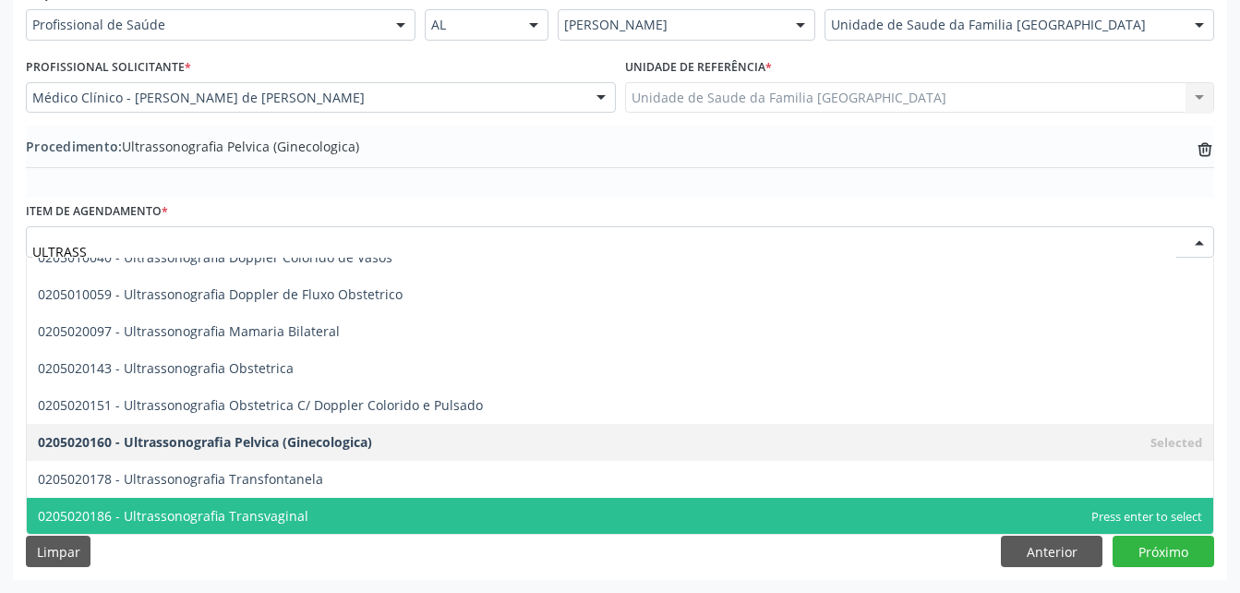
click at [392, 507] on span "0205020186 - Ultrassonografia Transvaginal" at bounding box center [620, 516] width 1186 height 37
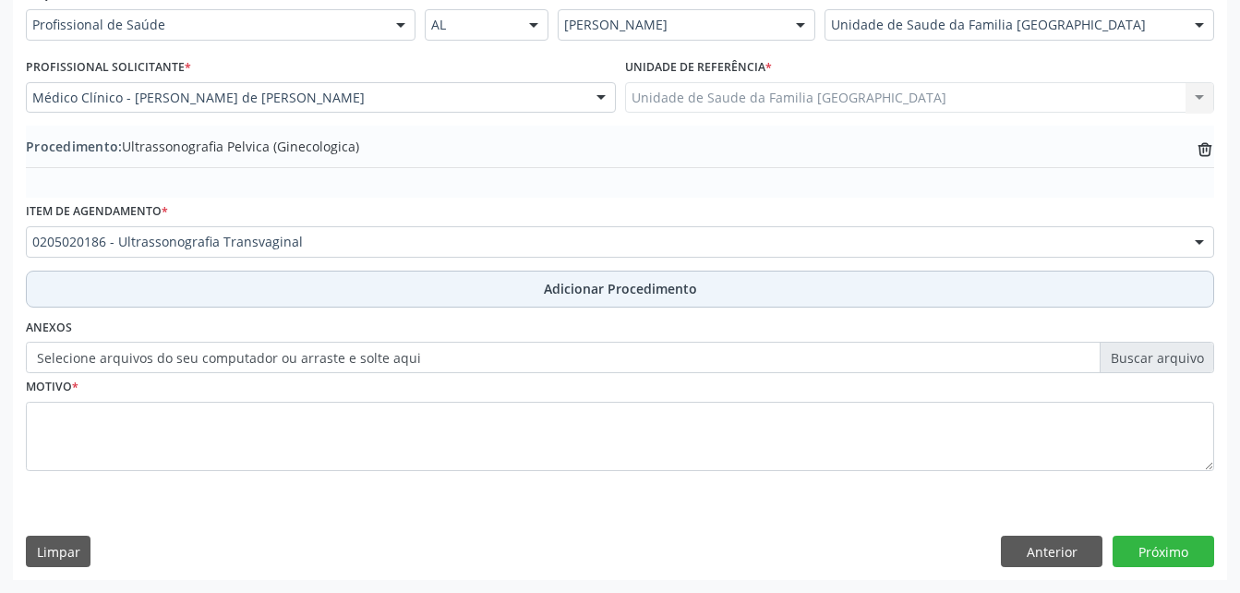
click at [560, 276] on button "Adicionar Procedimento" at bounding box center [620, 288] width 1188 height 37
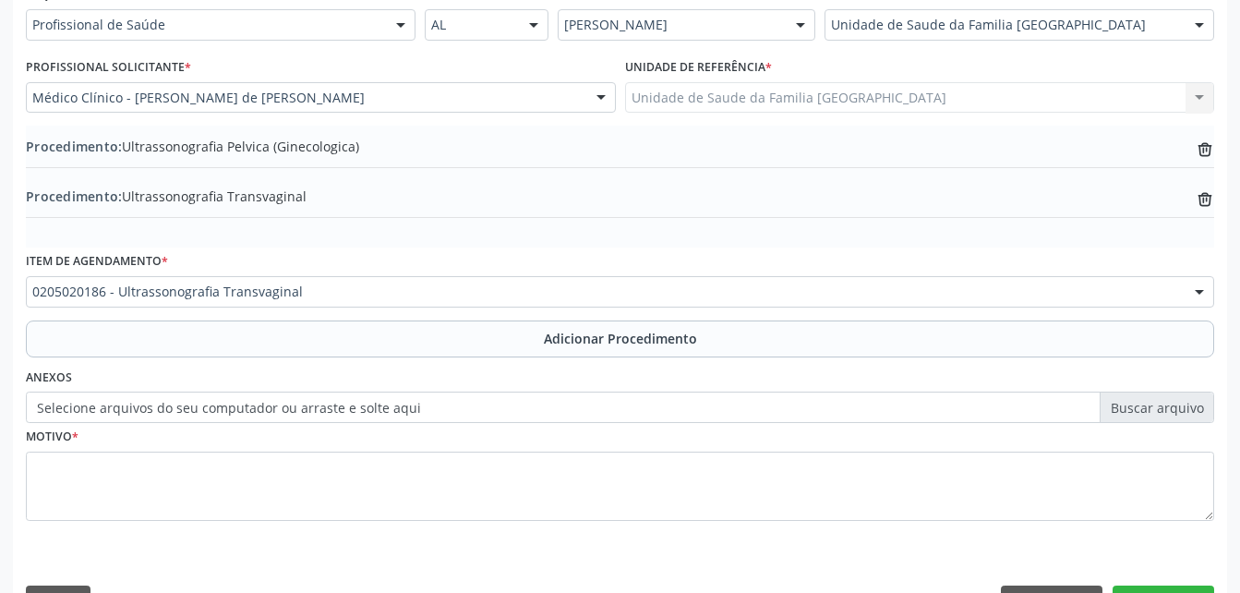
scroll to position [496, 0]
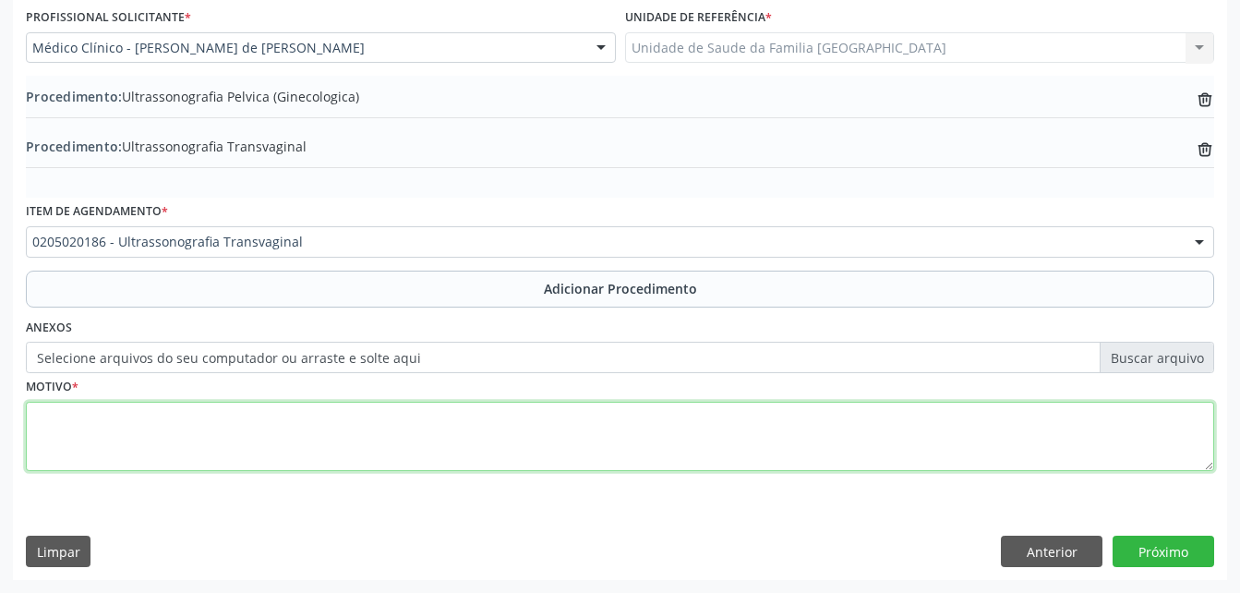
click at [616, 445] on textarea at bounding box center [620, 437] width 1188 height 70
type textarea "ROTINA"
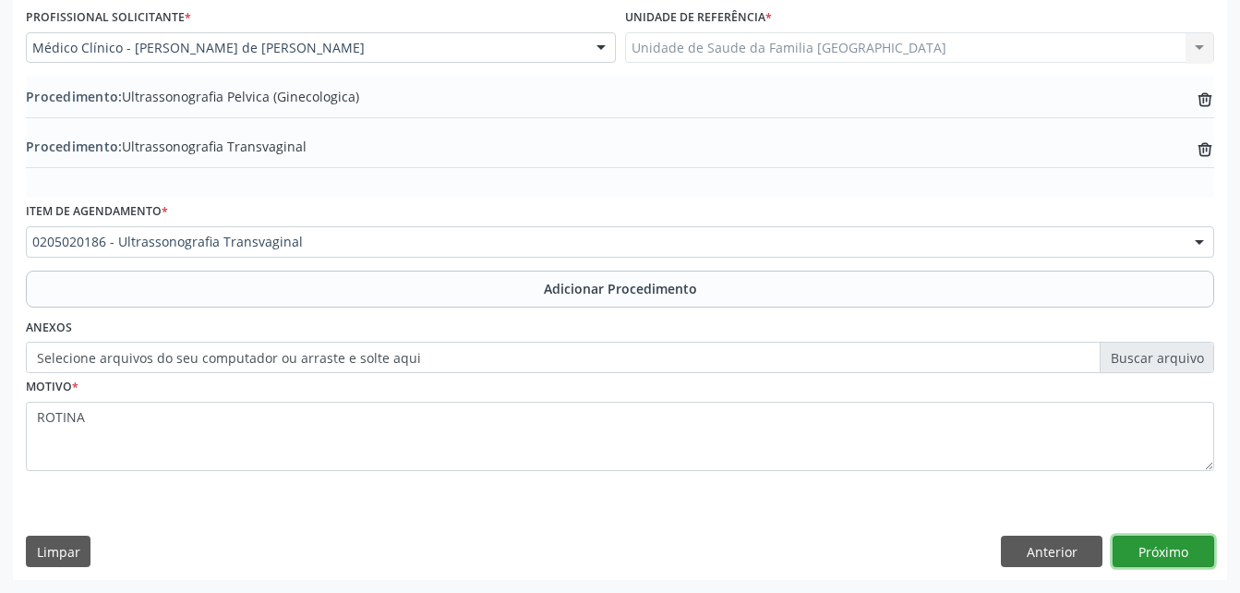
click at [1195, 555] on button "Próximo" at bounding box center [1163, 550] width 102 height 31
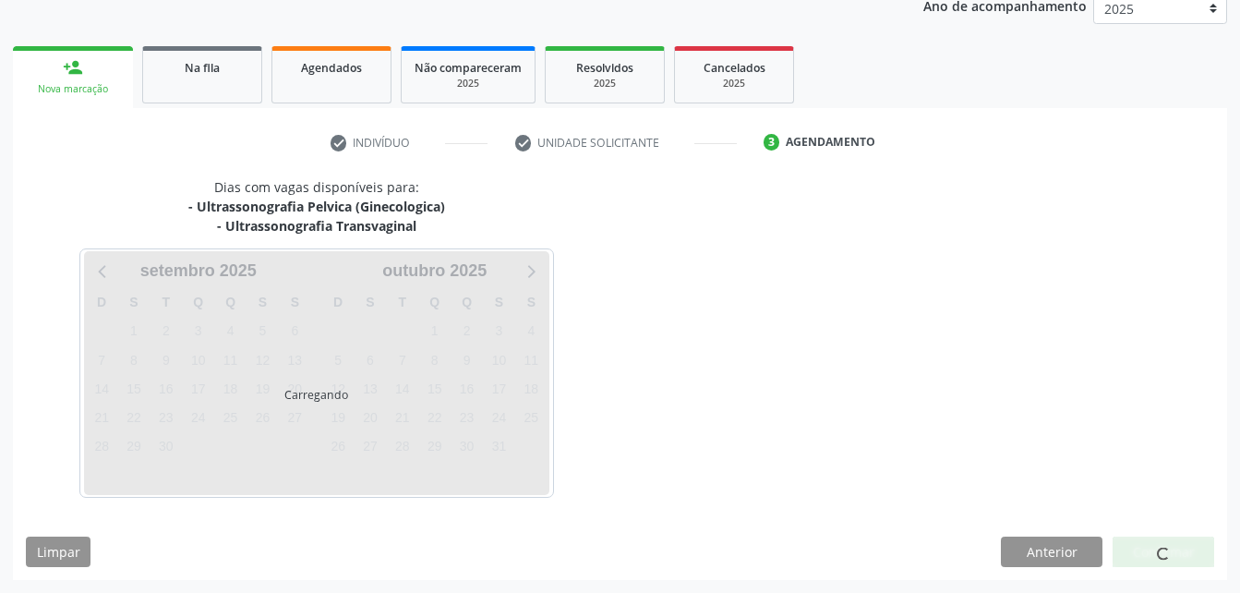
scroll to position [310, 0]
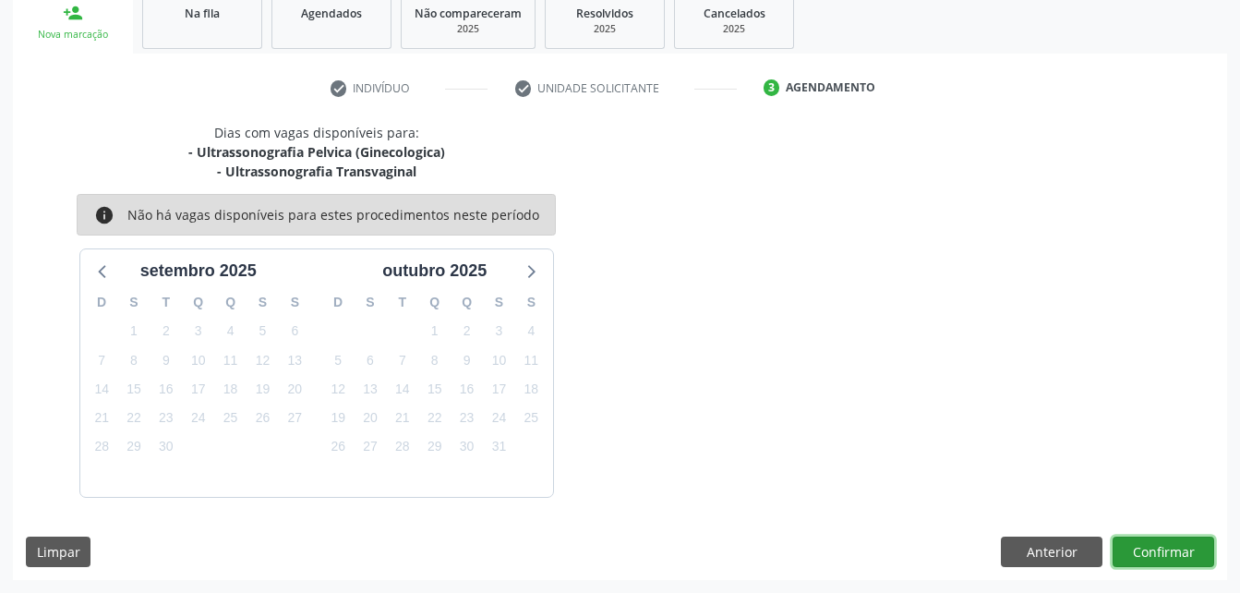
click at [1157, 555] on button "Confirmar" at bounding box center [1163, 551] width 102 height 31
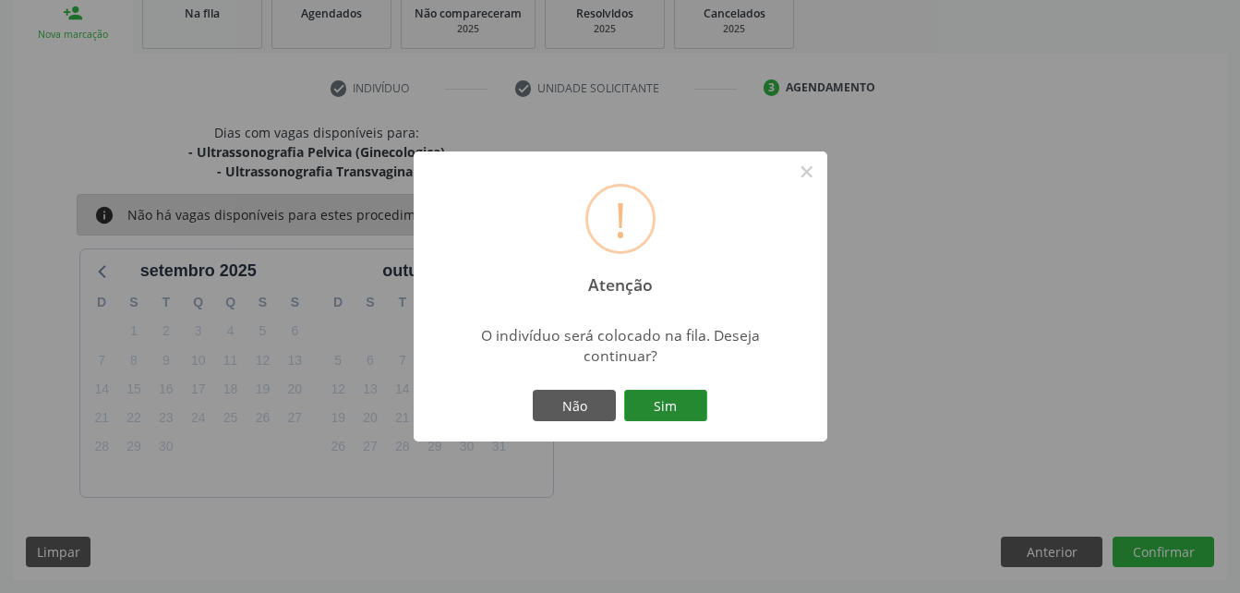
click at [699, 399] on button "Sim" at bounding box center [665, 405] width 83 height 31
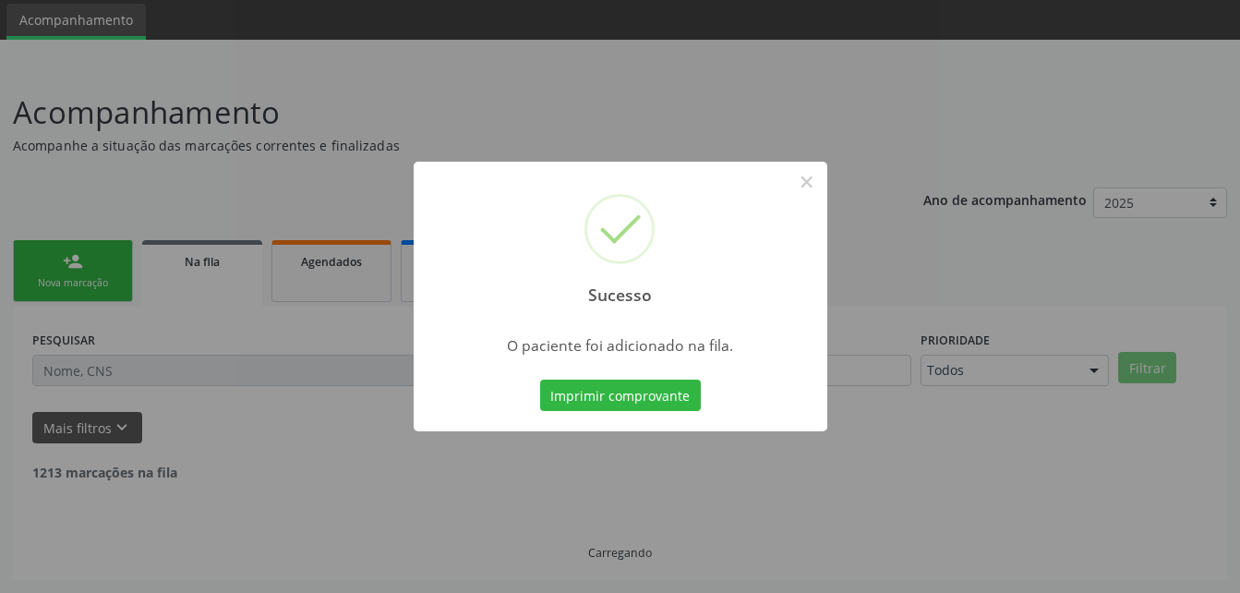
scroll to position [42, 0]
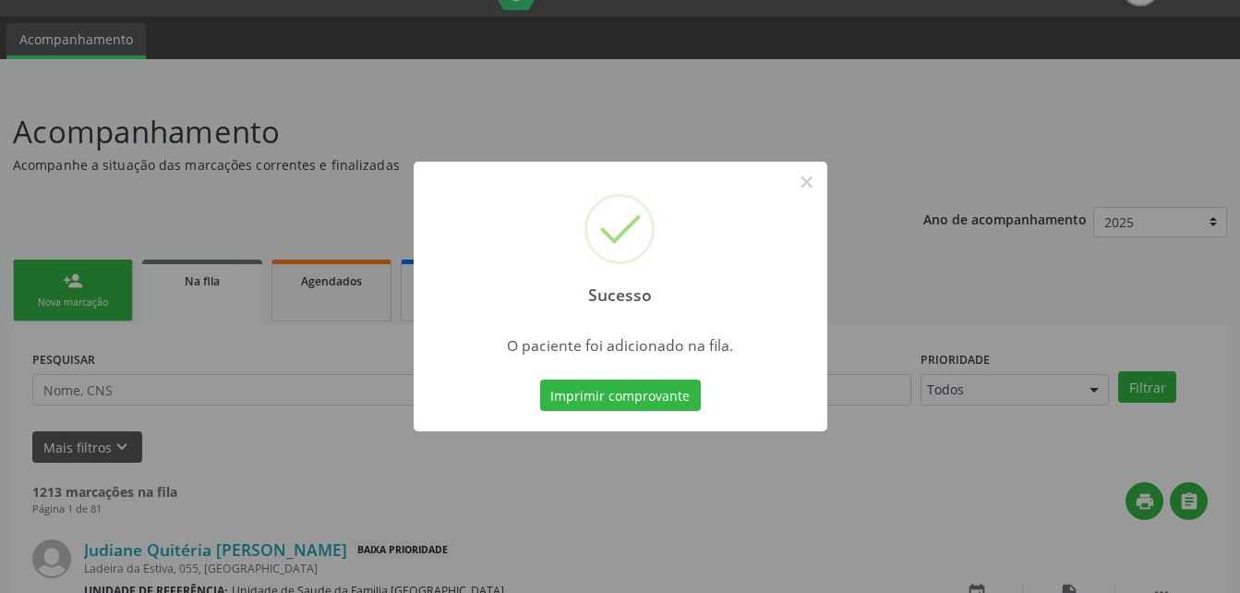
click at [62, 298] on div "Sucesso × O paciente foi adicionado na fila. Imprimir comprovante Cancel" at bounding box center [620, 296] width 1240 height 593
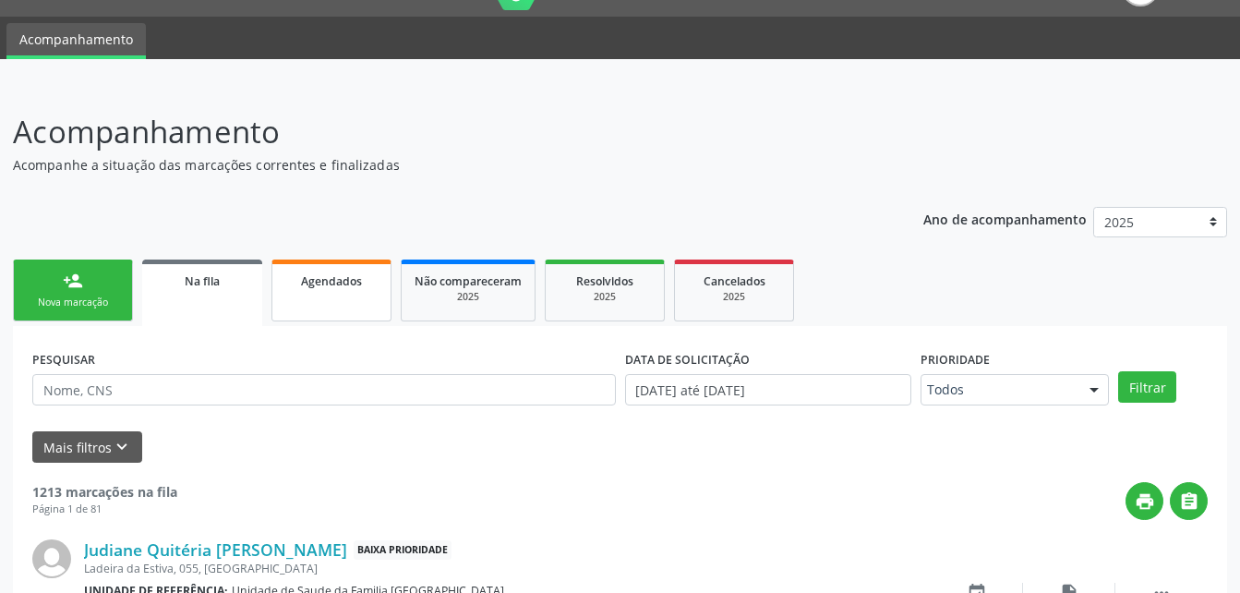
click at [346, 315] on link "Agendados" at bounding box center [331, 290] width 120 height 62
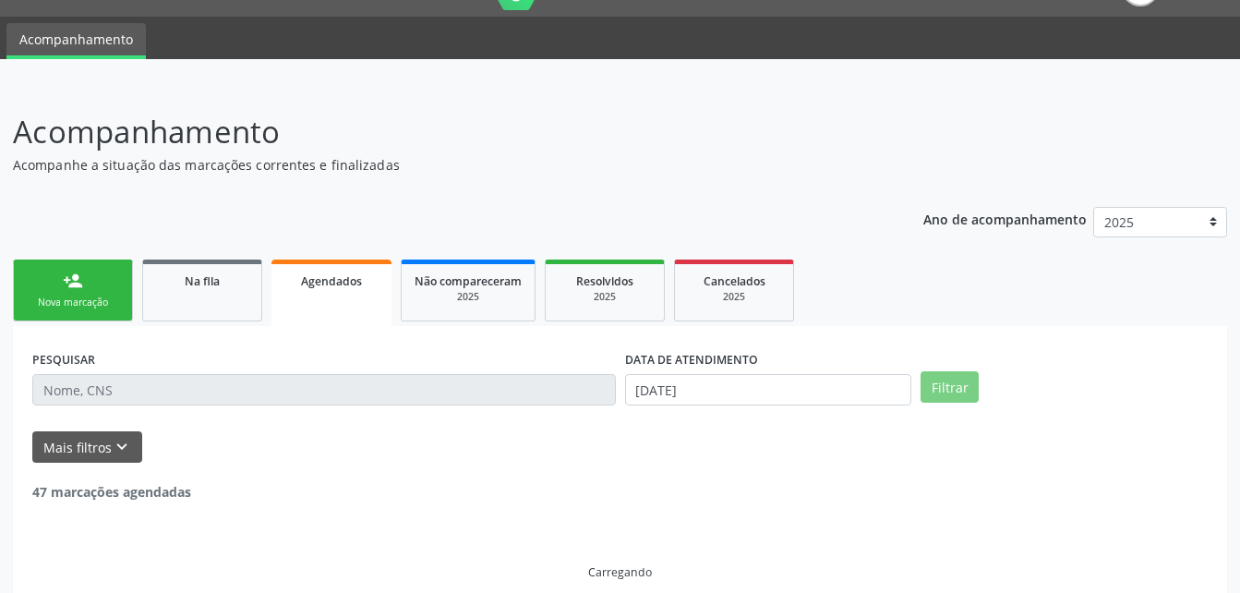
click at [354, 282] on span "Agendados" at bounding box center [331, 281] width 61 height 16
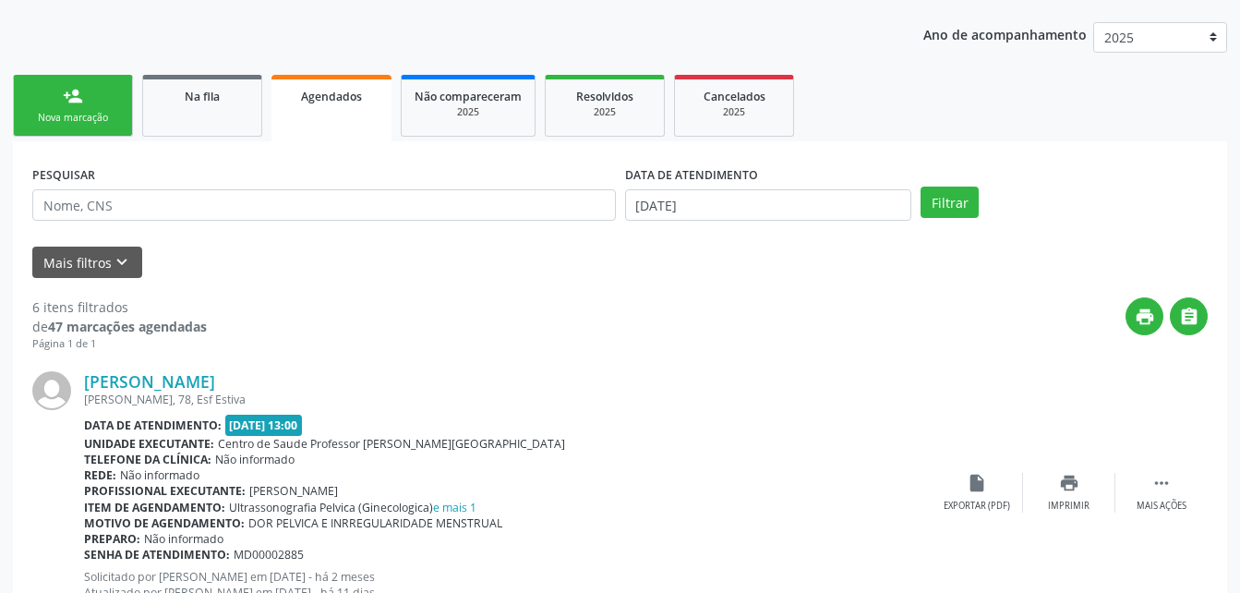
scroll to position [0, 0]
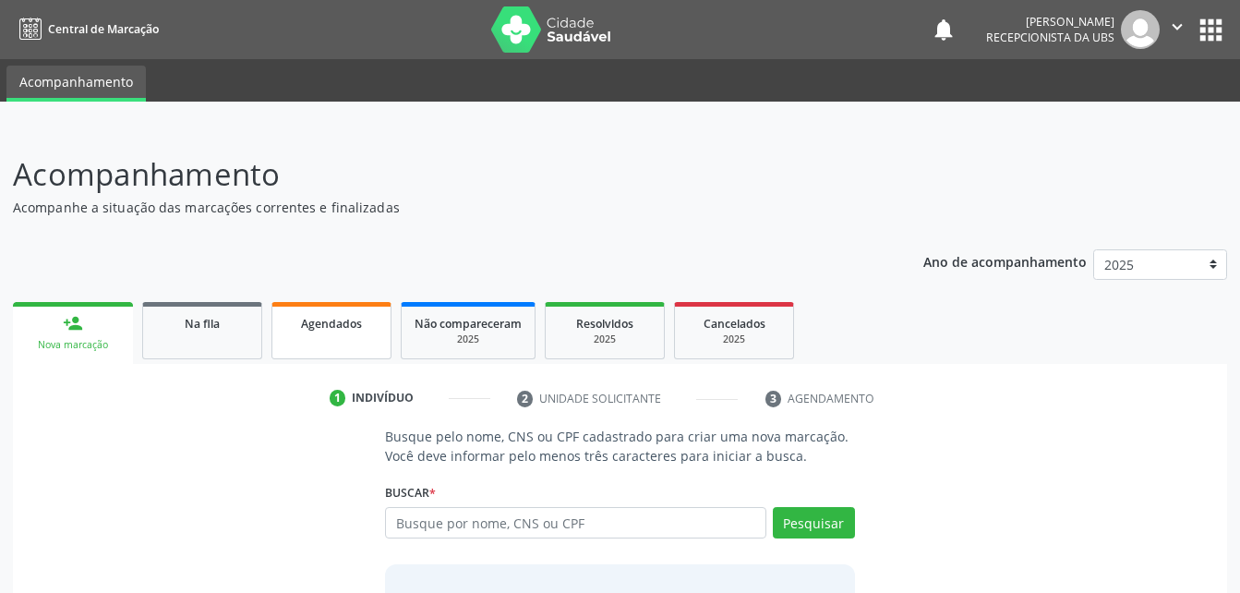
click at [305, 330] on span "Agendados" at bounding box center [331, 324] width 61 height 16
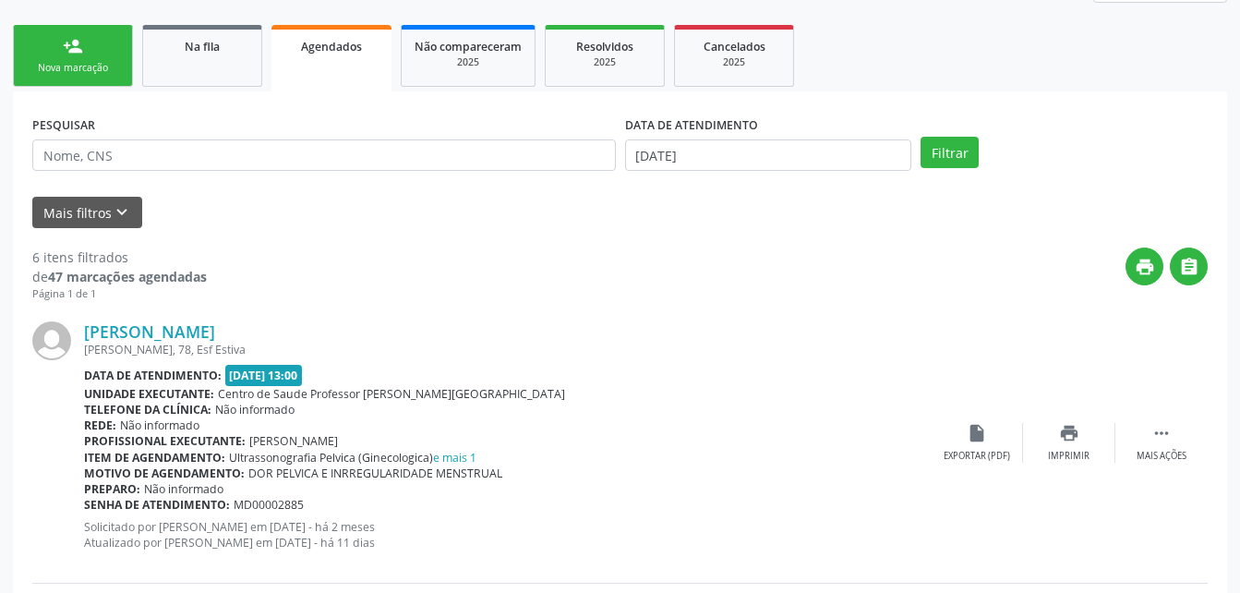
scroll to position [185, 0]
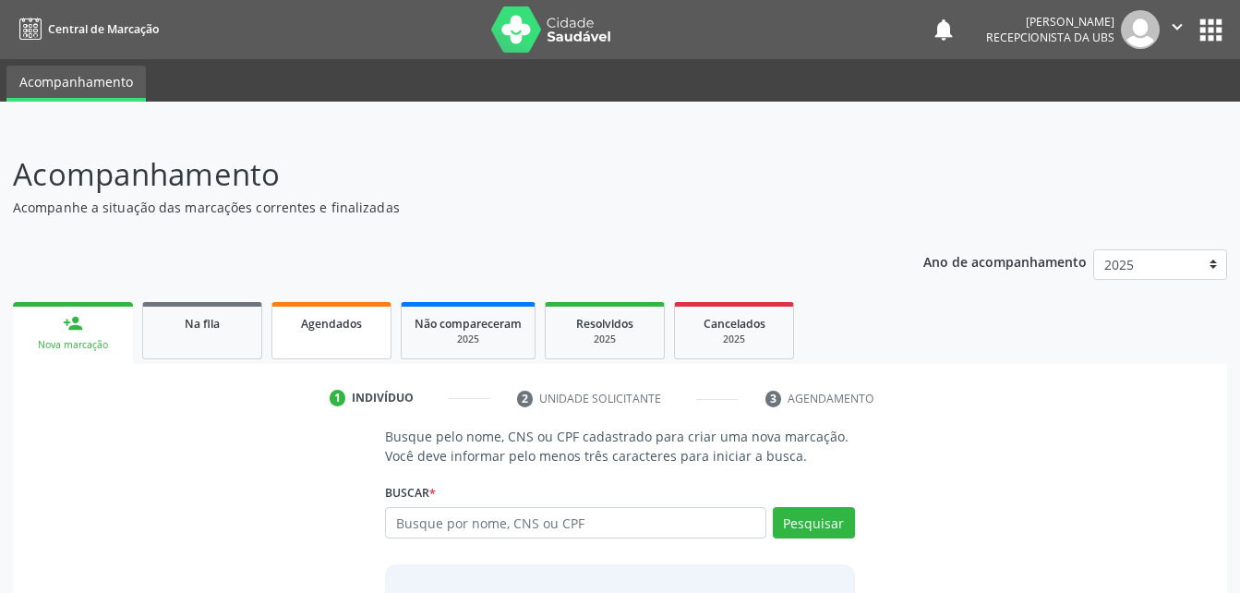
click at [305, 323] on span "Agendados" at bounding box center [331, 324] width 61 height 16
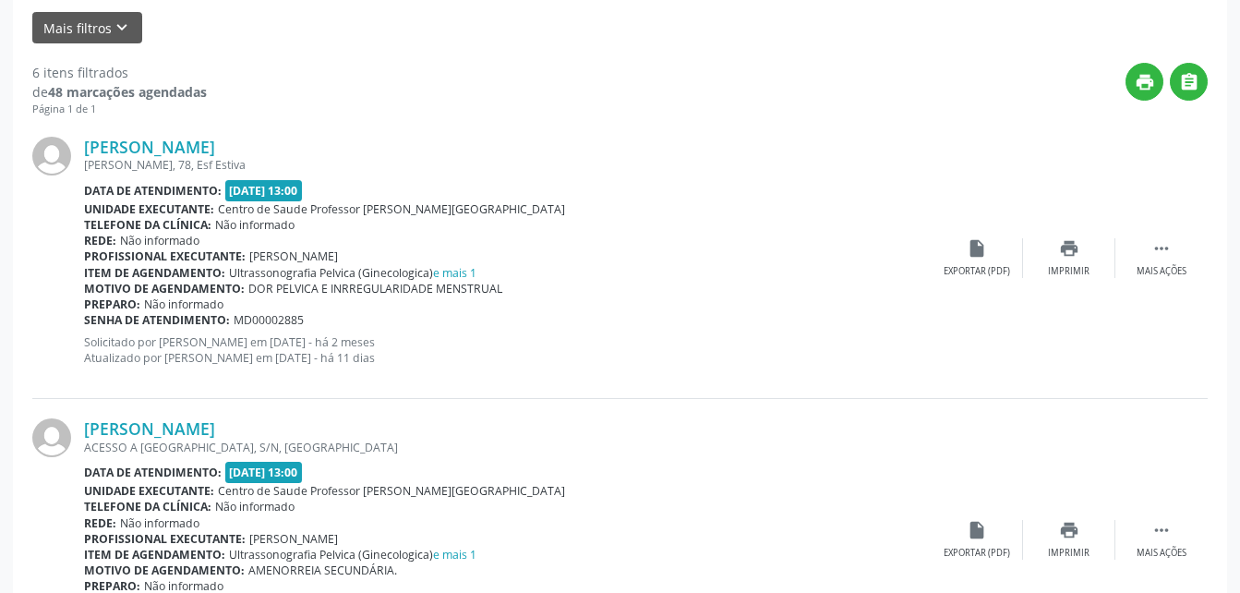
scroll to position [185, 0]
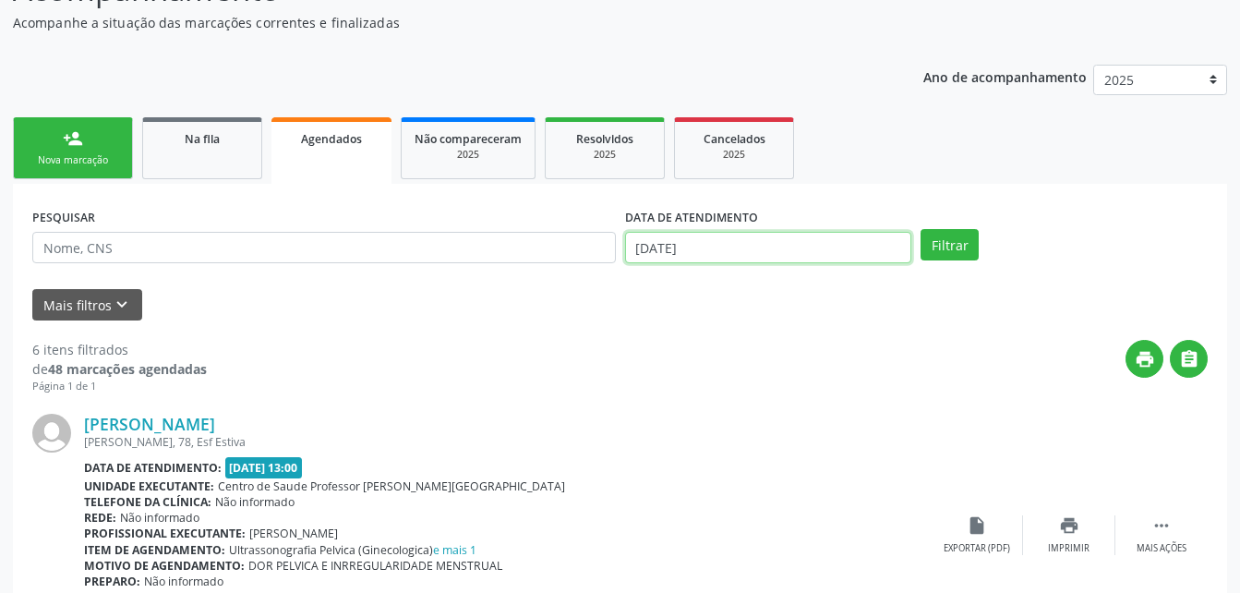
click at [752, 247] on input "[DATE]" at bounding box center [768, 247] width 287 height 31
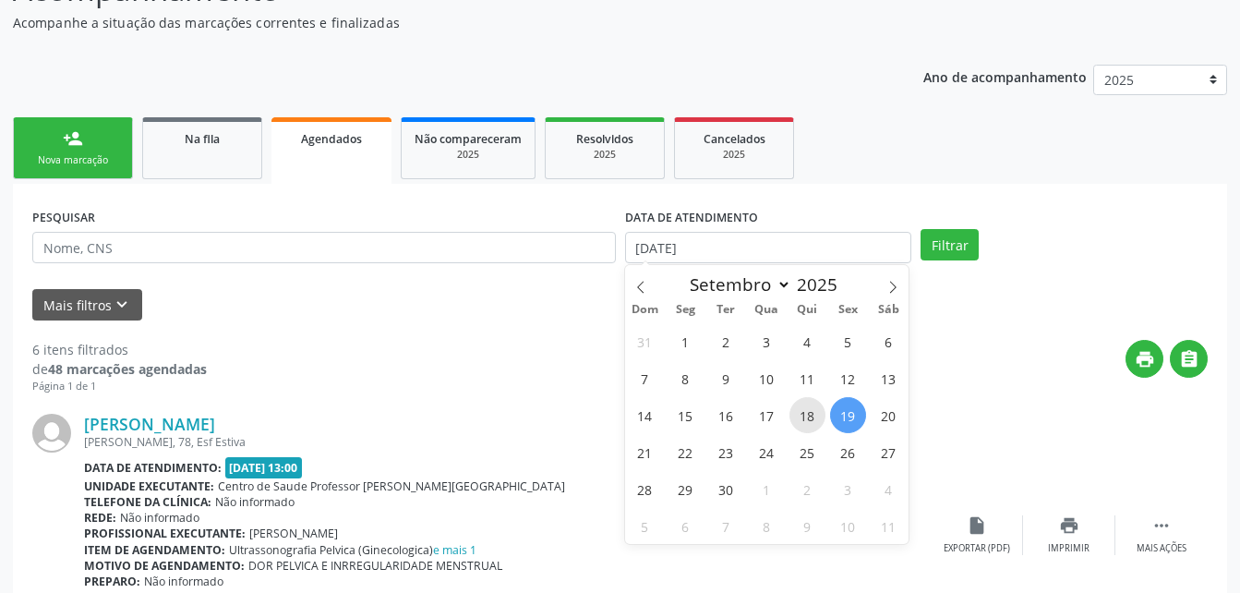
click at [804, 418] on span "18" at bounding box center [807, 415] width 36 height 36
type input "18/09/2025"
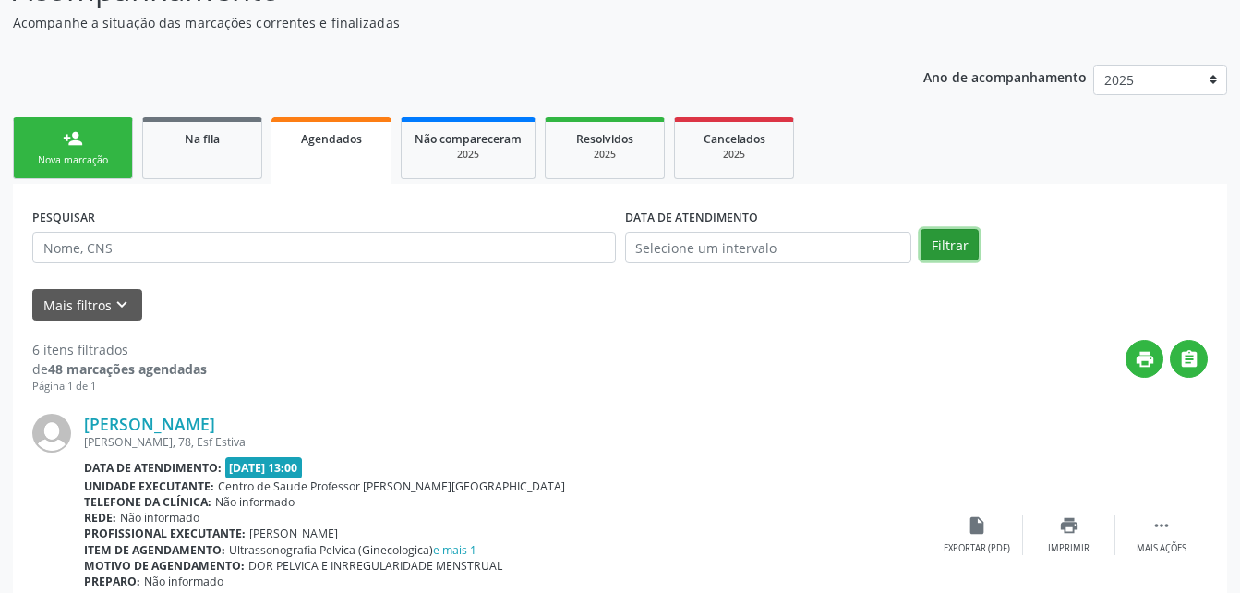
click at [962, 237] on button "Filtrar" at bounding box center [949, 244] width 58 height 31
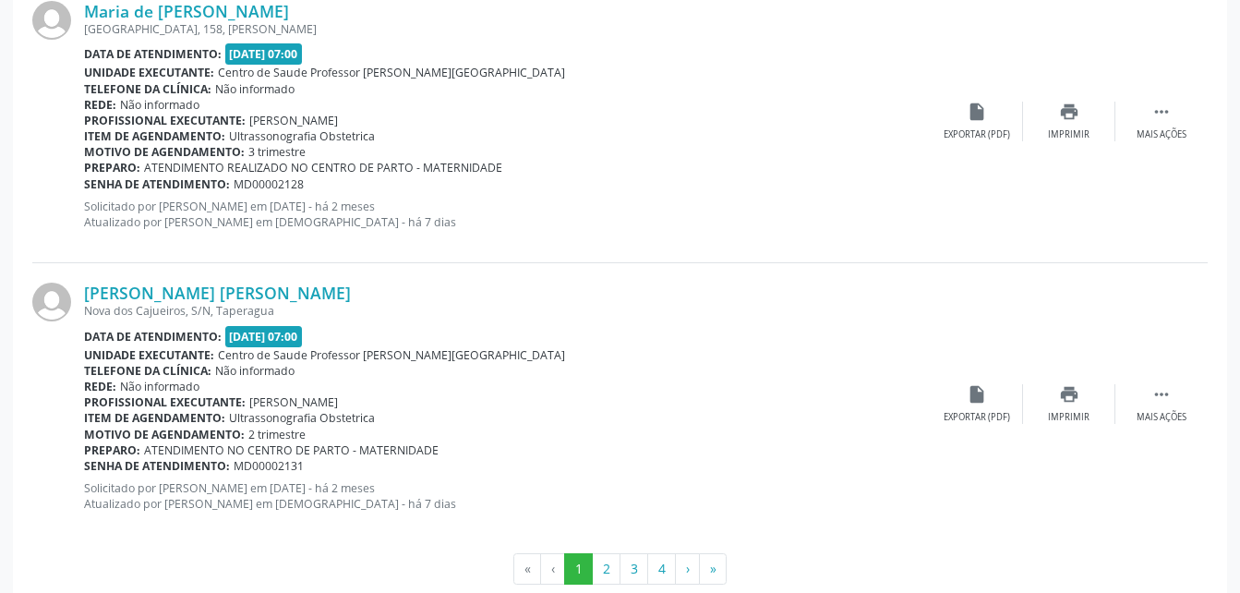
scroll to position [4283, 0]
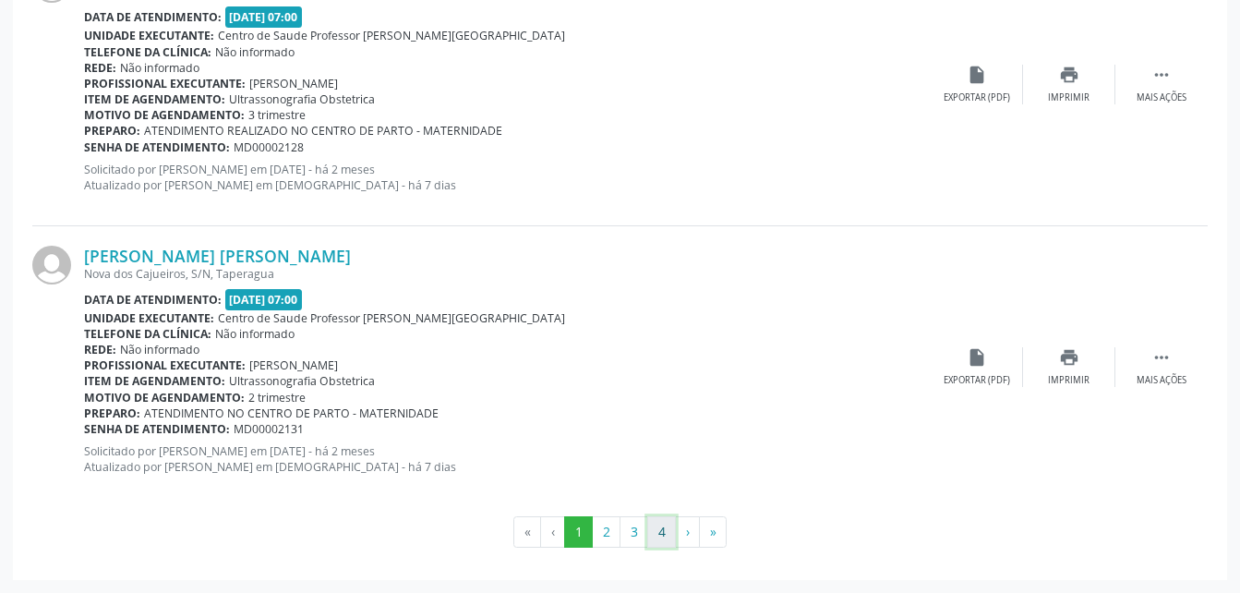
click at [664, 520] on button "4" at bounding box center [661, 531] width 29 height 31
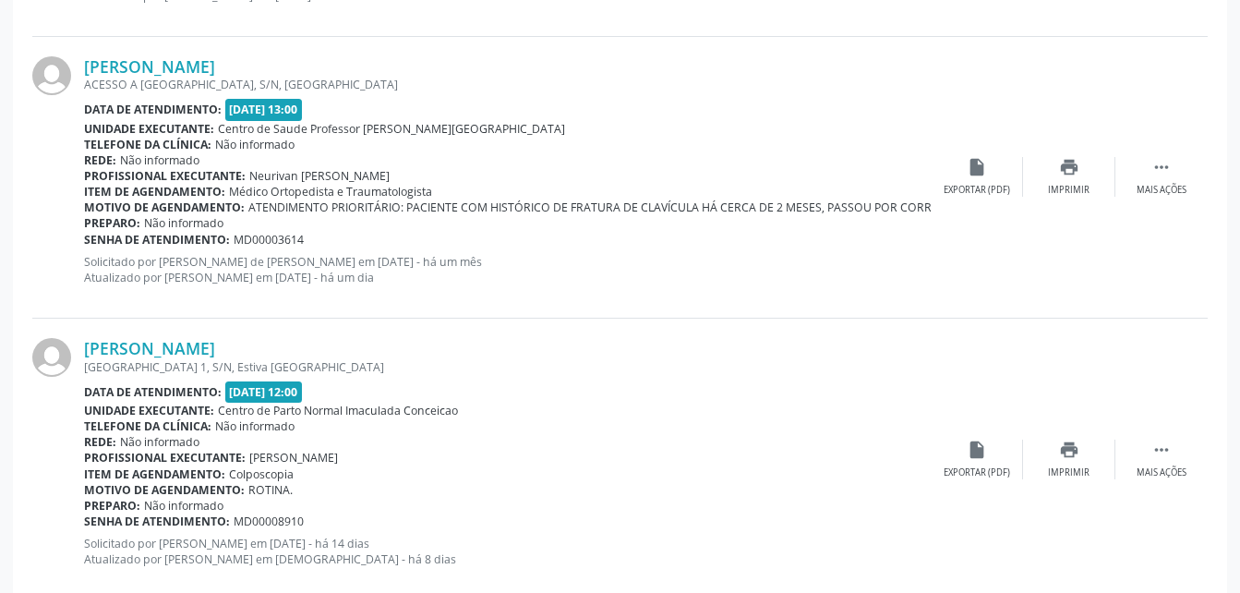
scroll to position [900, 0]
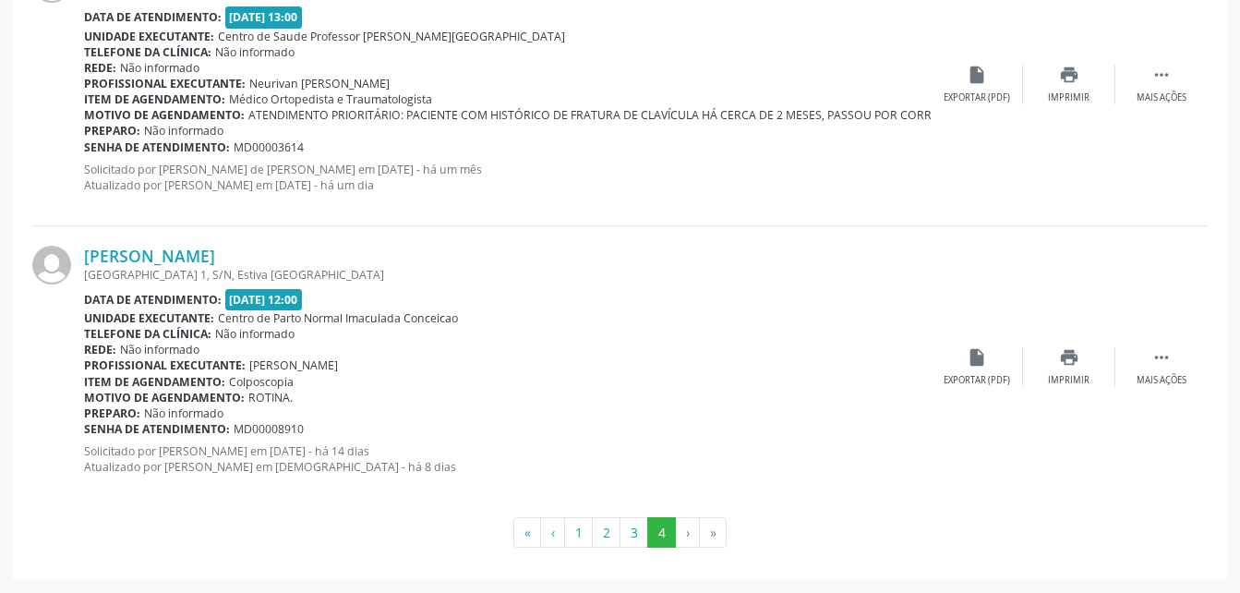
click at [633, 547] on div "PESQUISAR DATA DE ATENDIMENTO Filtrar UNIDADE EXECUTANTE Selecione uma unidade …" at bounding box center [620, 23] width 1214 height 1111
click at [628, 534] on button "3" at bounding box center [633, 532] width 29 height 31
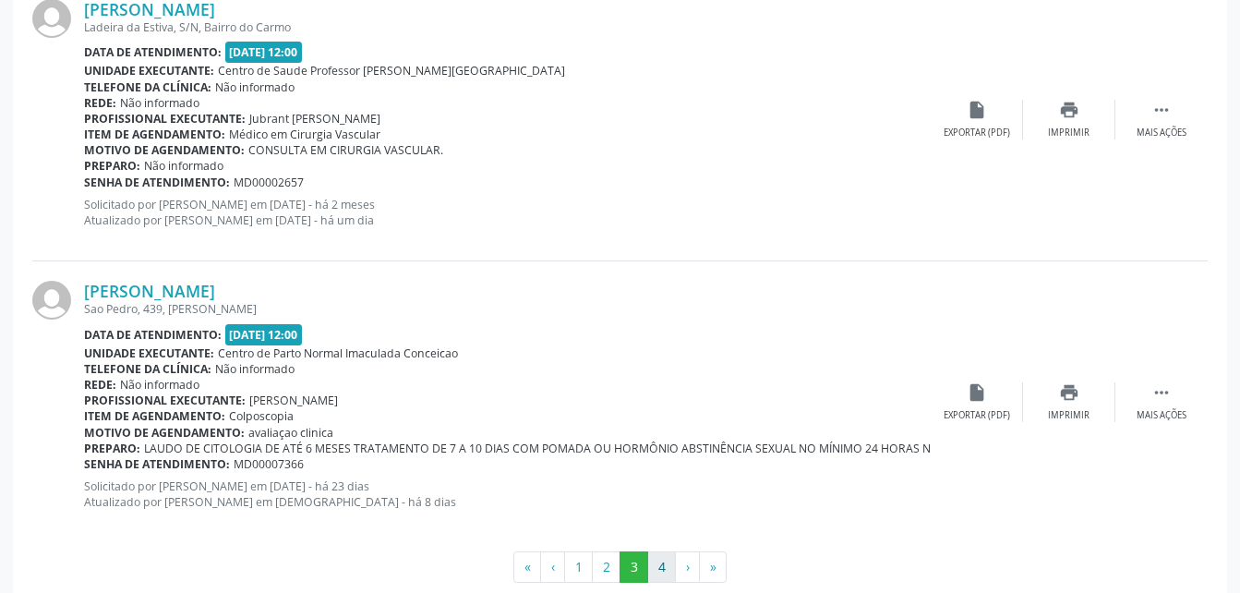
scroll to position [4283, 0]
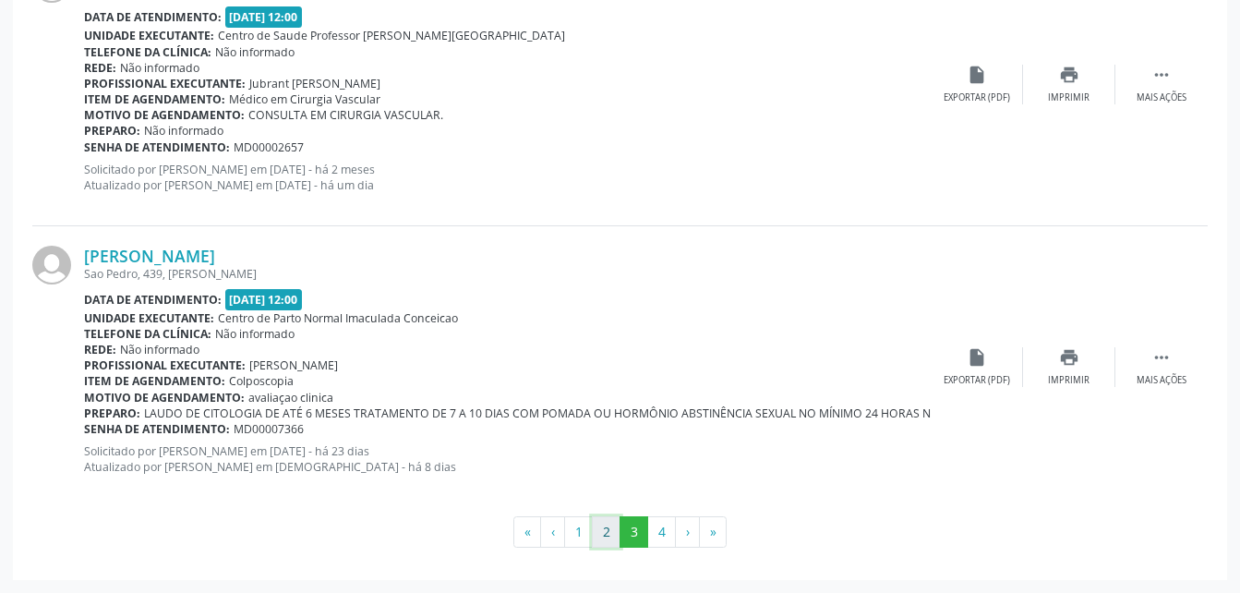
click at [614, 523] on button "2" at bounding box center [606, 531] width 29 height 31
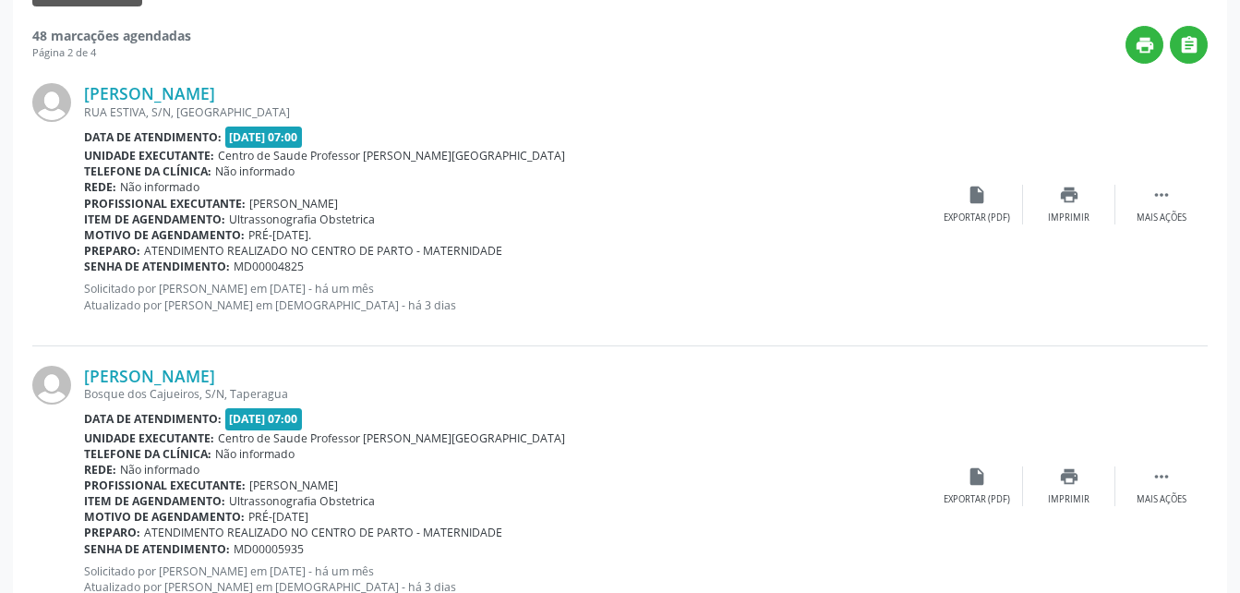
scroll to position [0, 0]
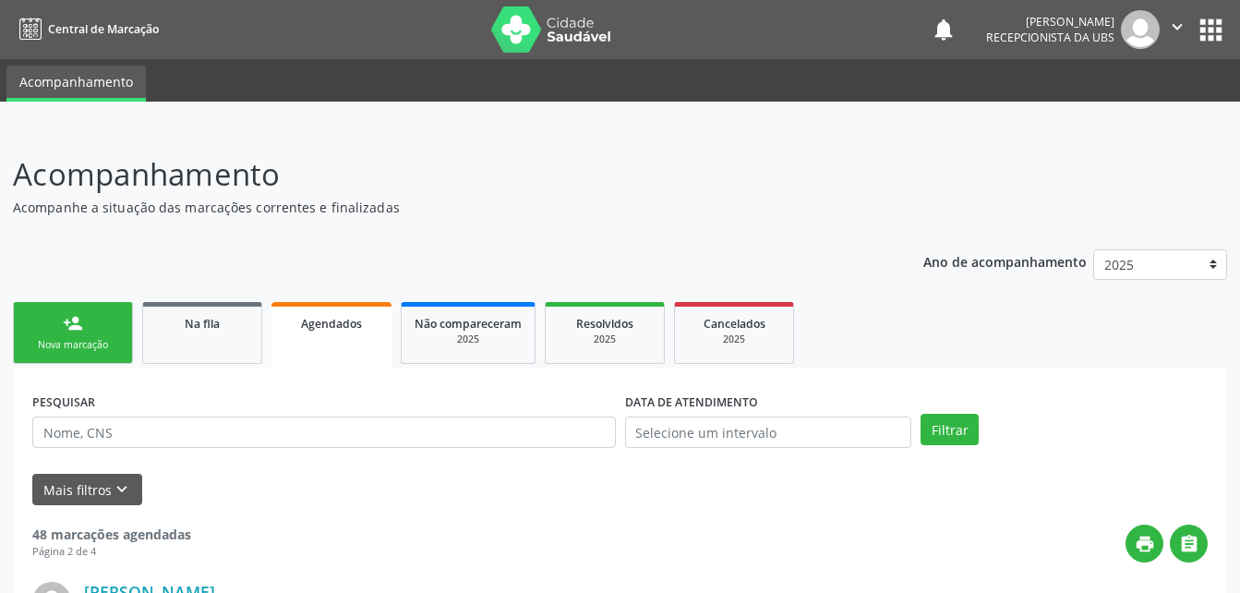
click at [1178, 31] on icon "" at bounding box center [1177, 27] width 20 height 20
click at [1101, 105] on link "Sair" at bounding box center [1129, 113] width 127 height 26
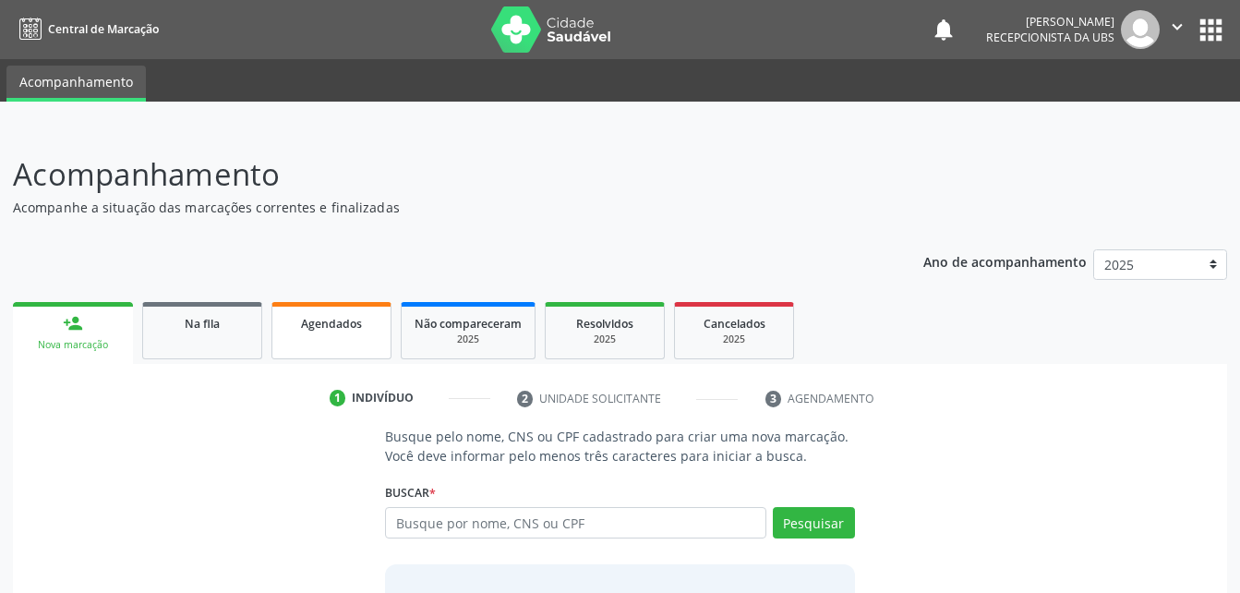
click at [362, 338] on link "Agendados" at bounding box center [331, 330] width 120 height 57
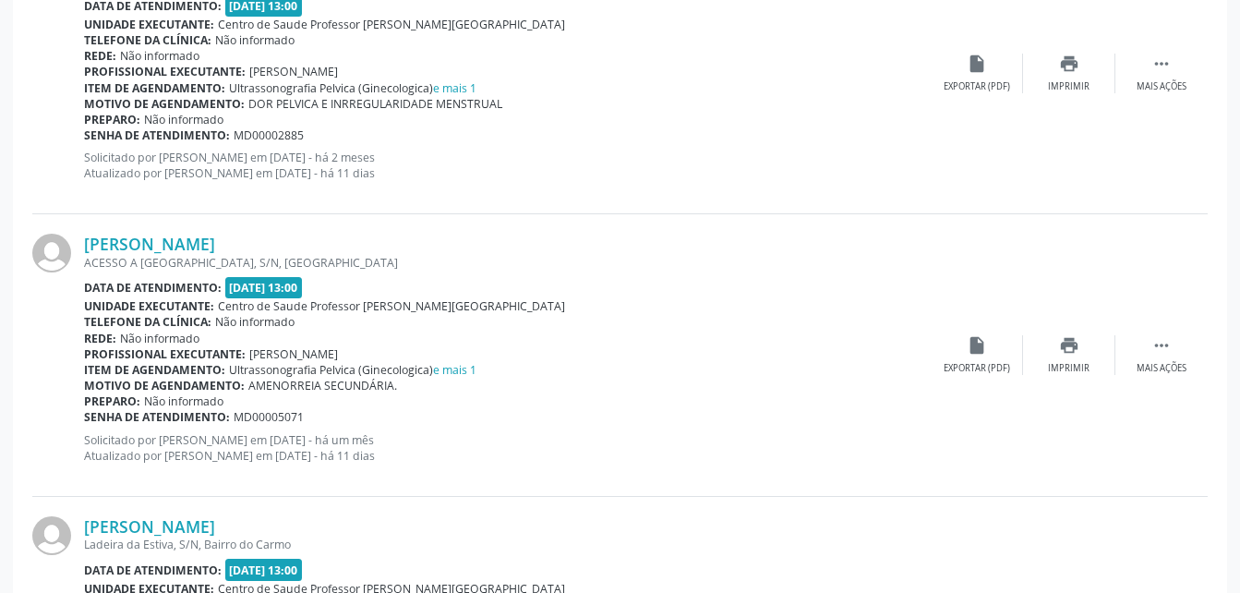
scroll to position [369, 0]
